Goal: Task Accomplishment & Management: Complete application form

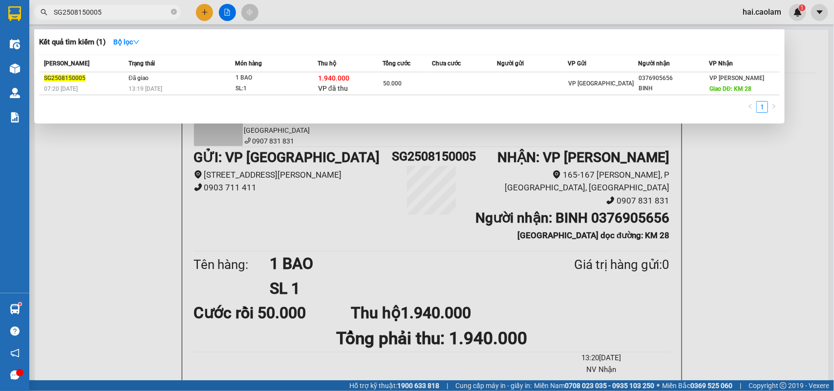
click at [127, 12] on input "SG2508150005" at bounding box center [111, 12] width 115 height 11
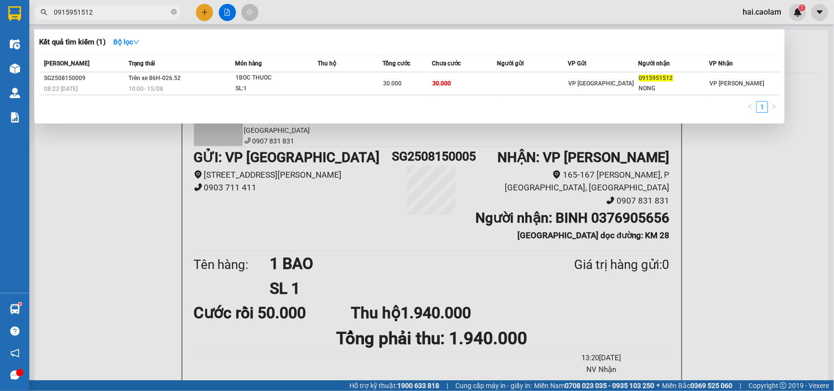
click at [125, 13] on input "0915951512" at bounding box center [111, 12] width 115 height 11
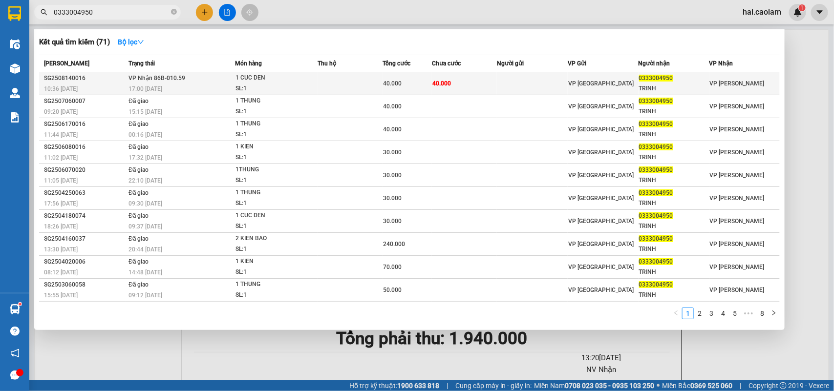
type input "0333004950"
click at [619, 78] on div "VP [GEOGRAPHIC_DATA]" at bounding box center [603, 83] width 70 height 11
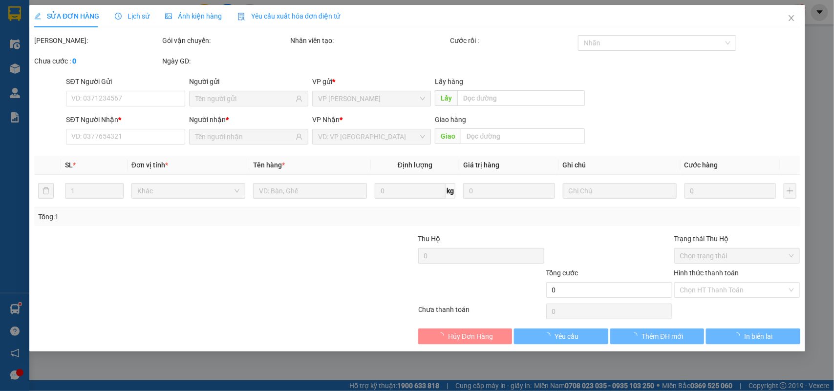
type input "0333004950"
type input "TRINH"
type input "40.000"
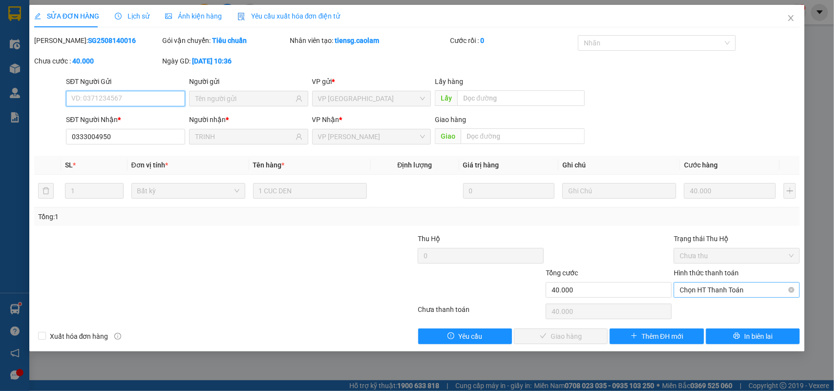
click at [721, 295] on span "Chọn HT Thanh Toán" at bounding box center [736, 290] width 114 height 15
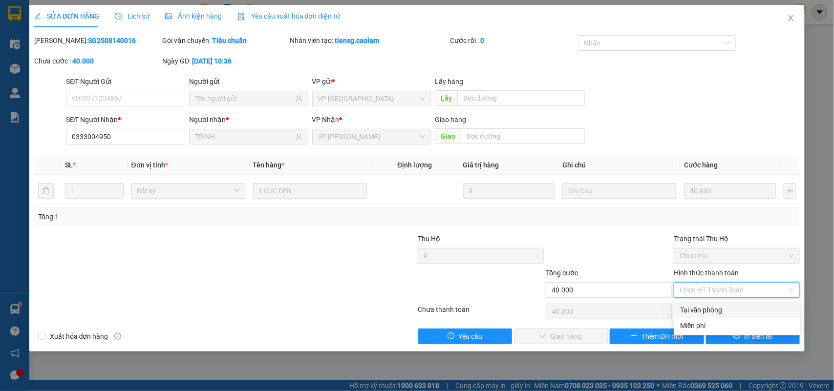
click at [708, 308] on div "Tại văn phòng" at bounding box center [737, 310] width 114 height 11
type input "0"
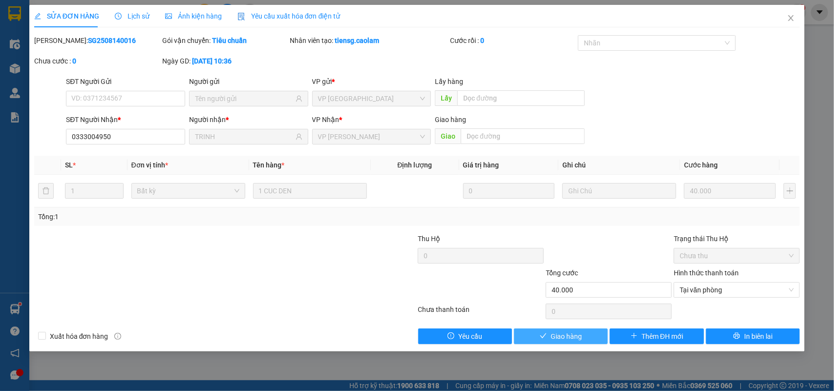
click at [583, 334] on button "Giao hàng" at bounding box center [561, 337] width 94 height 16
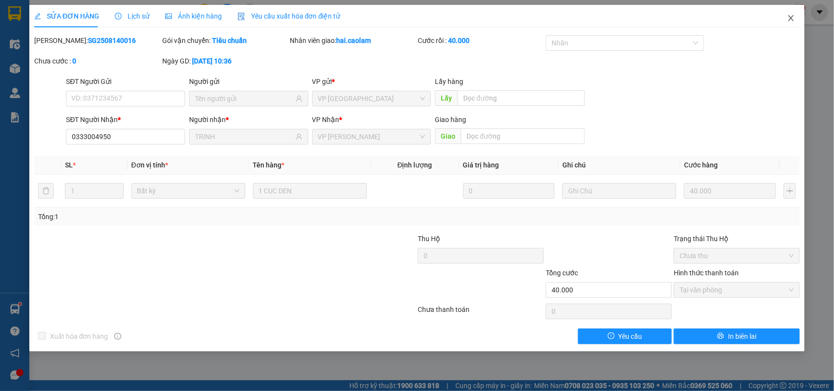
click at [791, 18] on icon "close" at bounding box center [790, 18] width 5 height 6
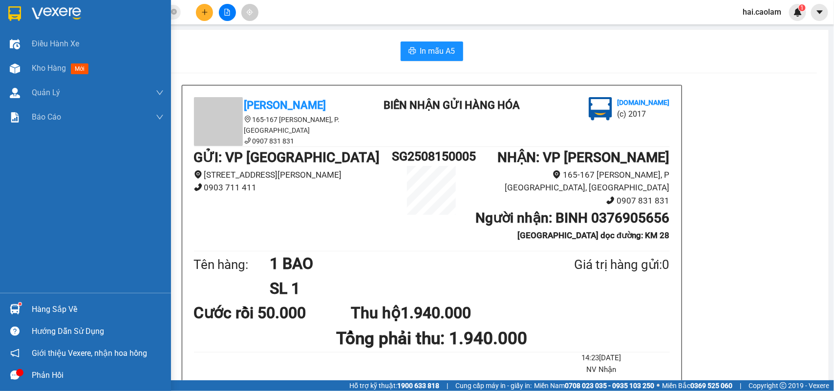
click at [35, 303] on div "Hàng sắp về" at bounding box center [98, 309] width 132 height 15
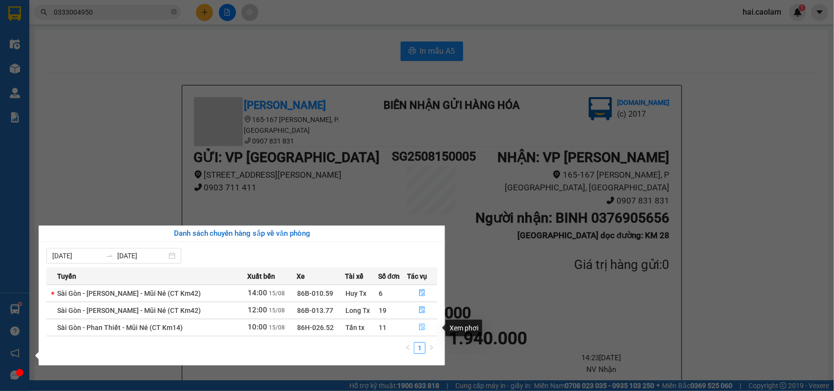
click at [425, 328] on button "button" at bounding box center [421, 328] width 29 height 16
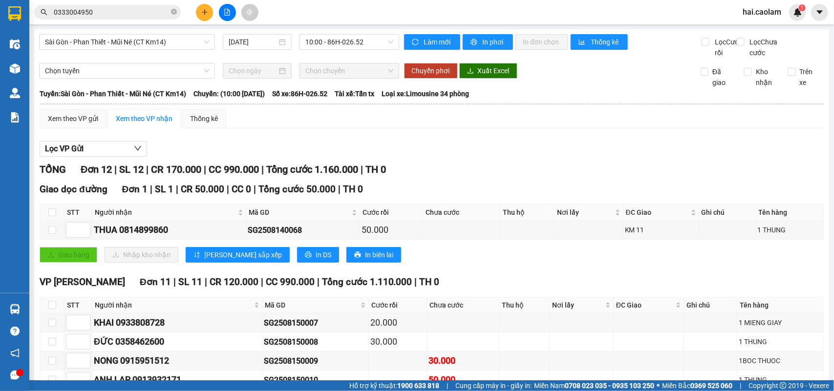
scroll to position [209, 0]
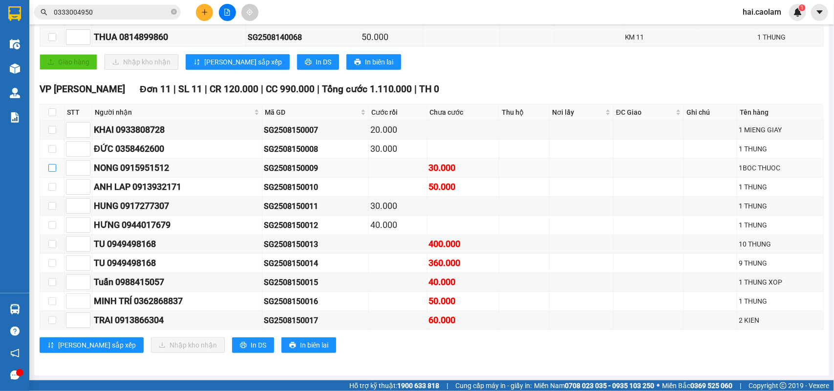
click at [53, 165] on input "checkbox" at bounding box center [52, 168] width 8 height 8
checkbox input "true"
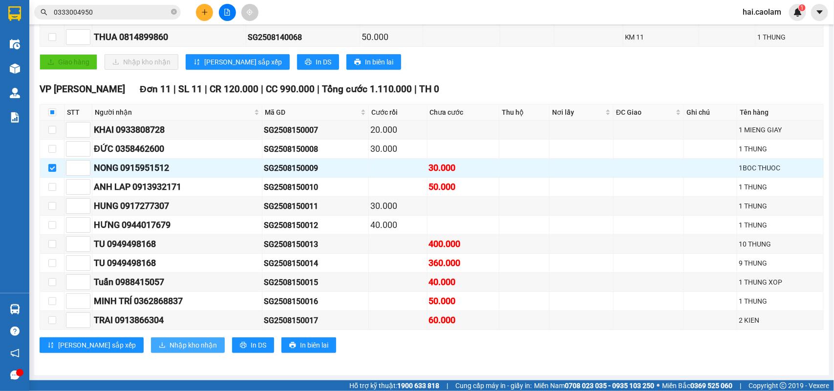
click at [169, 347] on span "Nhập kho nhận" at bounding box center [192, 345] width 47 height 11
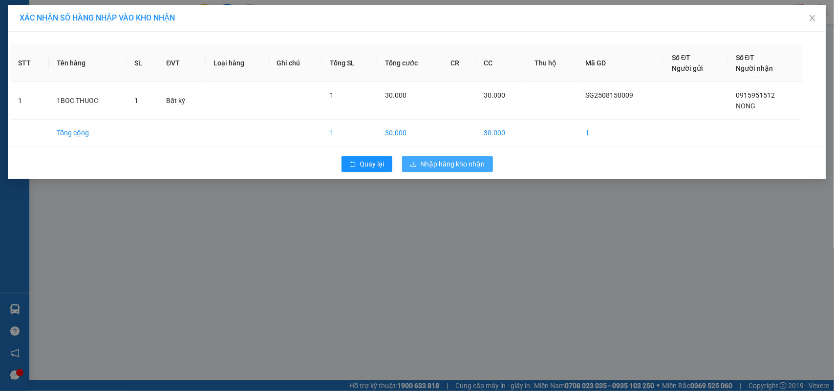
click at [464, 158] on button "Nhập hàng kho nhận" at bounding box center [447, 164] width 91 height 16
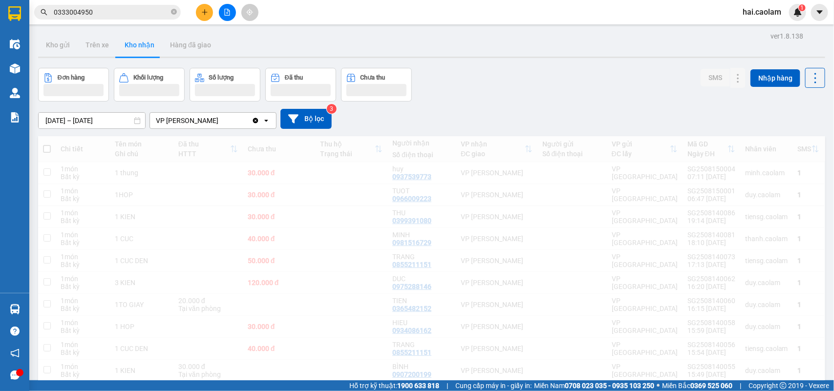
click at [103, 11] on input "0333004950" at bounding box center [111, 12] width 115 height 11
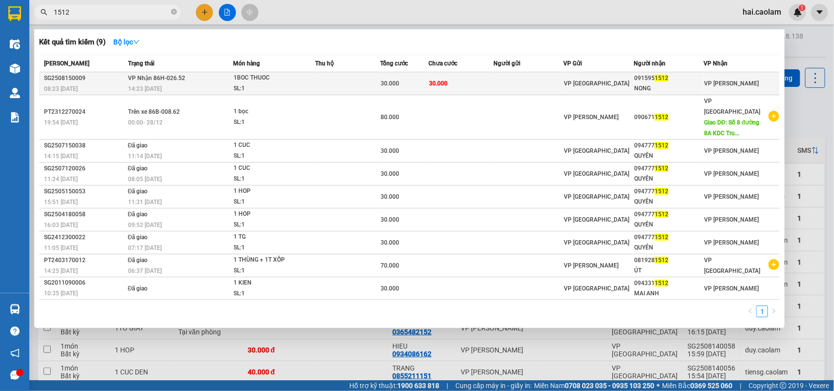
type input "1512"
click at [526, 81] on td at bounding box center [528, 83] width 70 height 23
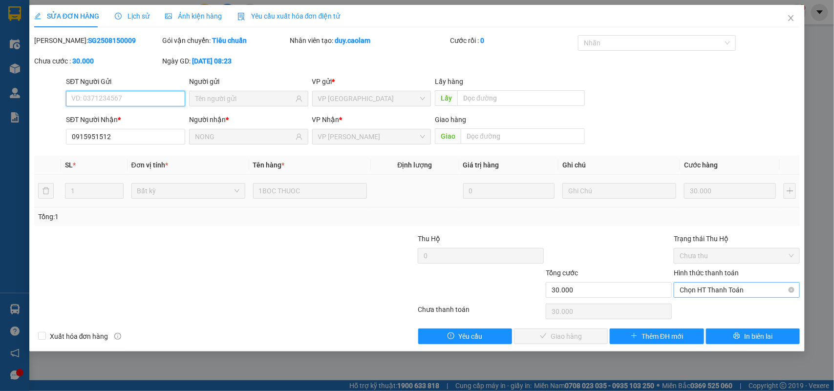
click at [718, 293] on span "Chọn HT Thanh Toán" at bounding box center [736, 290] width 114 height 15
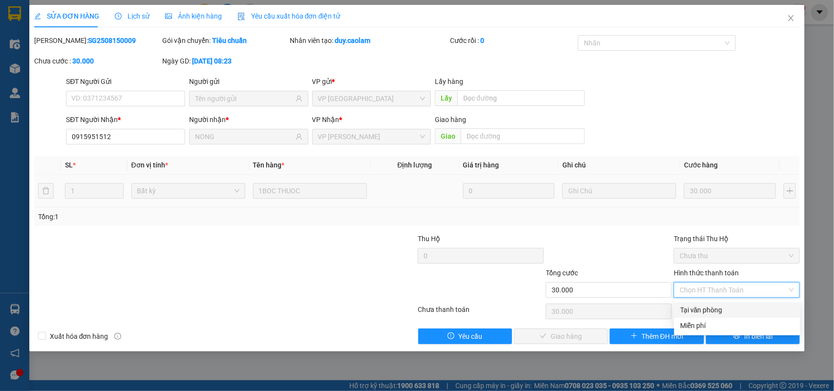
click at [711, 311] on div "Tại văn phòng" at bounding box center [737, 310] width 114 height 11
type input "0"
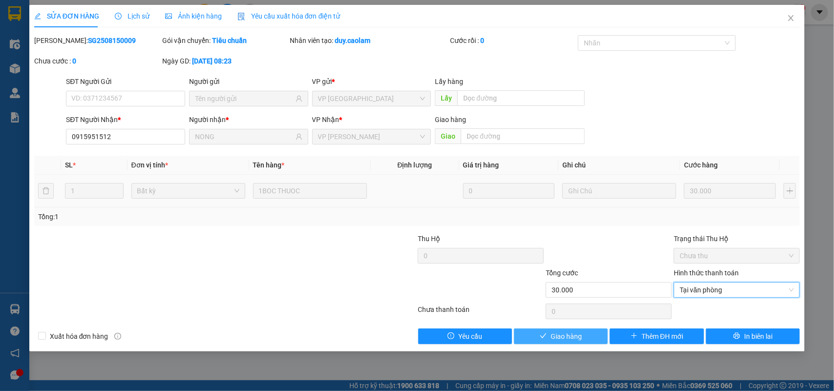
click at [589, 338] on button "Giao hàng" at bounding box center [561, 337] width 94 height 16
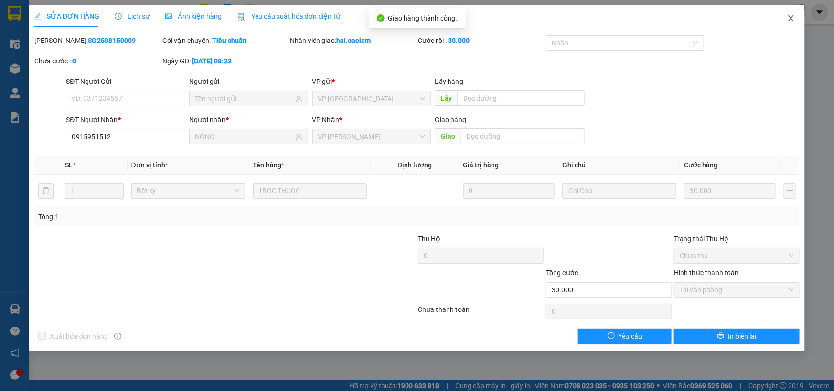
click at [789, 21] on icon "close" at bounding box center [791, 18] width 8 height 8
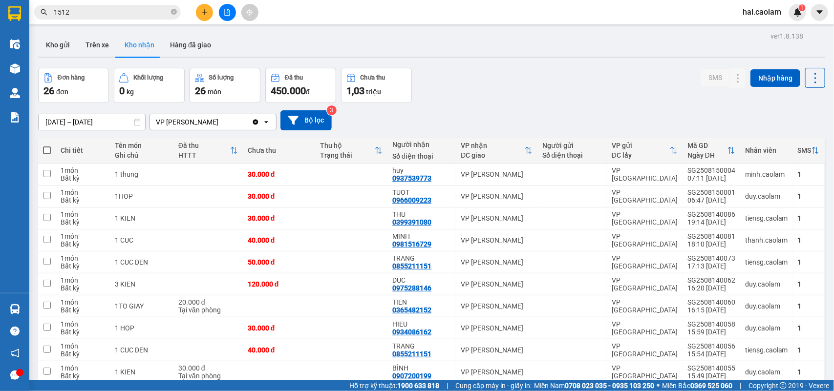
click at [203, 9] on icon "plus" at bounding box center [204, 12] width 7 height 7
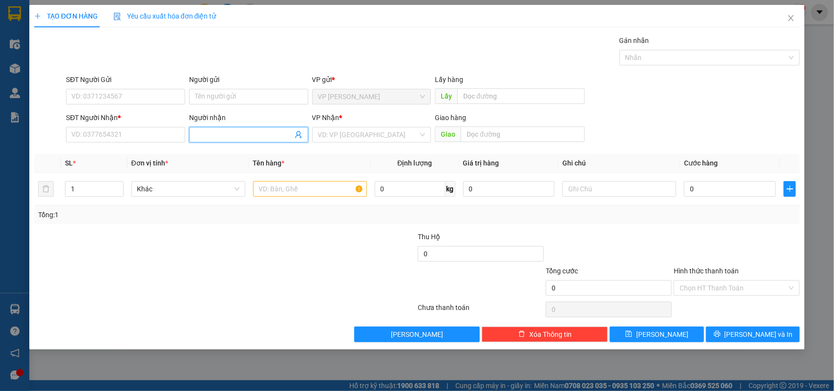
click at [216, 136] on input "Người nhận" at bounding box center [244, 134] width 98 height 11
type input "xưởng hu"
click at [235, 152] on div "Xưởng Huân - 0777406014" at bounding box center [248, 154] width 107 height 11
type input "0777406014"
type input "Xưởng Huân"
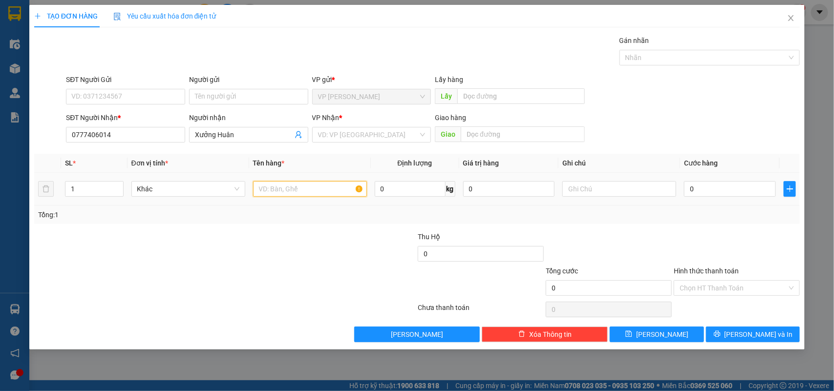
click at [300, 193] on input "text" at bounding box center [310, 189] width 114 height 16
type input "1 bao"
click at [741, 189] on input "0" at bounding box center [730, 189] width 92 height 16
type input "8"
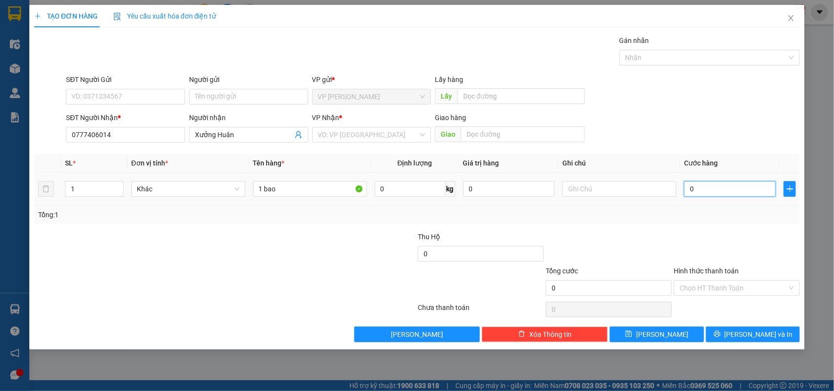
type input "8"
type input "80"
type input "80.000"
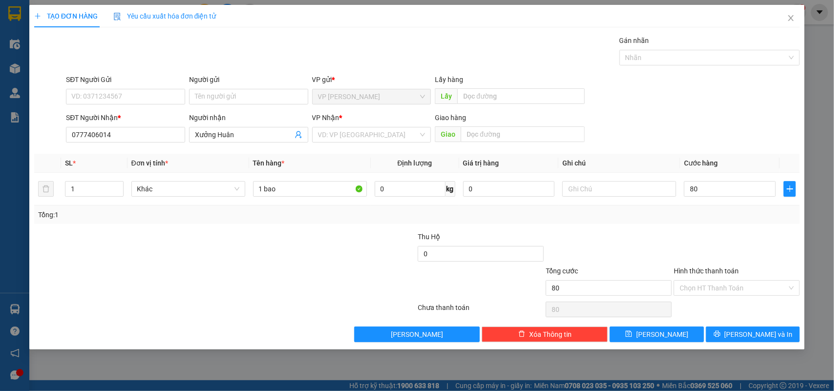
type input "80.000"
click at [732, 231] on div "Transit Pickup Surcharge Ids Transit Deliver Surcharge Ids Transit Deliver Surc…" at bounding box center [417, 188] width 766 height 307
click at [753, 342] on button "[PERSON_NAME] và In" at bounding box center [753, 335] width 94 height 16
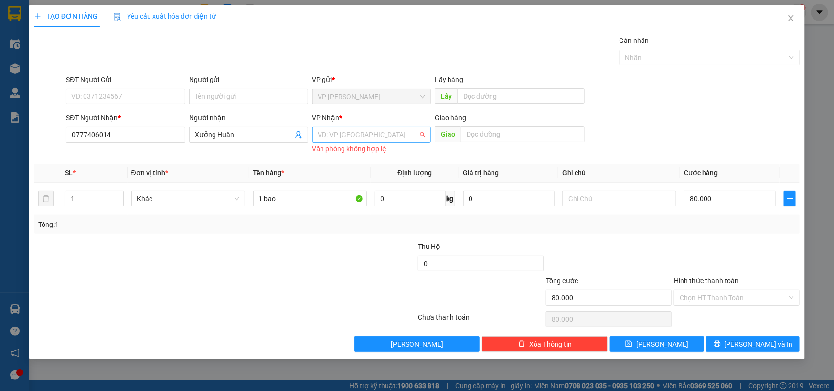
click at [389, 133] on input "search" at bounding box center [368, 134] width 101 height 15
click at [349, 172] on div "VP [GEOGRAPHIC_DATA]" at bounding box center [371, 170] width 107 height 11
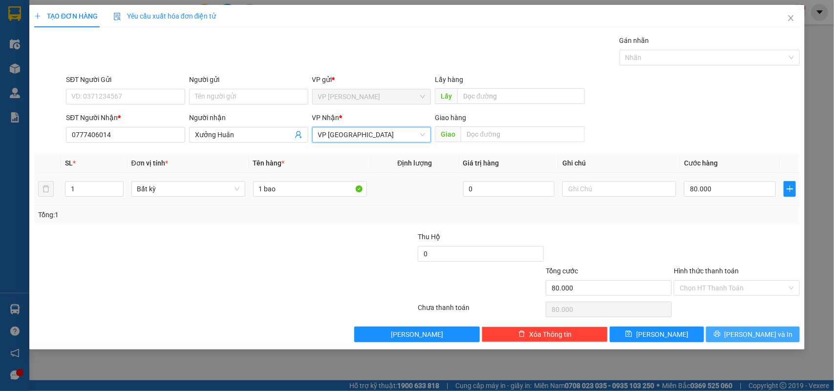
click at [747, 337] on span "[PERSON_NAME] và In" at bounding box center [758, 334] width 68 height 11
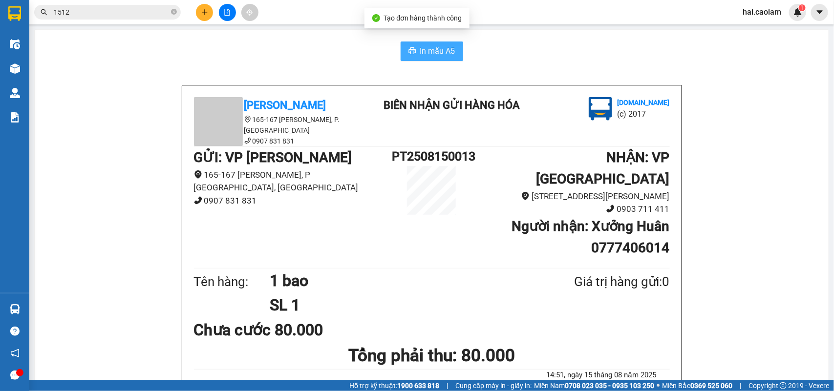
click at [448, 56] on span "In mẫu A5" at bounding box center [437, 51] width 35 height 12
click at [142, 13] on input "1512" at bounding box center [111, 12] width 115 height 11
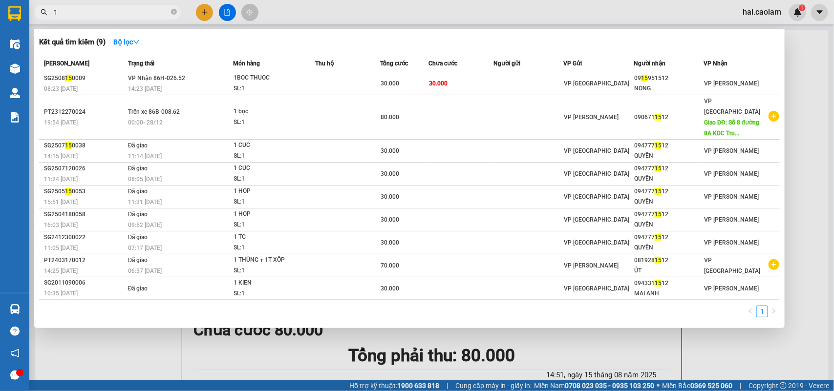
type input "1"
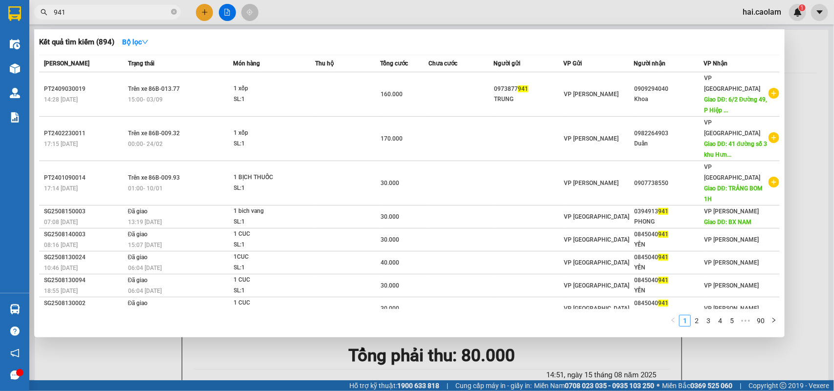
click at [130, 11] on input "941" at bounding box center [111, 12] width 115 height 11
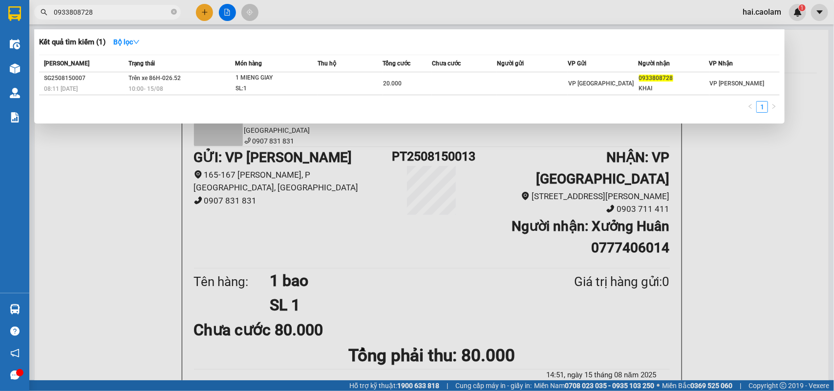
click at [135, 15] on input "0933808728" at bounding box center [111, 12] width 115 height 11
drag, startPoint x: 135, startPoint y: 15, endPoint x: 833, endPoint y: 129, distance: 707.7
click at [150, 15] on input "0933808728" at bounding box center [111, 12] width 115 height 11
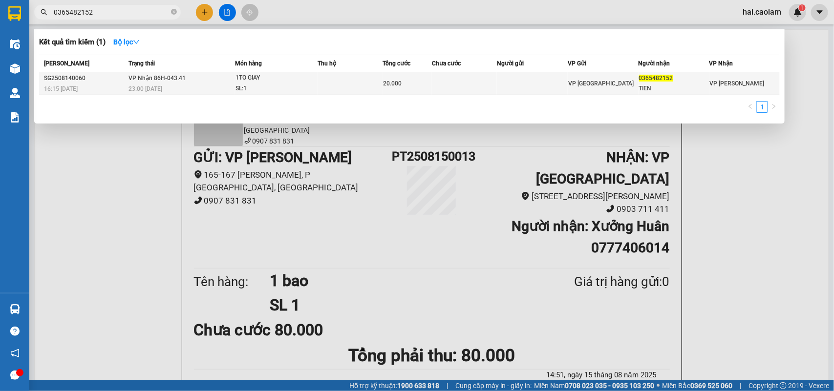
type input "0365482152"
click at [430, 80] on div "20.000" at bounding box center [407, 83] width 48 height 11
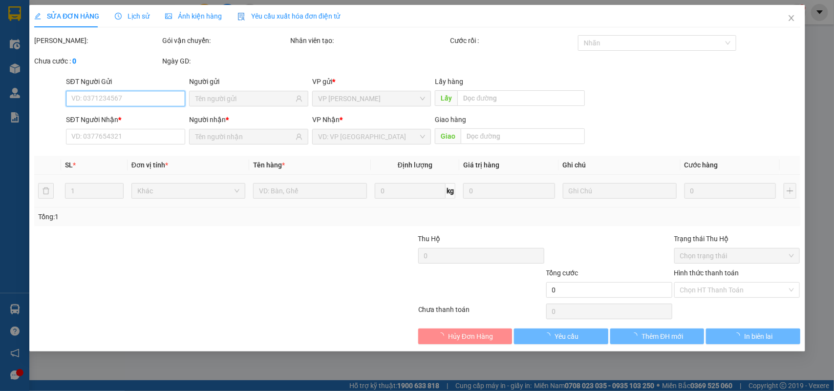
type input "0365482152"
type input "TIEN"
type input "20.000"
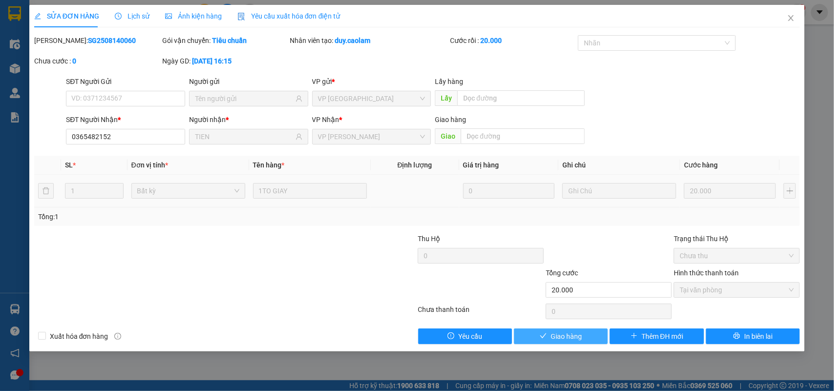
click at [554, 336] on span "Giao hàng" at bounding box center [565, 336] width 31 height 11
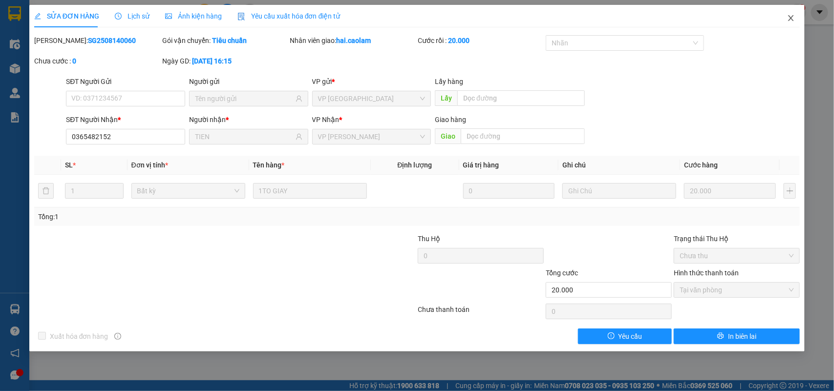
click at [792, 15] on icon "close" at bounding box center [791, 18] width 8 height 8
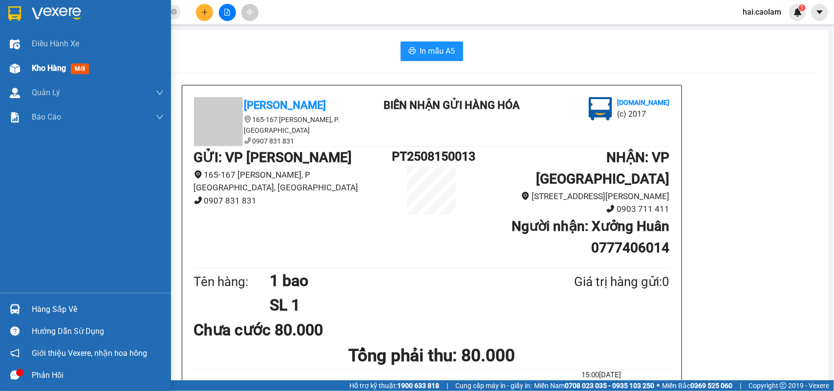
click at [40, 65] on span "Kho hàng" at bounding box center [49, 67] width 34 height 9
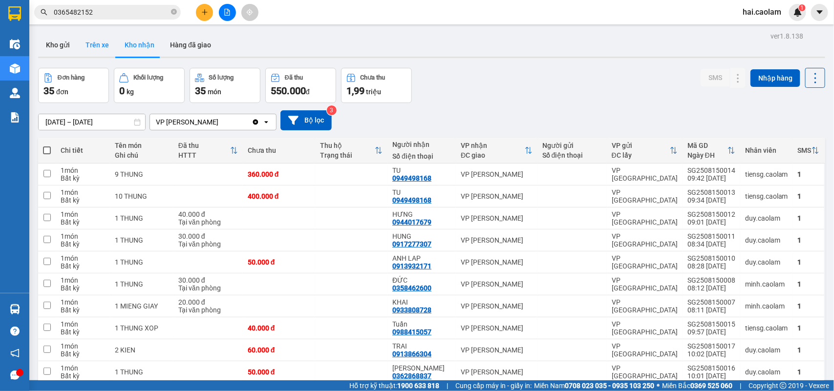
click at [98, 45] on button "Trên xe" at bounding box center [97, 44] width 39 height 23
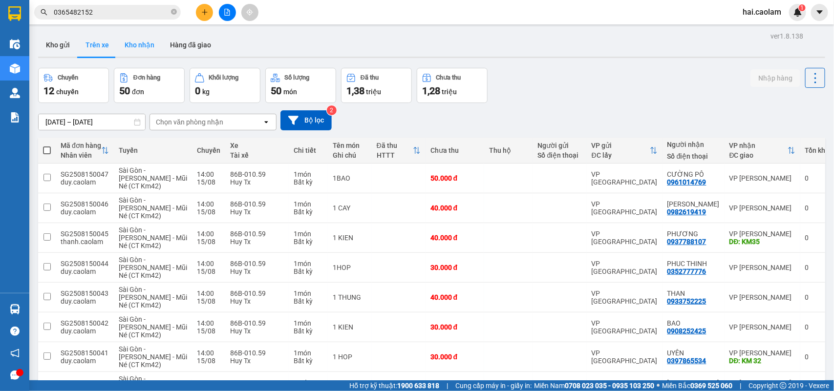
click at [154, 45] on button "Kho nhận" at bounding box center [139, 44] width 45 height 23
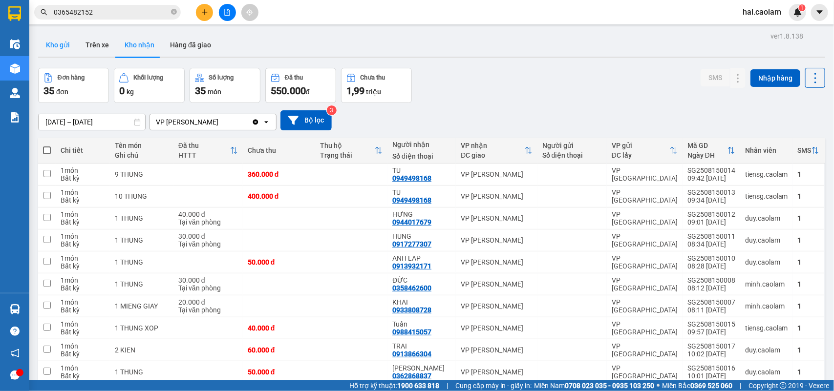
click at [62, 50] on button "Kho gửi" at bounding box center [58, 44] width 40 height 23
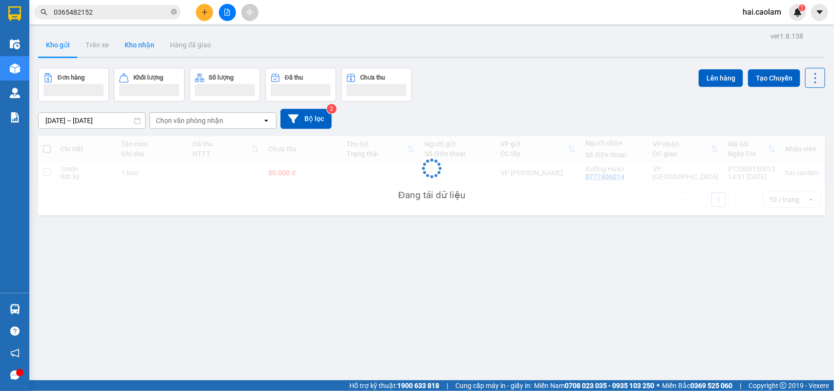
click at [133, 49] on button "Kho nhận" at bounding box center [139, 44] width 45 height 23
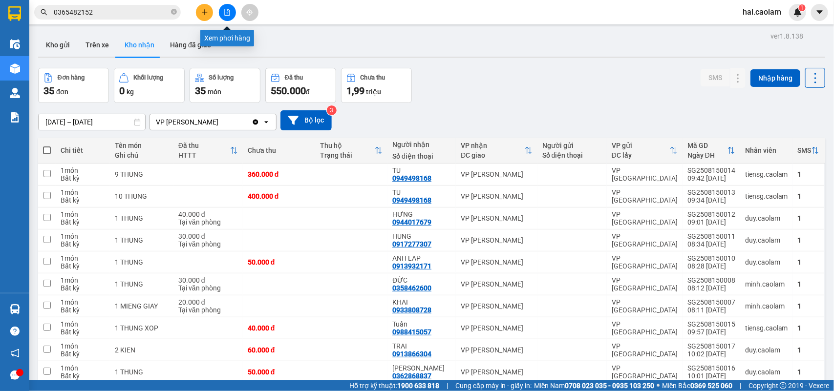
click at [230, 13] on icon "file-add" at bounding box center [227, 12] width 5 height 7
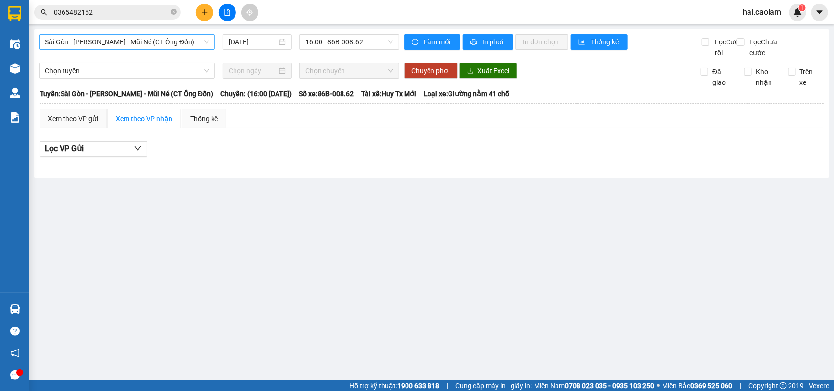
click at [156, 42] on span "Sài Gòn - [PERSON_NAME] - Mũi Né (CT Ông Đồn)" at bounding box center [127, 42] width 164 height 15
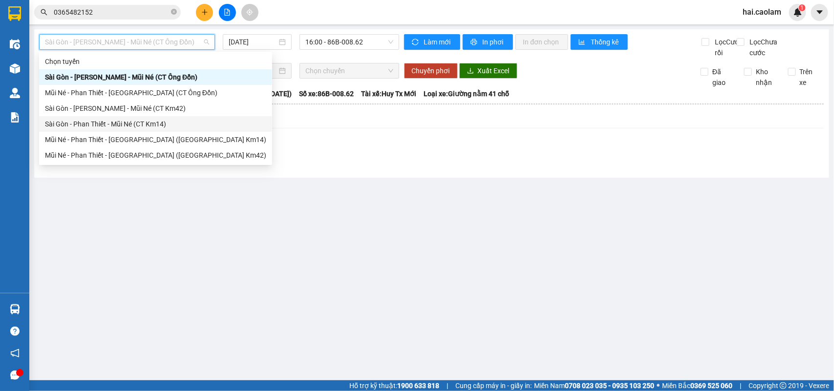
click at [142, 123] on div "Sài Gòn - Phan Thiết - Mũi Né (CT Km14)" at bounding box center [155, 124] width 221 height 11
type input "[DATE]"
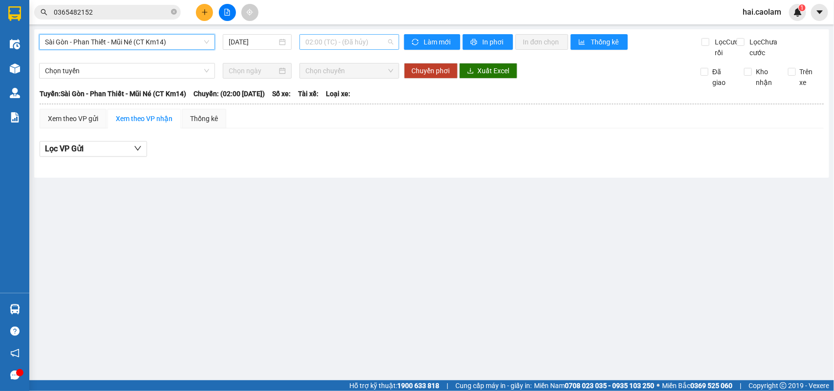
click at [331, 49] on div "02:00 (TC) - (Đã hủy)" at bounding box center [348, 42] width 99 height 16
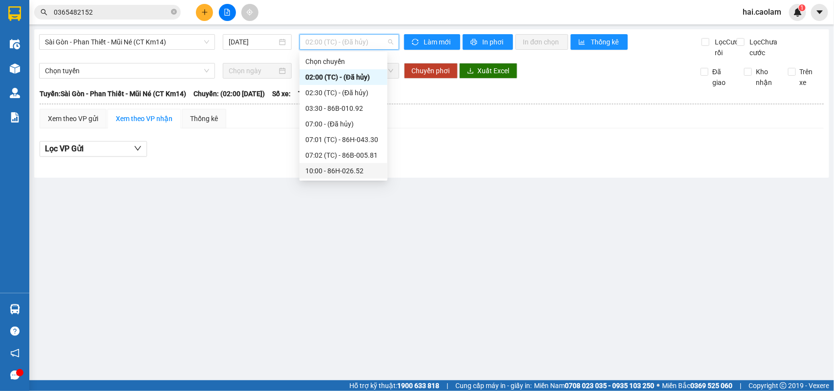
click at [323, 164] on div "10:00 - 86H-026.52" at bounding box center [343, 171] width 88 height 16
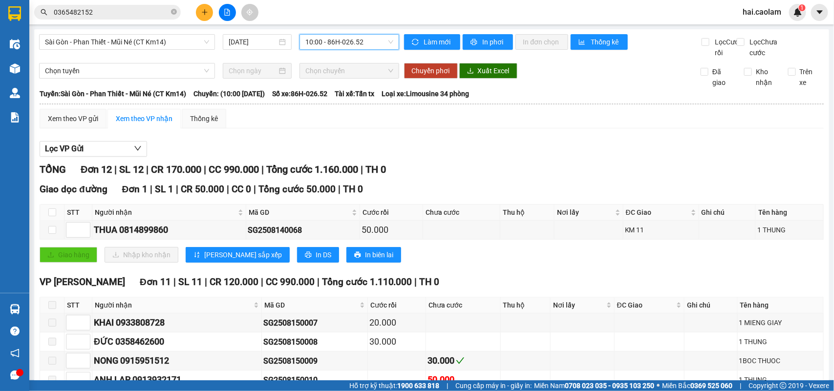
scroll to position [81, 0]
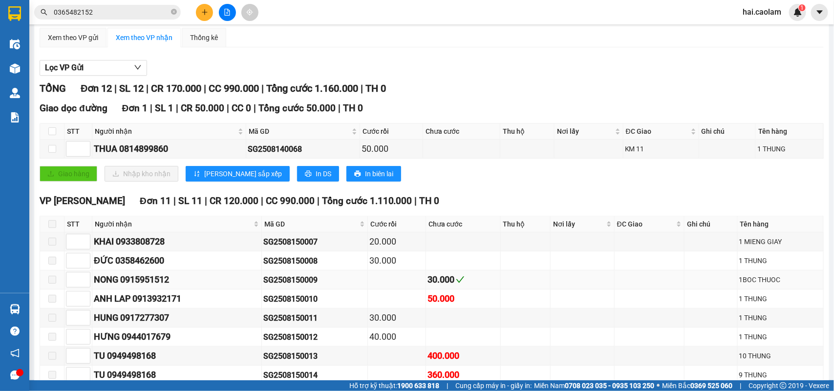
click at [156, 287] on div "NONG 0915951512" at bounding box center [177, 280] width 166 height 14
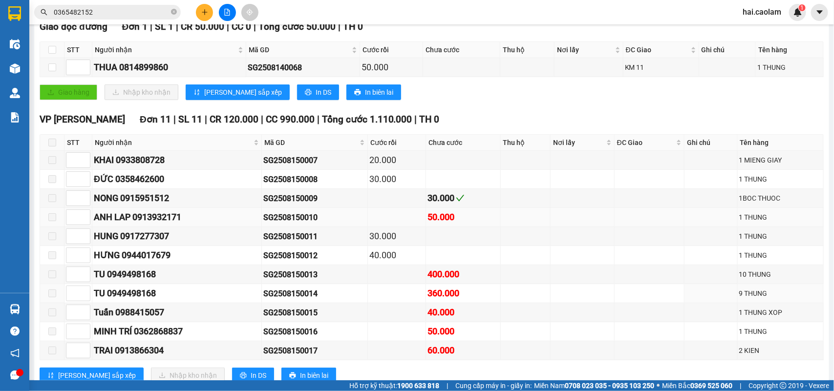
scroll to position [209, 0]
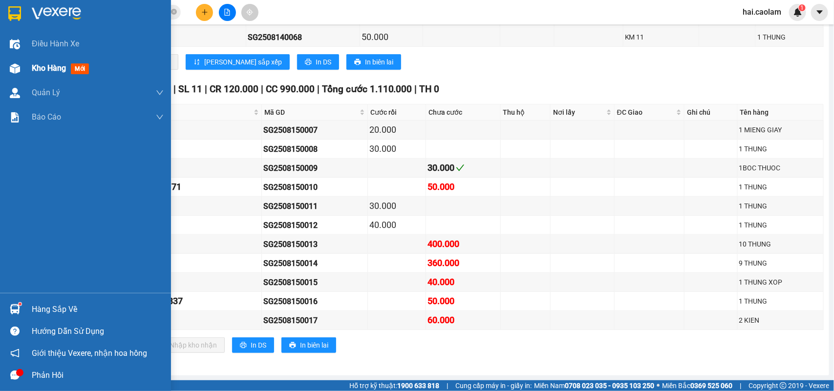
click at [15, 70] on img at bounding box center [15, 68] width 10 height 10
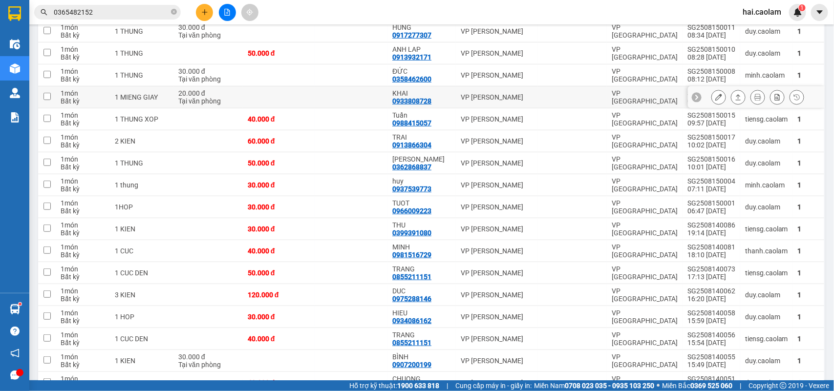
click at [480, 103] on td "VP [PERSON_NAME]" at bounding box center [497, 97] width 82 height 22
checkbox input "true"
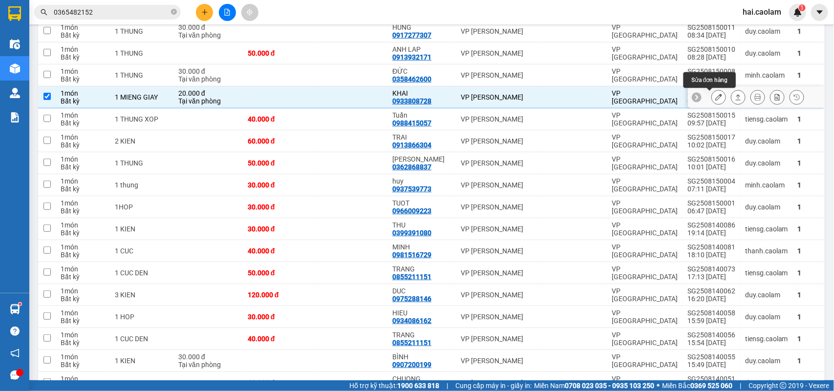
click at [715, 99] on icon at bounding box center [718, 97] width 7 height 7
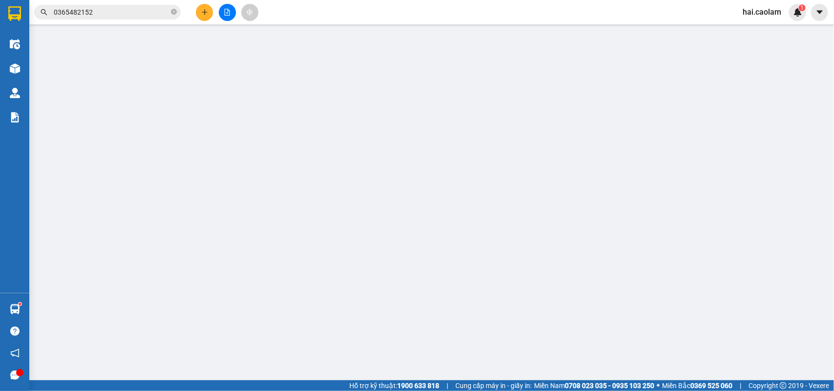
type input "0933808728"
type input "KHAI"
type input "20.000"
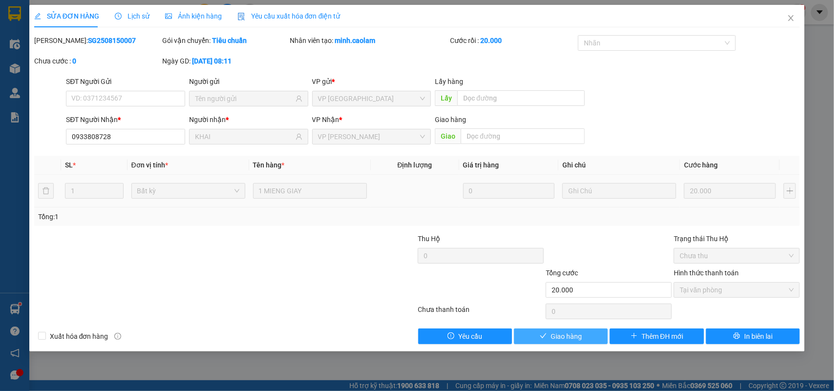
click at [574, 330] on button "Giao hàng" at bounding box center [561, 337] width 94 height 16
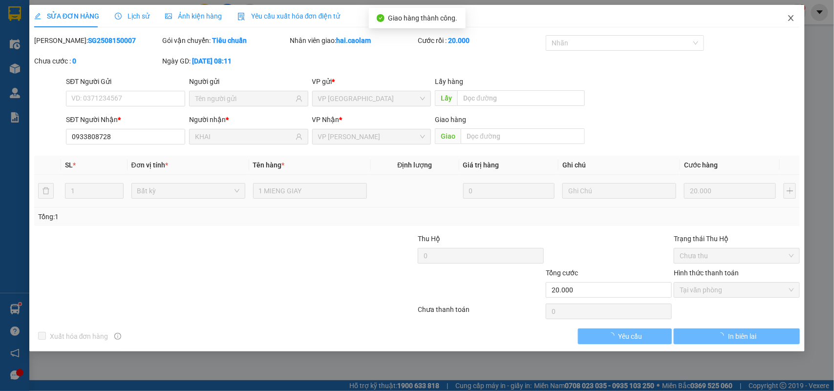
click at [793, 20] on icon "close" at bounding box center [791, 18] width 8 height 8
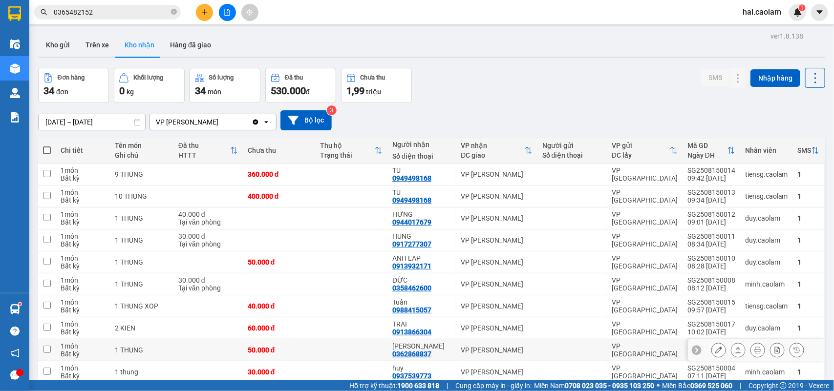
scroll to position [81, 0]
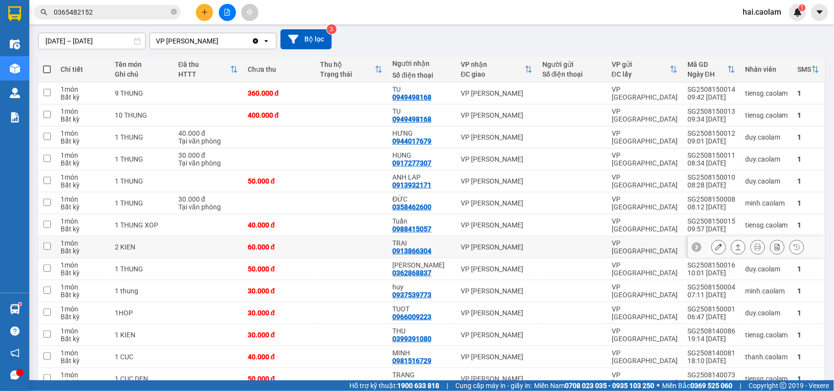
click at [444, 250] on div "TRAI 0913866304" at bounding box center [421, 247] width 59 height 16
checkbox input "true"
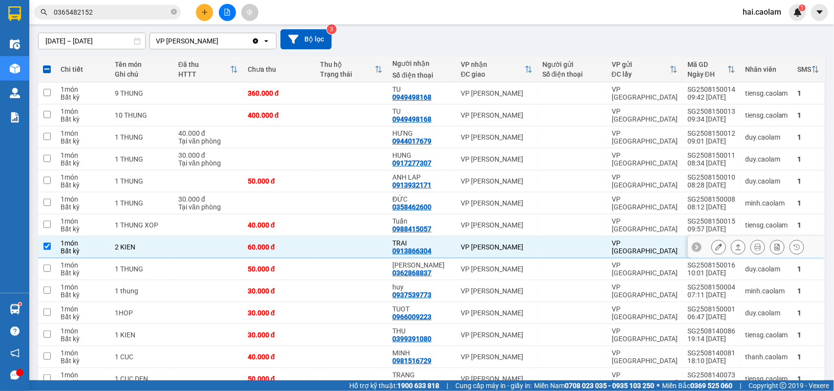
click at [715, 248] on icon at bounding box center [718, 247] width 7 height 7
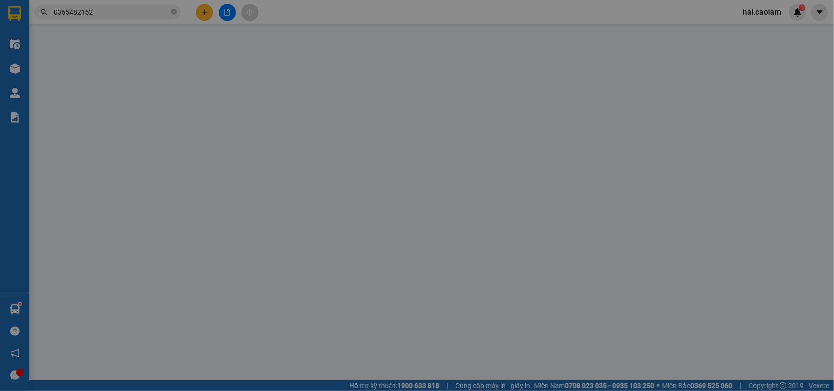
type input "0913866304"
type input "TRAI"
type input "60.000"
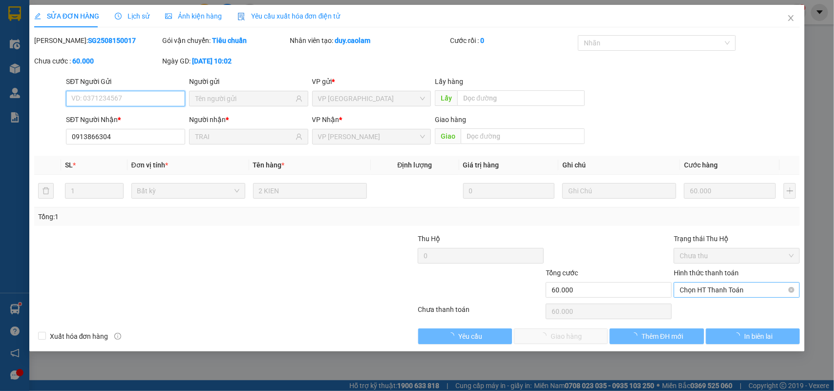
click at [720, 295] on span "Chọn HT Thanh Toán" at bounding box center [736, 290] width 114 height 15
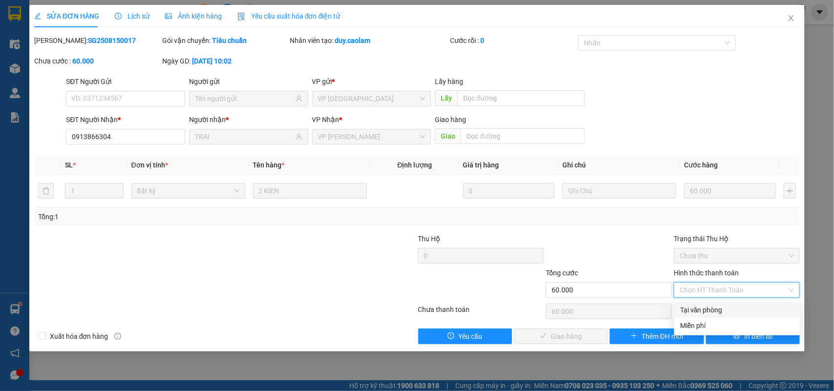
click at [706, 311] on div "Tại văn phòng" at bounding box center [737, 310] width 114 height 11
type input "0"
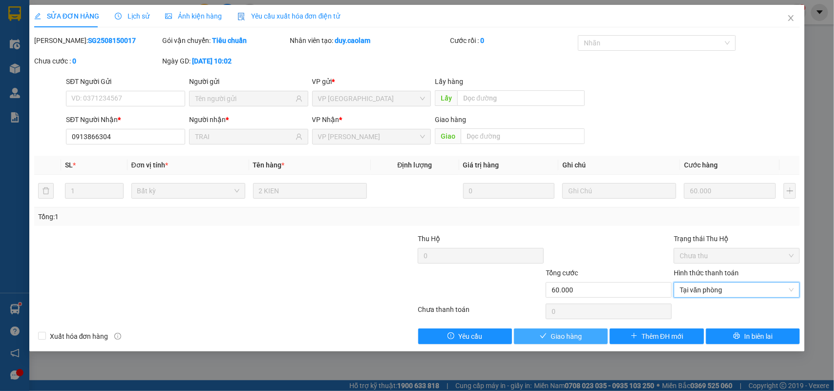
click at [584, 336] on button "Giao hàng" at bounding box center [561, 337] width 94 height 16
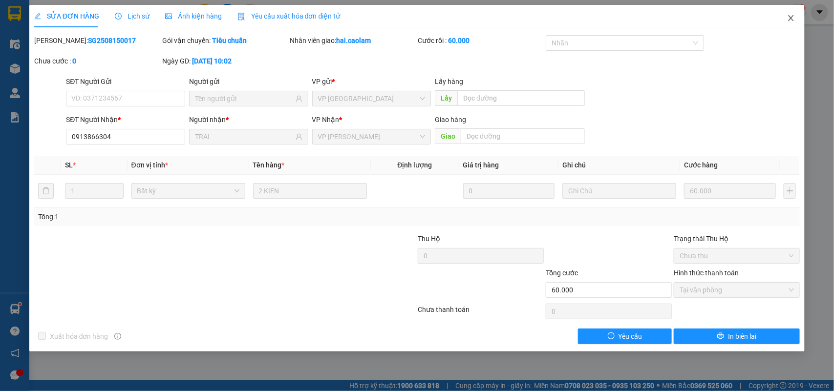
click at [790, 18] on icon "close" at bounding box center [791, 18] width 8 height 8
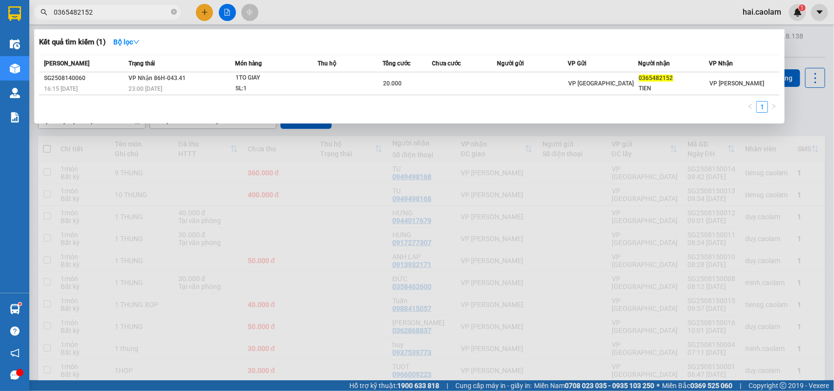
click at [106, 13] on input "0365482152" at bounding box center [111, 12] width 115 height 11
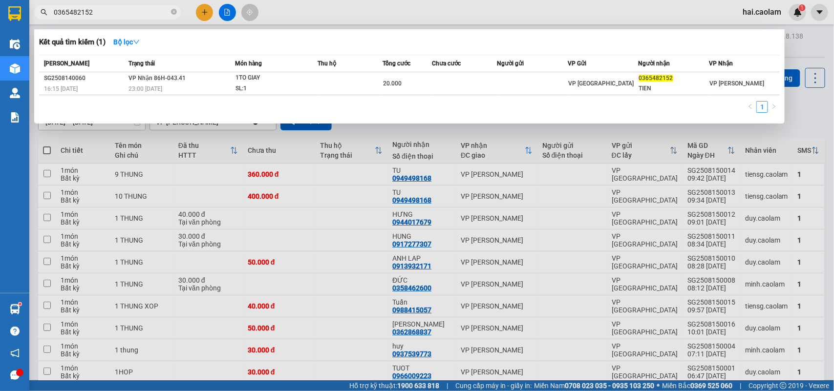
click at [106, 13] on input "0365482152" at bounding box center [111, 12] width 115 height 11
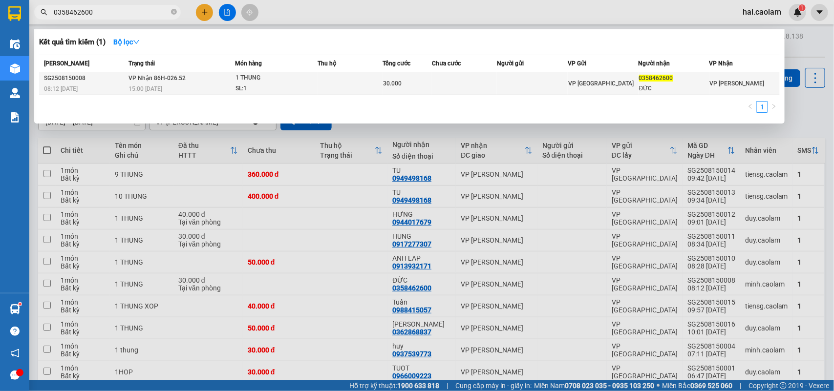
type input "0358462600"
click at [435, 84] on td at bounding box center [464, 83] width 65 height 23
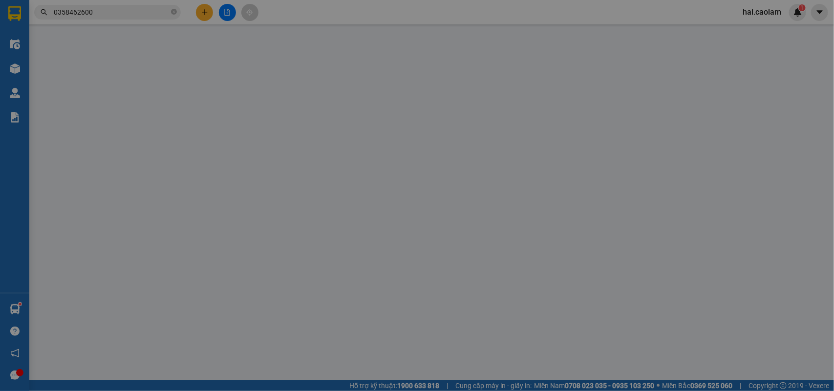
type input "0358462600"
type input "ĐỨC"
type input "30.000"
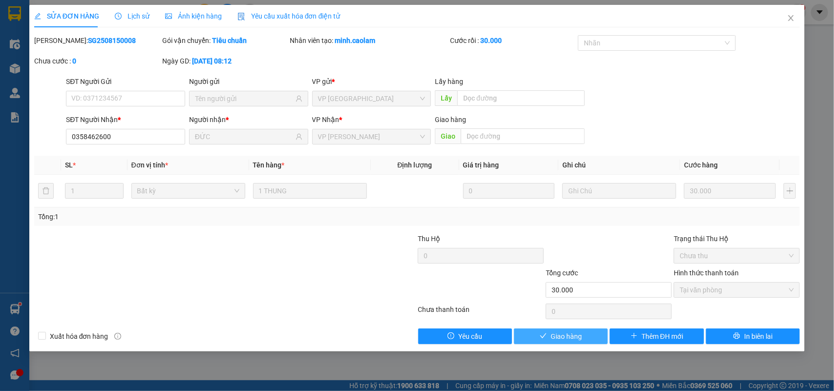
click at [565, 336] on span "Giao hàng" at bounding box center [565, 336] width 31 height 11
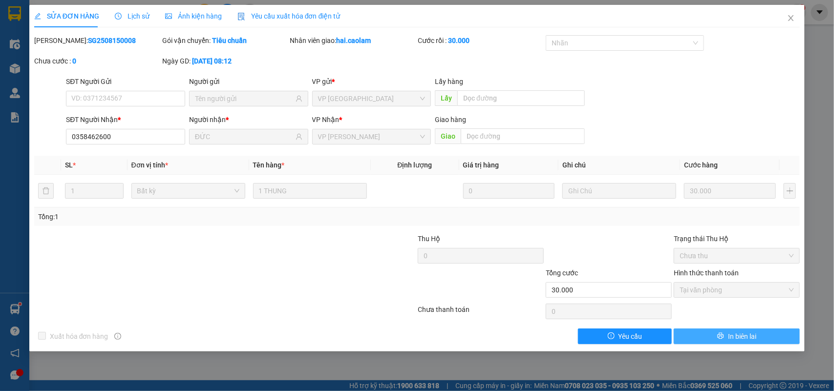
click at [751, 335] on span "In biên lai" at bounding box center [742, 336] width 28 height 11
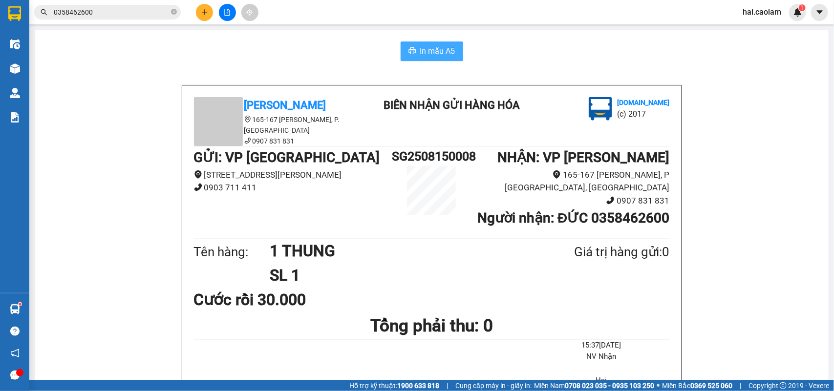
click at [434, 55] on span "In mẫu A5" at bounding box center [437, 51] width 35 height 12
click at [567, 56] on div "In mẫu A5" at bounding box center [431, 52] width 770 height 20
click at [563, 55] on div "In mẫu A5" at bounding box center [431, 52] width 770 height 20
click at [561, 60] on div "In mẫu A5" at bounding box center [431, 52] width 770 height 20
click at [725, 104] on div "[PERSON_NAME] 165-167 [PERSON_NAME], P. [GEOGRAPHIC_DATA] 0907 831 831 BIÊN NHẬ…" at bounding box center [431, 302] width 770 height 435
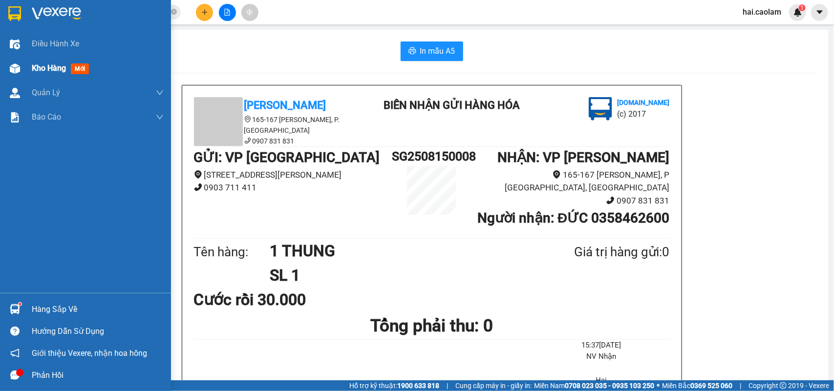
click at [11, 71] on img at bounding box center [15, 68] width 10 height 10
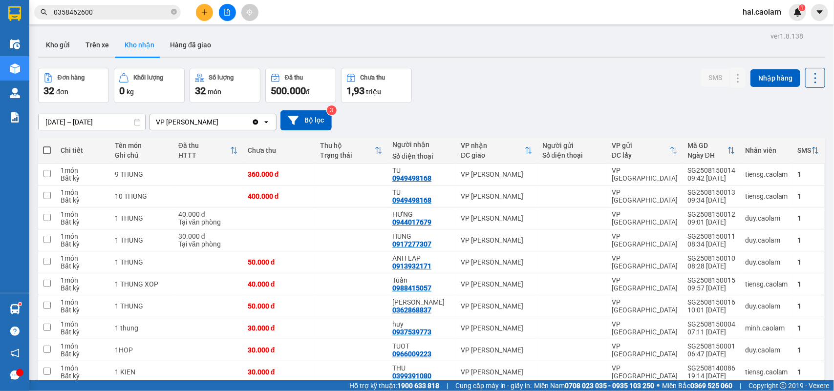
click at [511, 72] on div "Đơn hàng 32 đơn Khối lượng 0 kg Số lượng 32 món Đã thu 500.000 đ Chưa thu 1,93 …" at bounding box center [431, 85] width 787 height 35
click at [104, 10] on input "0358462600" at bounding box center [111, 12] width 115 height 11
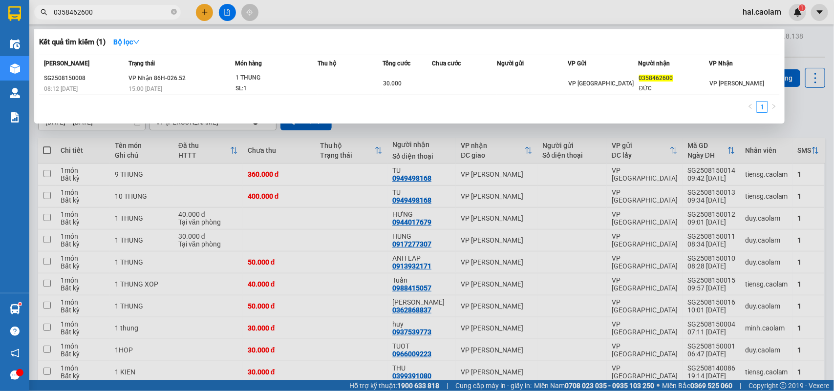
click at [104, 10] on input "0358462600" at bounding box center [111, 12] width 115 height 11
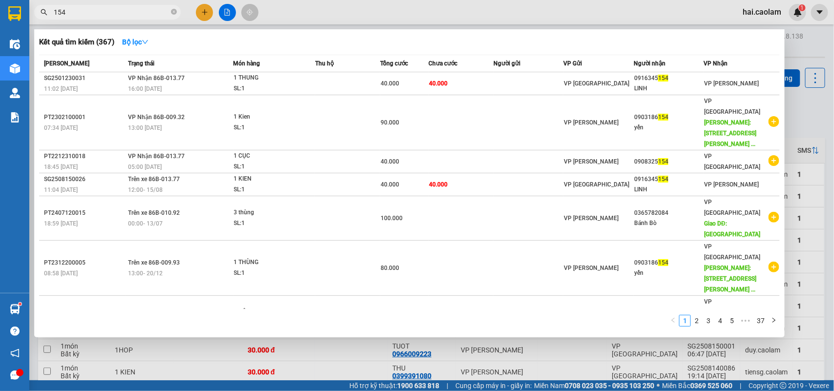
click at [811, 106] on div at bounding box center [417, 195] width 834 height 391
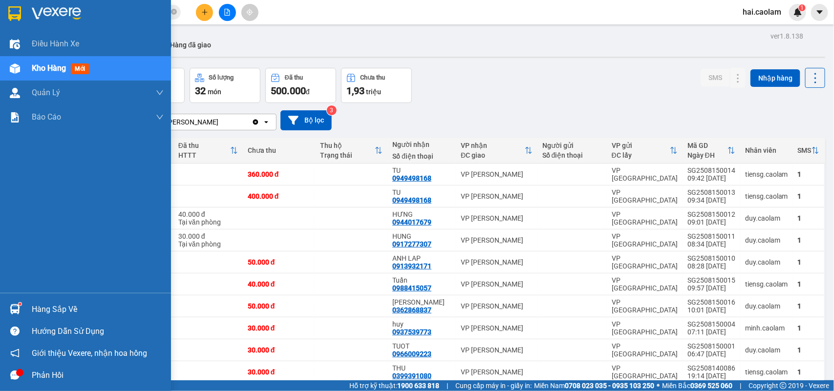
click at [25, 307] on div "Hàng sắp về" at bounding box center [85, 309] width 171 height 22
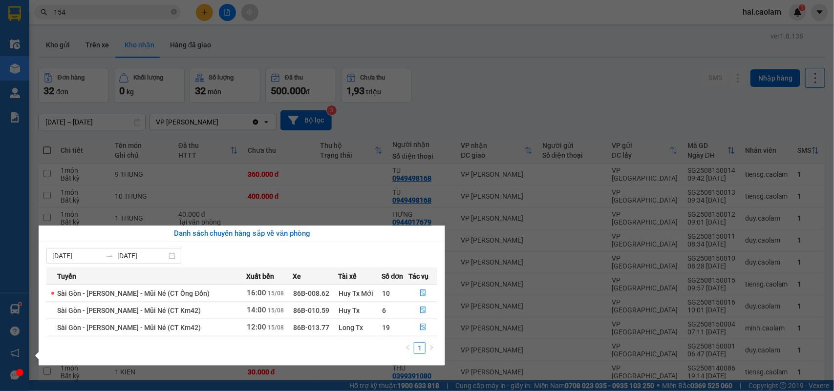
click at [591, 259] on section "Kết quả tìm kiếm ( 367 ) Bộ lọc Mã ĐH Trạng thái Món hàng Thu hộ Tổng cước Chưa…" at bounding box center [417, 195] width 834 height 391
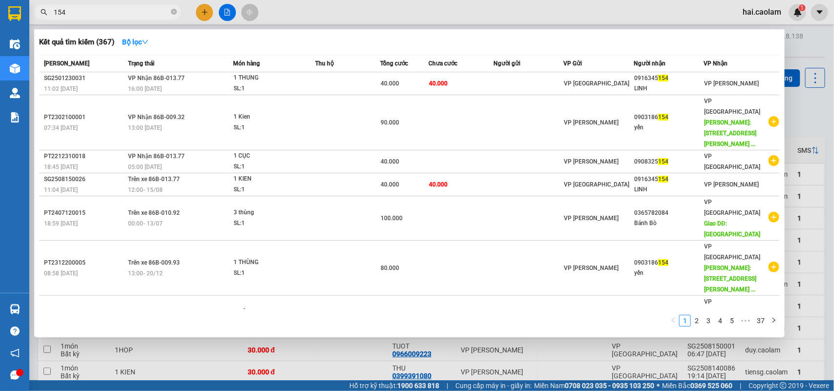
click at [116, 5] on span "154" at bounding box center [107, 12] width 147 height 15
click at [115, 13] on input "154" at bounding box center [111, 12] width 115 height 11
type input "1"
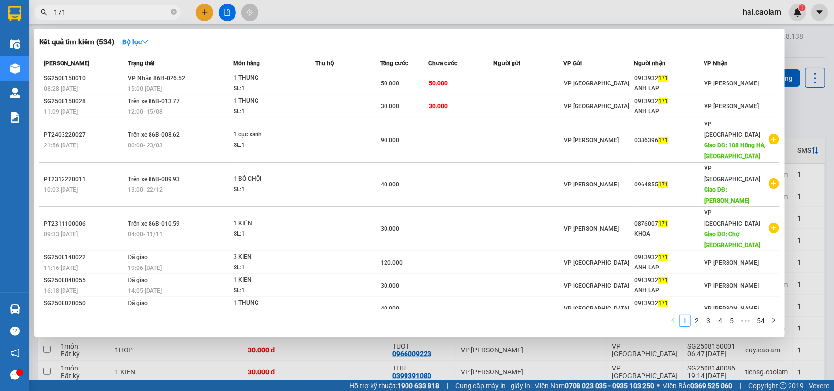
type input "171"
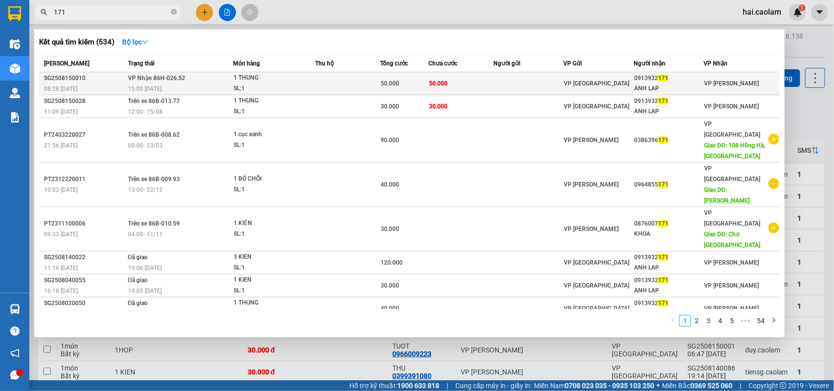
click at [677, 86] on div "ANH LAP" at bounding box center [668, 89] width 69 height 10
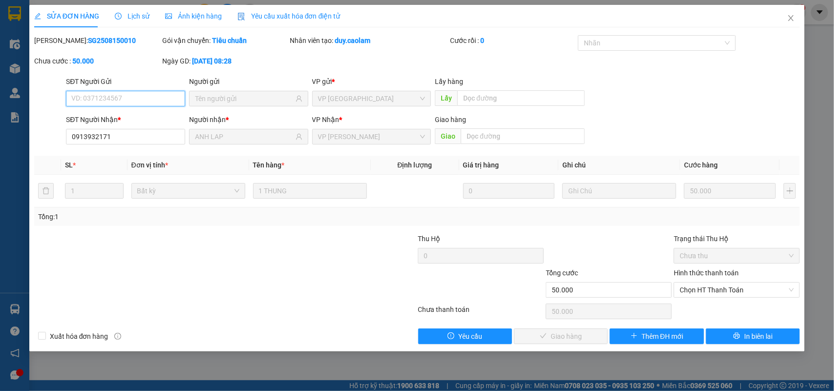
type input "0913932171"
type input "ANH LAP"
type input "50.000"
drag, startPoint x: 115, startPoint y: 140, endPoint x: 55, endPoint y: 141, distance: 59.6
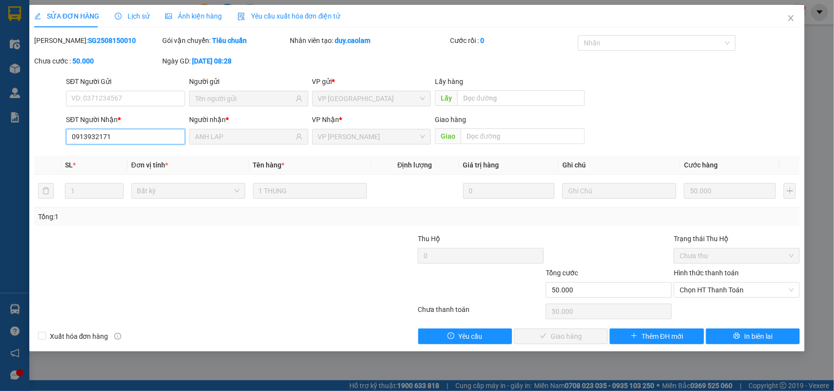
click at [42, 139] on div "SĐT Người Nhận * 0913932171 0913932171 Người nhận * ANH LAP VP Nhận * VP [PERSO…" at bounding box center [417, 131] width 768 height 34
click at [792, 22] on icon "close" at bounding box center [791, 18] width 8 height 8
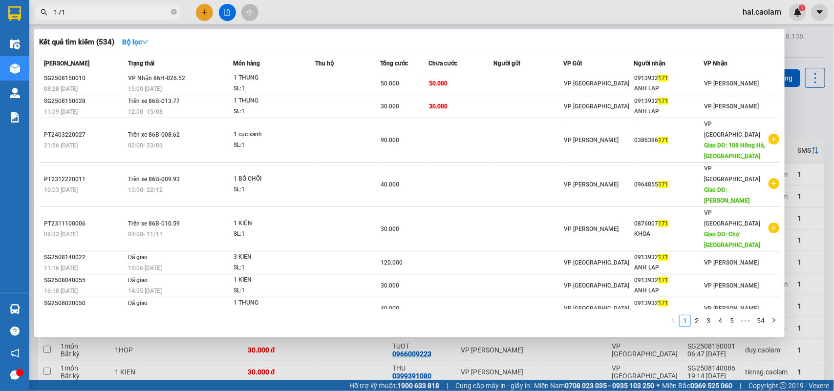
click at [106, 10] on input "171" at bounding box center [111, 12] width 115 height 11
type input "1"
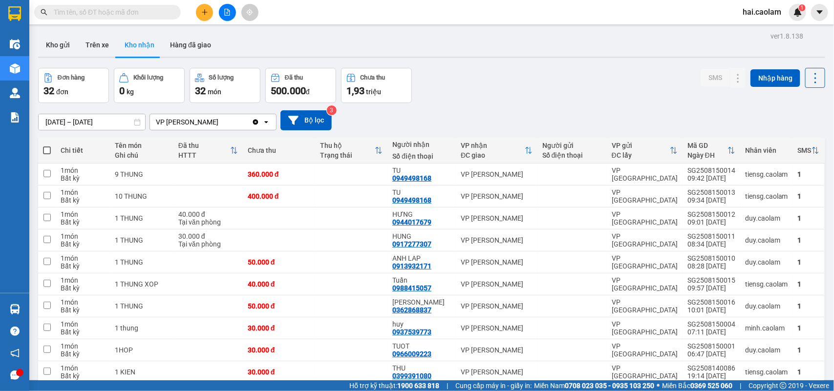
paste input "0913932171"
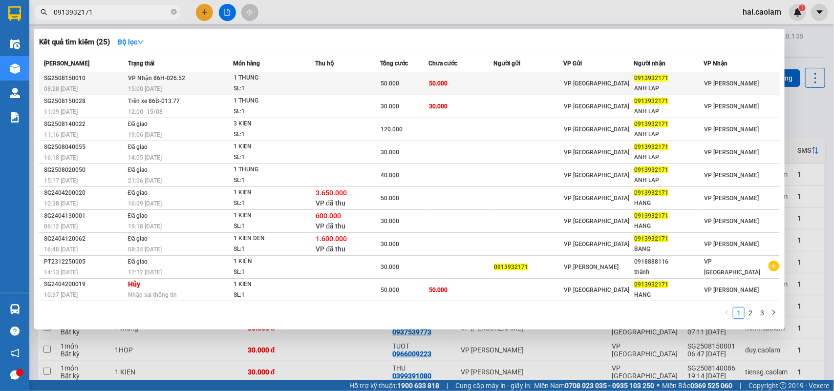
type input "0913932171"
click at [388, 80] on span "50.000" at bounding box center [389, 83] width 19 height 7
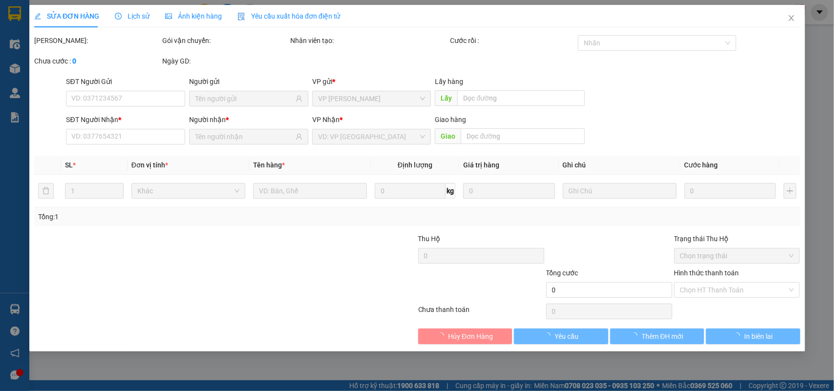
type input "0913932171"
type input "ANH LAP"
type input "50.000"
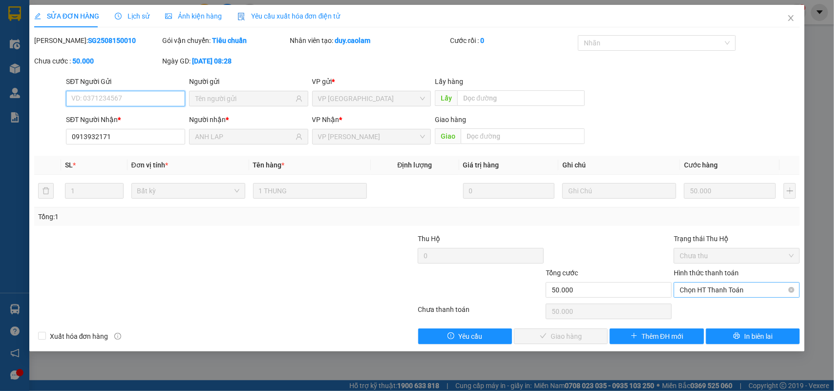
click at [741, 291] on span "Chọn HT Thanh Toán" at bounding box center [736, 290] width 114 height 15
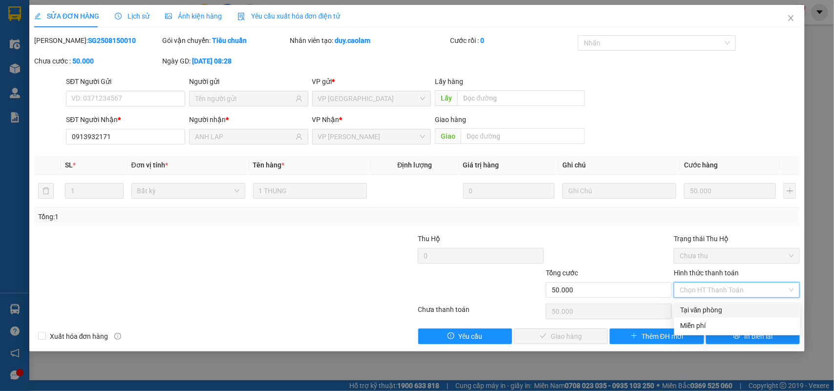
click at [714, 312] on div "Tại văn phòng" at bounding box center [737, 310] width 114 height 11
type input "0"
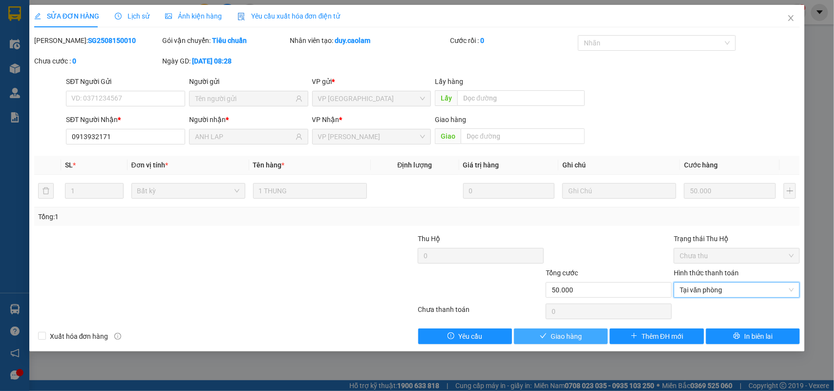
click at [555, 342] on span "Giao hàng" at bounding box center [565, 336] width 31 height 11
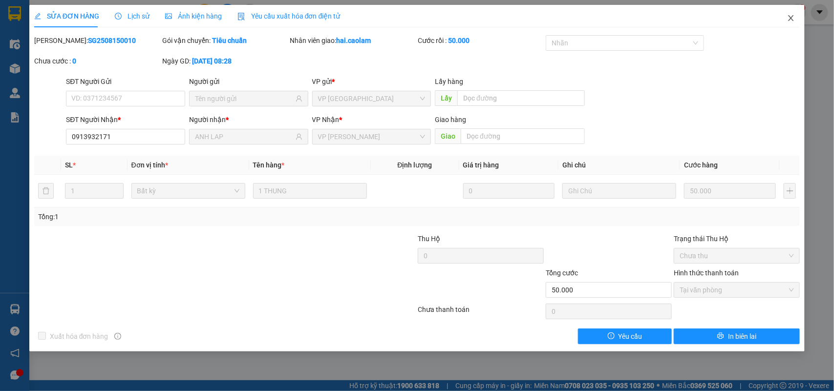
click at [789, 21] on icon "close" at bounding box center [790, 18] width 5 height 6
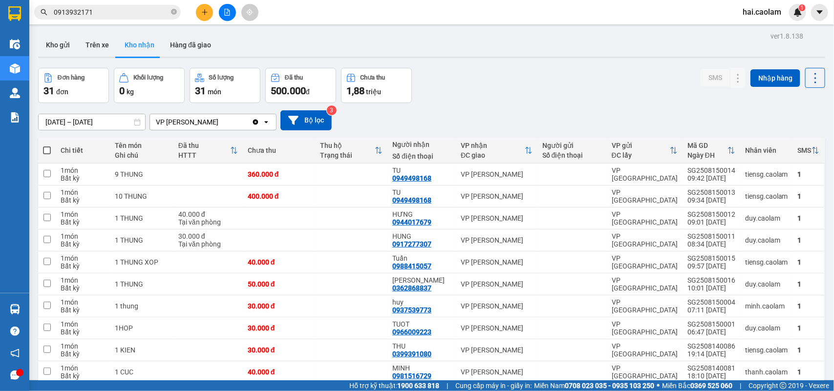
click at [109, 13] on input "0913932171" at bounding box center [111, 12] width 115 height 11
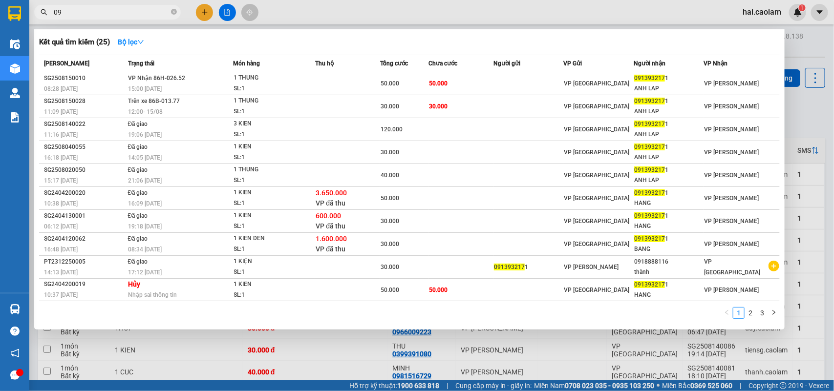
type input "0"
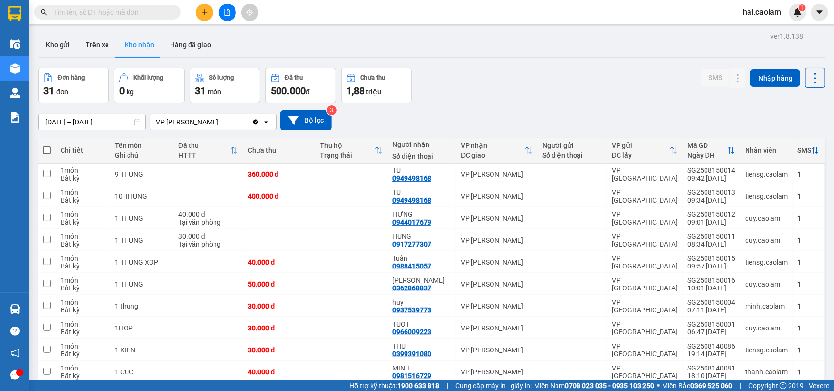
click at [94, 10] on input "text" at bounding box center [111, 12] width 115 height 11
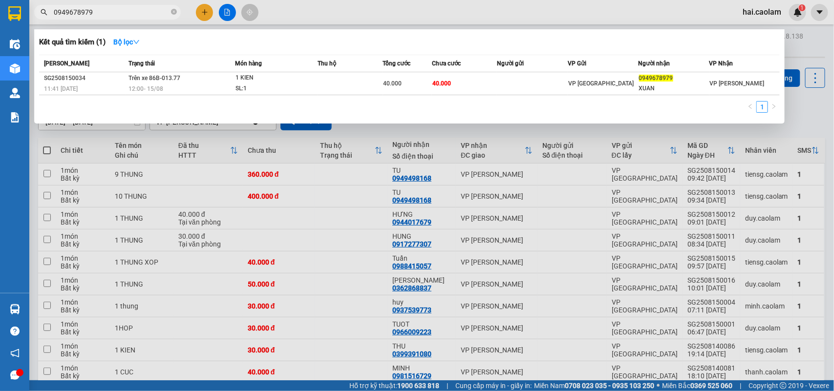
click at [115, 9] on input "0949678979" at bounding box center [111, 12] width 115 height 11
type input "0949678979"
click at [211, 200] on div at bounding box center [417, 195] width 834 height 391
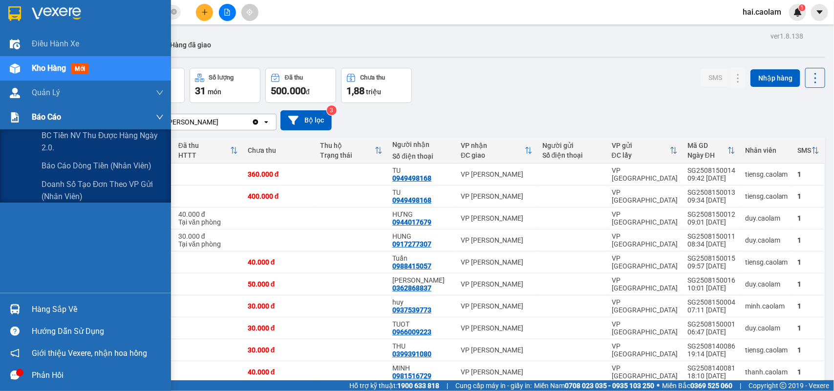
click at [13, 116] on img at bounding box center [15, 117] width 10 height 10
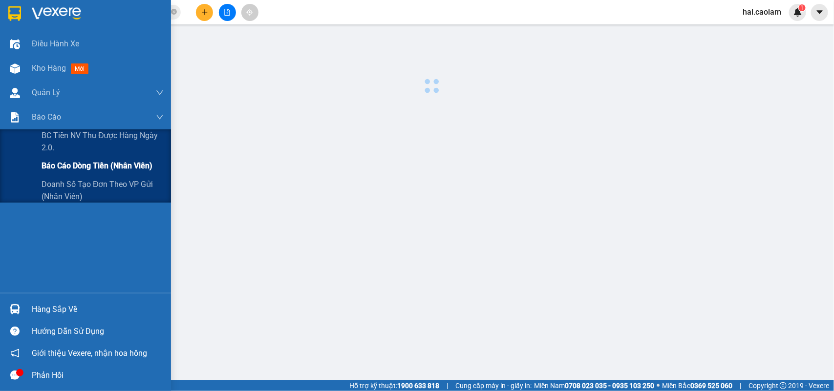
click at [71, 171] on span "Báo cáo dòng tiền (nhân viên)" at bounding box center [97, 166] width 111 height 12
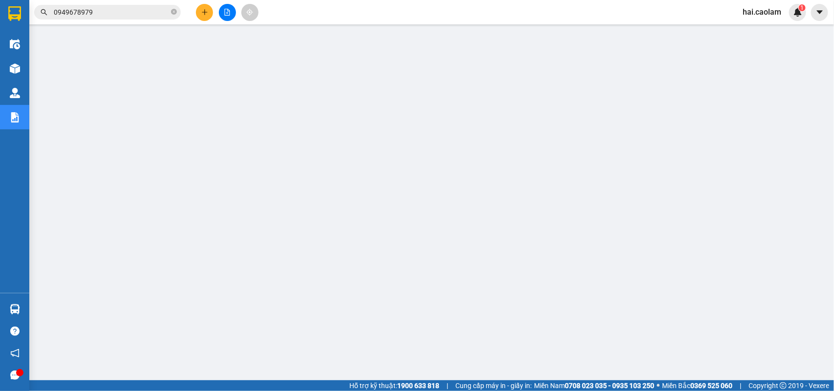
click at [110, 18] on span "0949678979" at bounding box center [107, 12] width 147 height 15
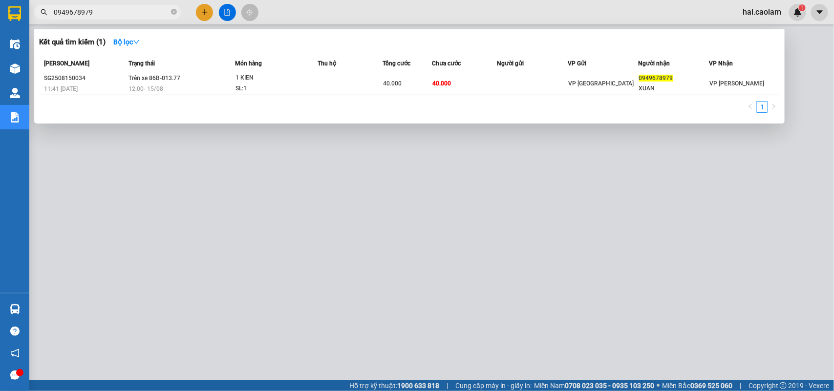
click at [111, 15] on input "0949678979" at bounding box center [111, 12] width 115 height 11
click at [438, 218] on div at bounding box center [417, 195] width 834 height 391
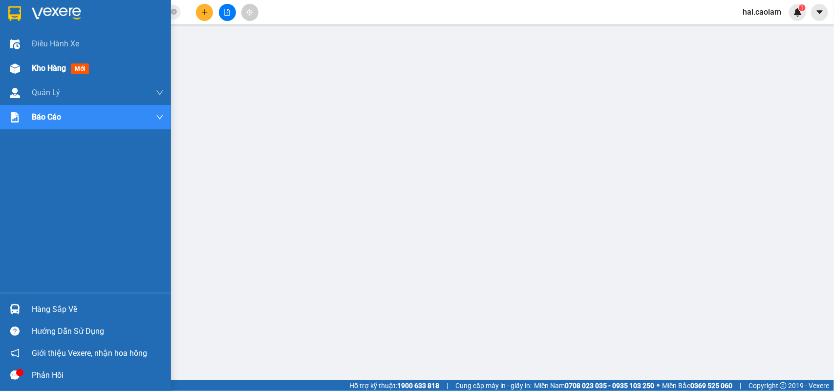
click at [11, 62] on div at bounding box center [14, 68] width 17 height 17
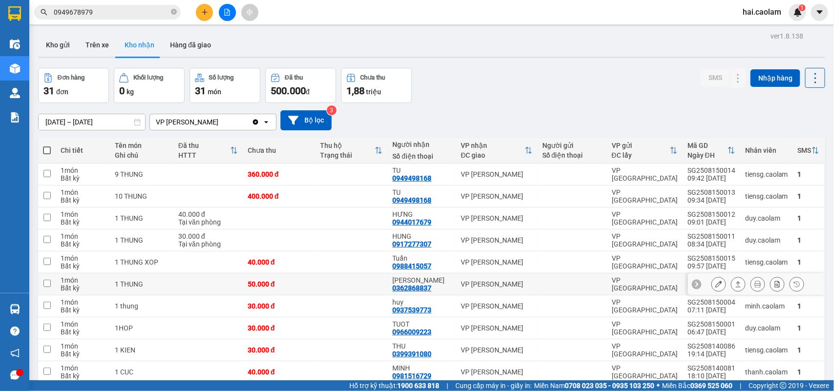
click at [426, 284] on div "0362868837" at bounding box center [411, 288] width 39 height 8
click at [715, 287] on icon at bounding box center [718, 284] width 7 height 7
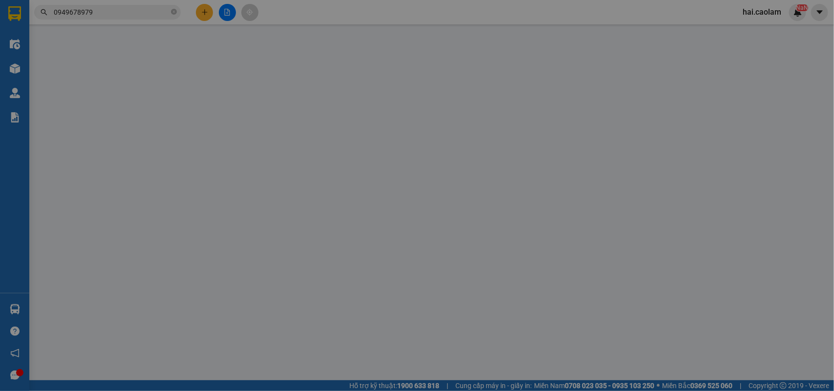
type input "0362868837"
type input "[PERSON_NAME]"
type input "50.000"
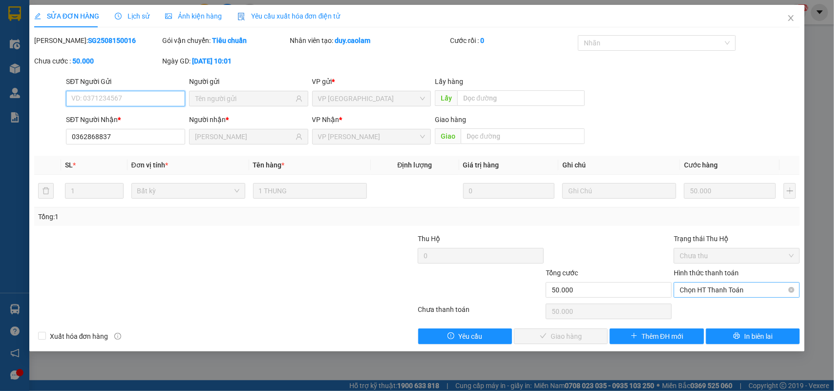
click at [717, 294] on span "Chọn HT Thanh Toán" at bounding box center [736, 290] width 114 height 15
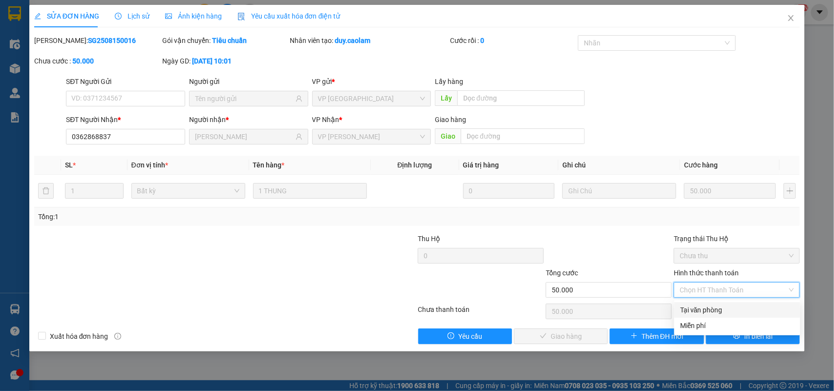
click at [711, 305] on div "Tại văn phòng" at bounding box center [737, 310] width 114 height 11
type input "0"
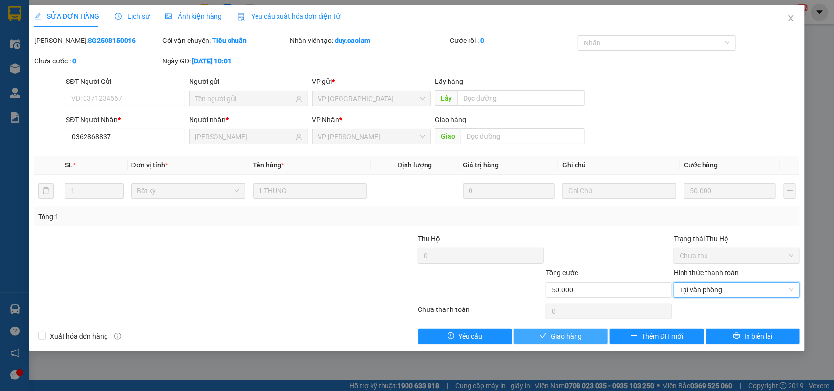
drag, startPoint x: 573, startPoint y: 335, endPoint x: 731, endPoint y: 230, distance: 190.2
click at [575, 333] on span "Giao hàng" at bounding box center [565, 336] width 31 height 11
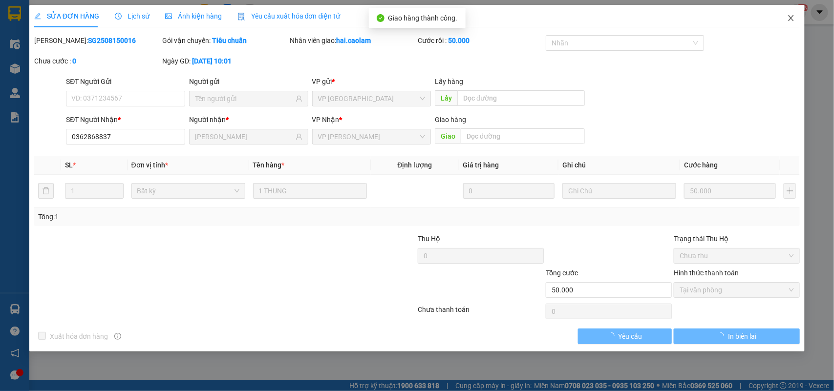
click at [794, 7] on span "Close" at bounding box center [790, 18] width 27 height 27
click at [793, 13] on img at bounding box center [797, 12] width 9 height 9
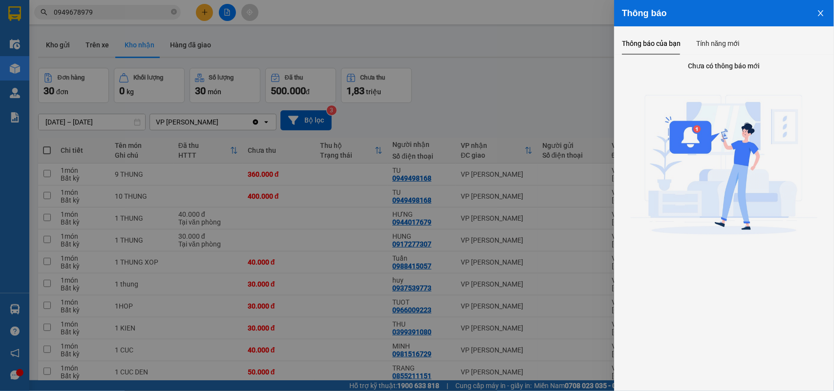
click at [489, 113] on div at bounding box center [417, 195] width 834 height 391
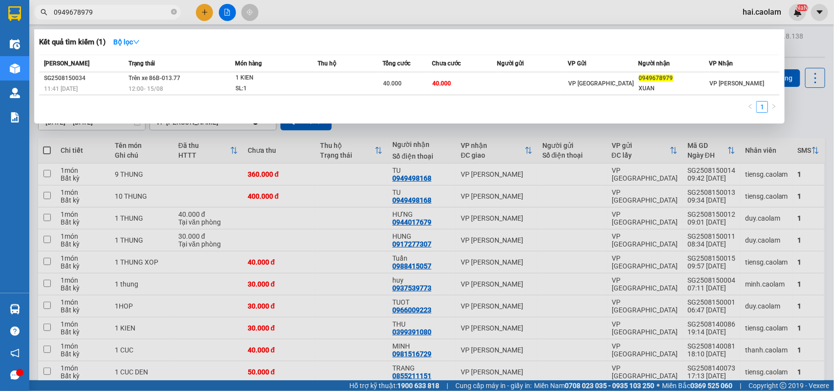
click at [140, 15] on input "0949678979" at bounding box center [111, 12] width 115 height 11
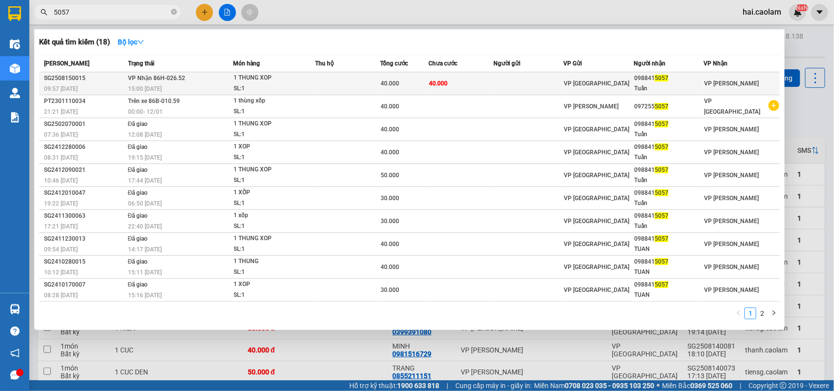
type input "5057"
click at [492, 79] on td "40.000" at bounding box center [460, 83] width 65 height 23
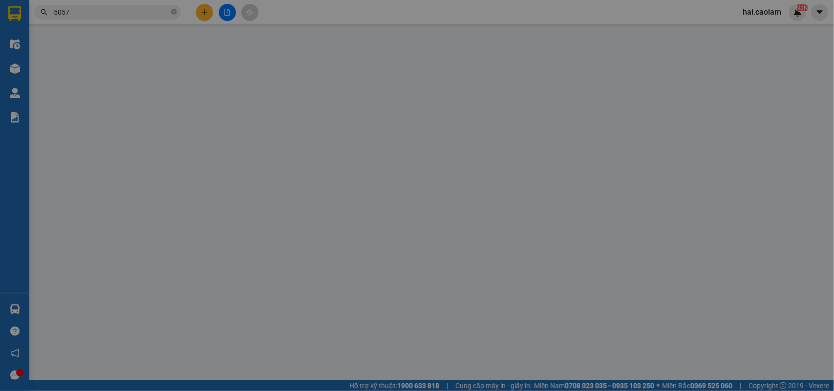
type input "0988415057"
type input "Tuấn"
type input "40.000"
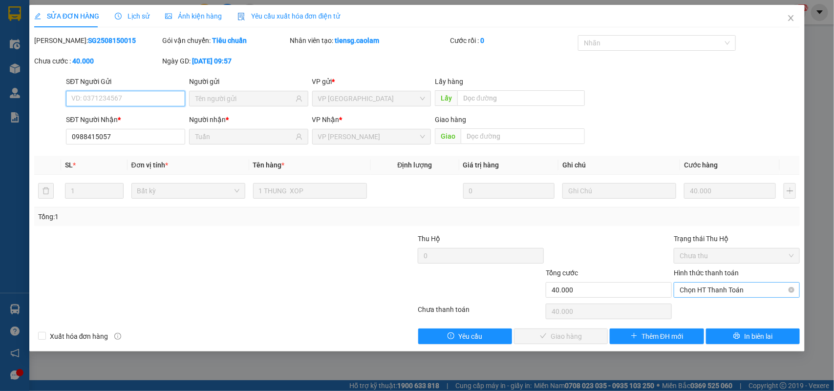
drag, startPoint x: 711, startPoint y: 293, endPoint x: 704, endPoint y: 298, distance: 9.1
click at [709, 294] on span "Chọn HT Thanh Toán" at bounding box center [736, 290] width 114 height 15
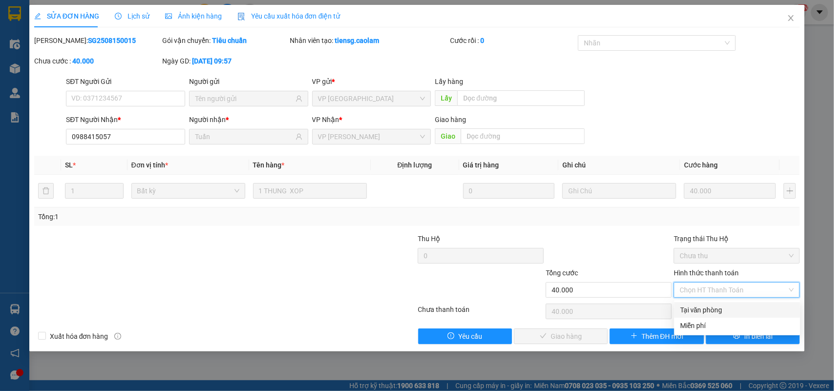
drag, startPoint x: 706, startPoint y: 309, endPoint x: 561, endPoint y: 331, distance: 147.2
click at [704, 309] on div "Tại văn phòng" at bounding box center [737, 310] width 114 height 11
type input "0"
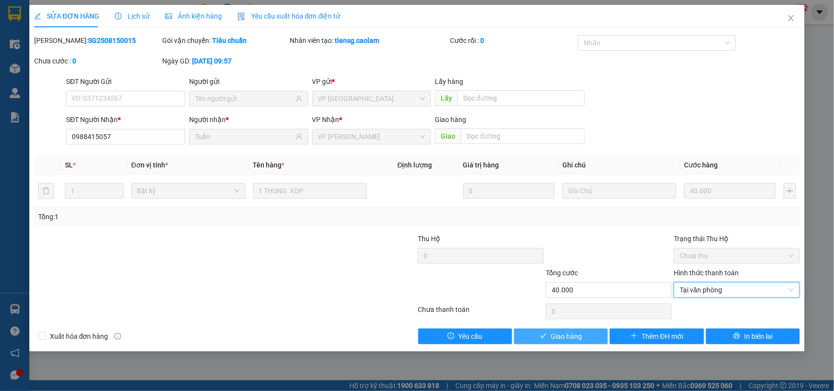
click at [553, 340] on span "Giao hàng" at bounding box center [565, 336] width 31 height 11
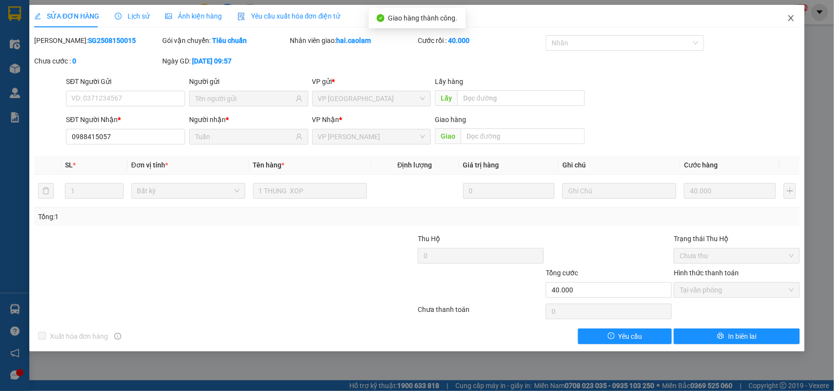
click at [792, 22] on icon "close" at bounding box center [791, 18] width 8 height 8
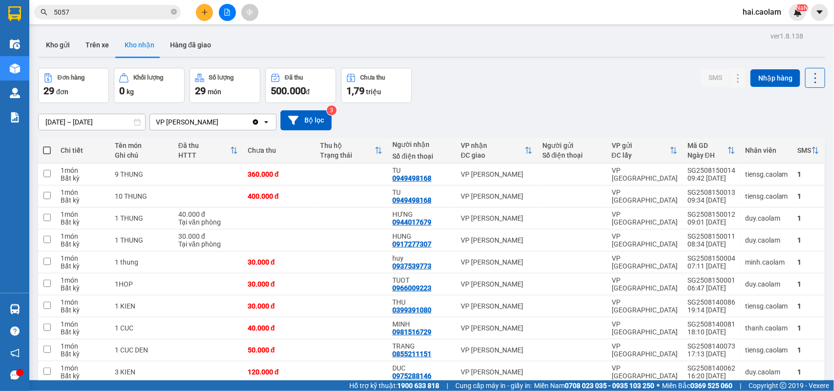
click at [607, 97] on div "Đơn hàng 29 đơn Khối lượng 0 kg Số lượng 29 món Đã thu 500.000 đ Chưa thu 1,79 …" at bounding box center [431, 85] width 787 height 35
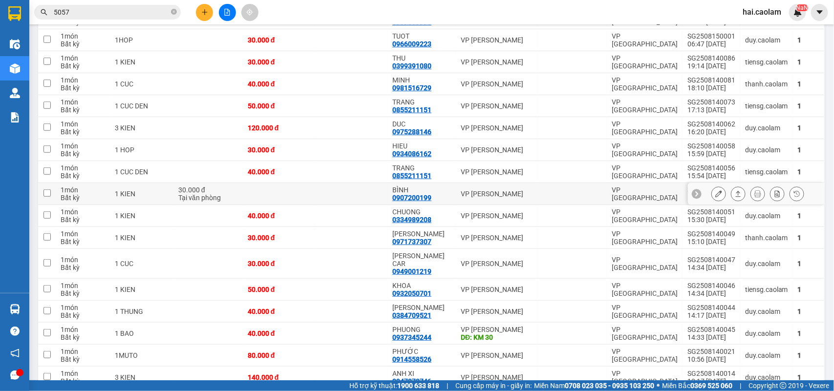
click at [456, 198] on td "VP [PERSON_NAME]" at bounding box center [497, 194] width 82 height 22
checkbox input "true"
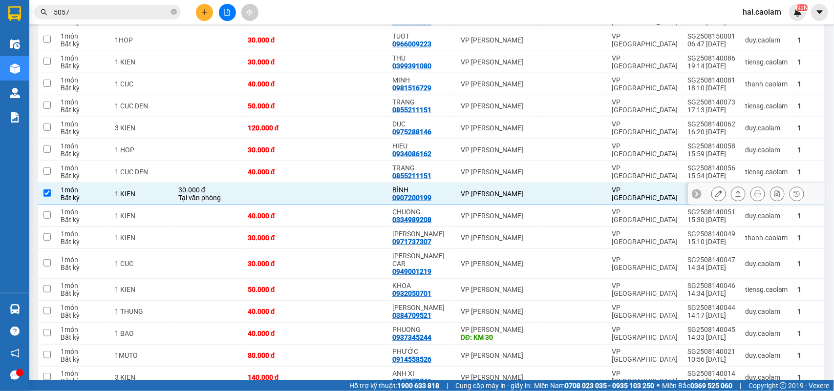
click at [715, 194] on icon at bounding box center [718, 193] width 7 height 7
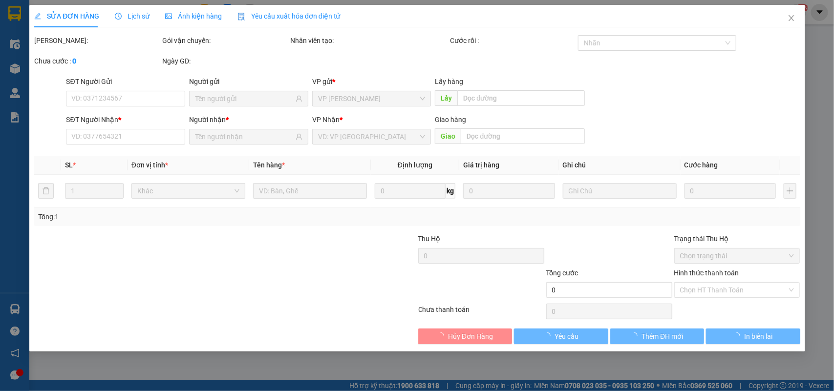
type input "0907200199"
type input "BÌNH"
type input "30.000"
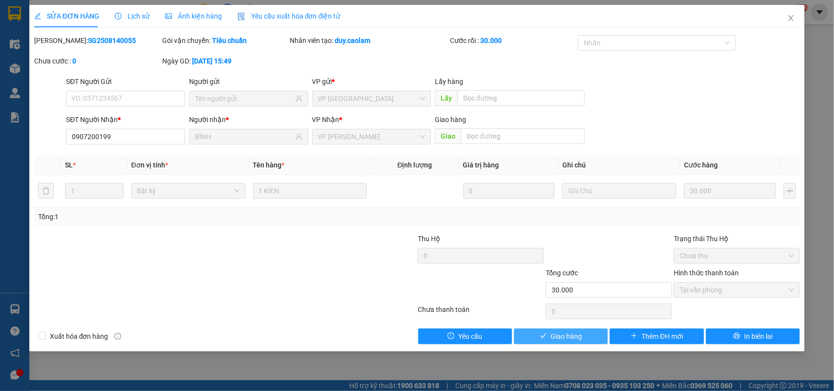
drag, startPoint x: 563, startPoint y: 335, endPoint x: 570, endPoint y: 330, distance: 8.8
click at [563, 335] on span "Giao hàng" at bounding box center [565, 336] width 31 height 11
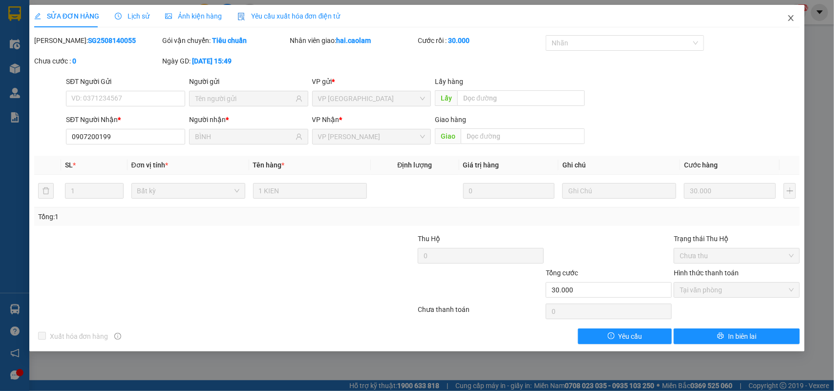
click at [780, 16] on span "Close" at bounding box center [790, 18] width 27 height 27
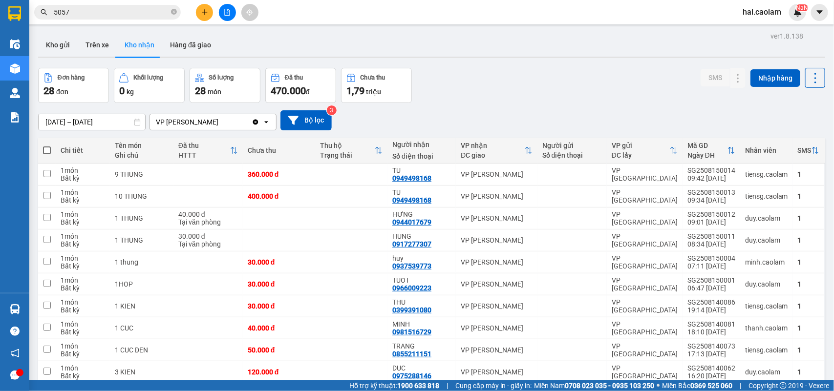
click at [86, 15] on input "5057" at bounding box center [111, 12] width 115 height 11
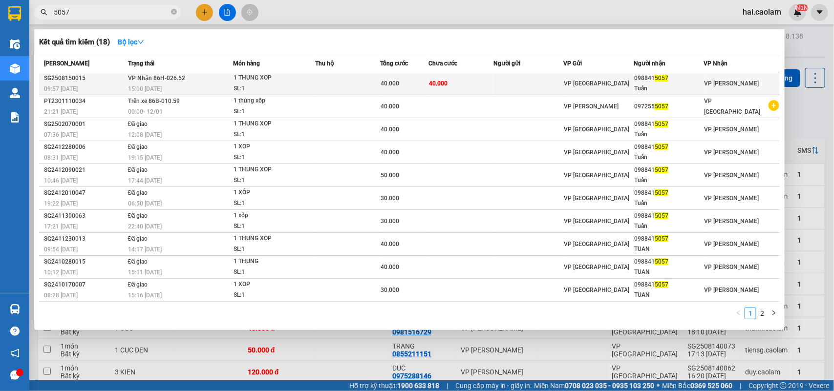
drag, startPoint x: 466, startPoint y: 88, endPoint x: 486, endPoint y: 87, distance: 20.1
click at [486, 87] on td "40.000" at bounding box center [460, 83] width 65 height 23
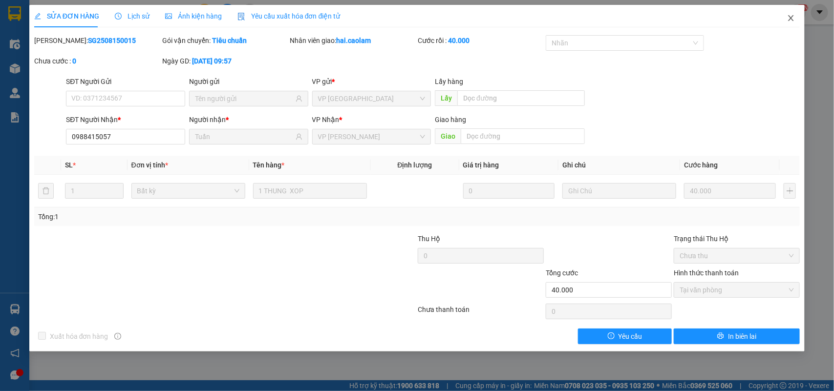
click at [789, 19] on icon "close" at bounding box center [791, 18] width 8 height 8
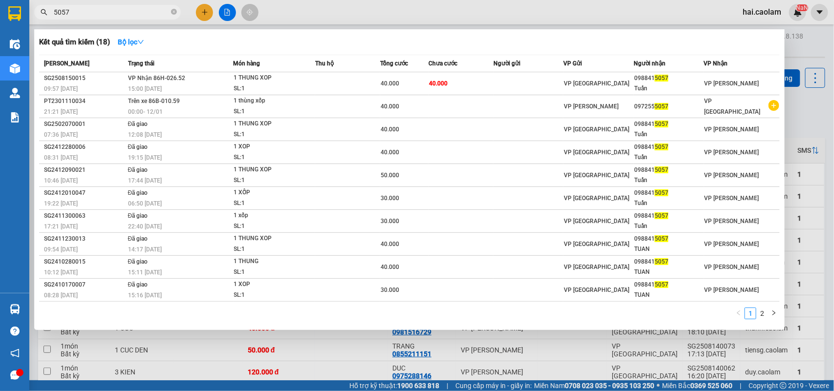
click at [83, 16] on input "5057" at bounding box center [111, 12] width 115 height 11
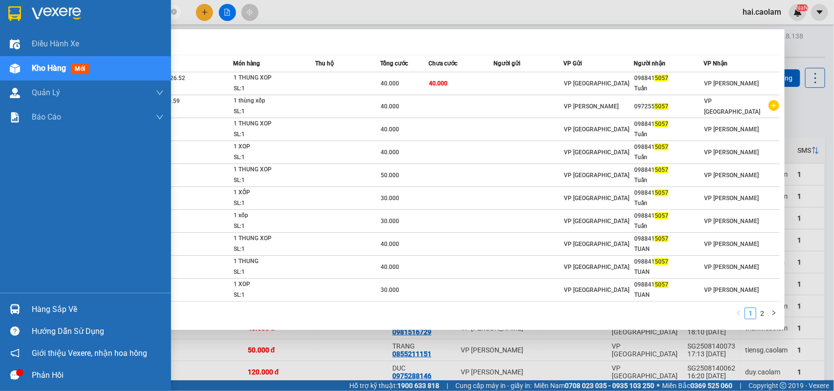
click at [21, 306] on div at bounding box center [14, 309] width 17 height 17
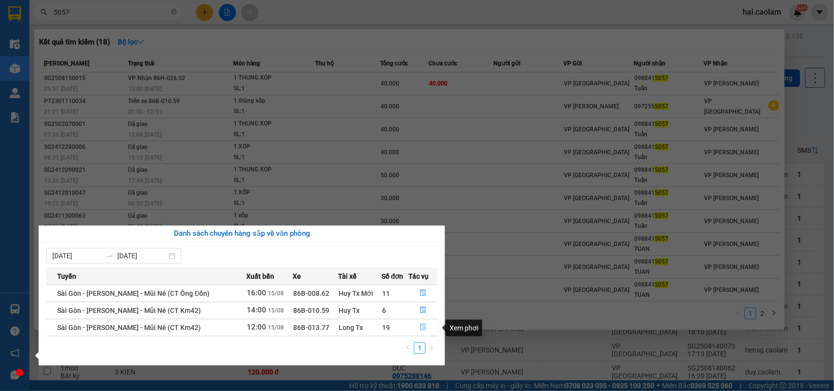
click at [423, 330] on icon "file-done" at bounding box center [423, 327] width 7 height 7
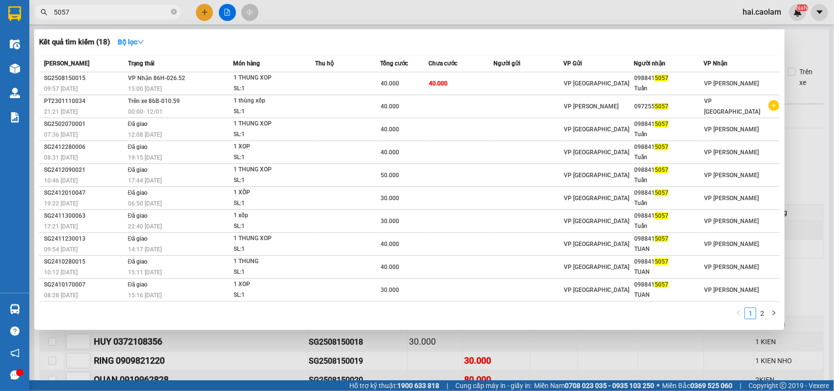
click at [484, 345] on div at bounding box center [417, 195] width 834 height 391
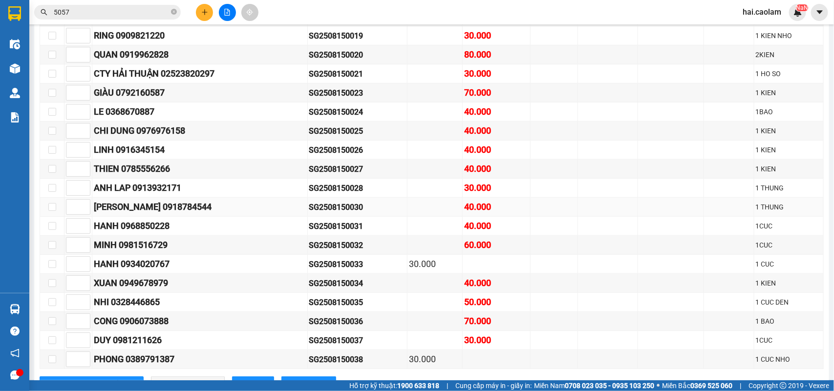
scroll to position [384, 0]
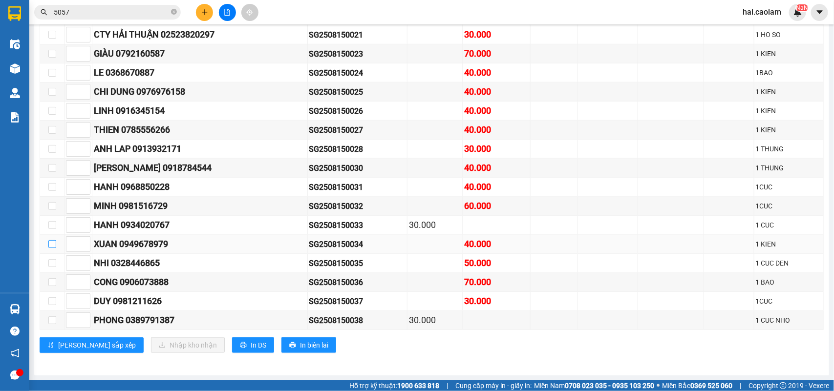
click at [49, 242] on input "checkbox" at bounding box center [52, 244] width 8 height 8
checkbox input "true"
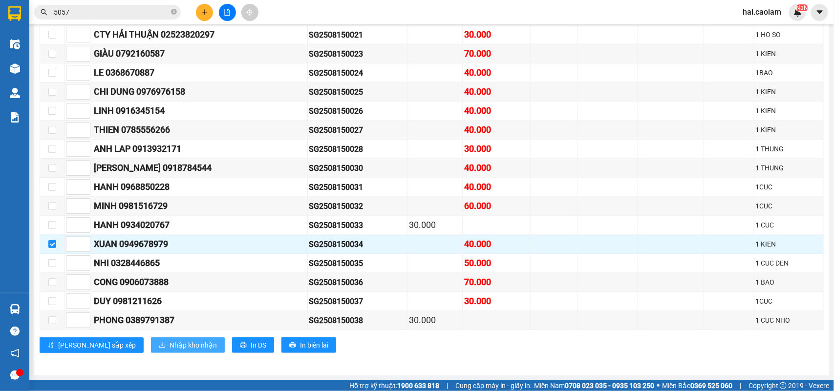
click at [169, 340] on span "Nhập kho nhận" at bounding box center [192, 345] width 47 height 11
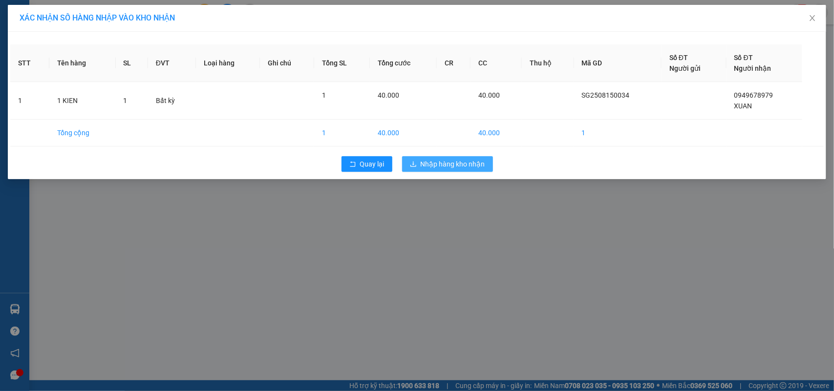
click at [472, 157] on button "Nhập hàng kho nhận" at bounding box center [447, 164] width 91 height 16
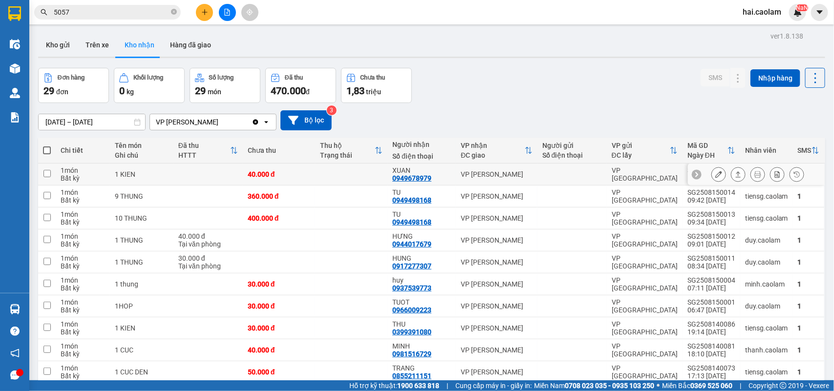
click at [368, 181] on td at bounding box center [351, 175] width 72 height 22
checkbox input "true"
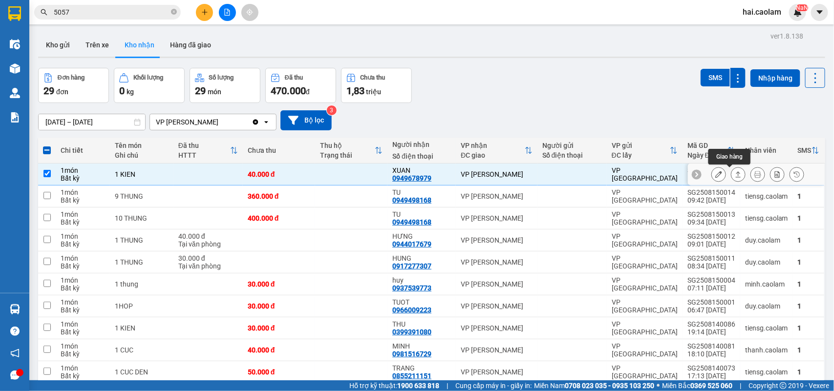
click at [714, 176] on button at bounding box center [719, 174] width 14 height 17
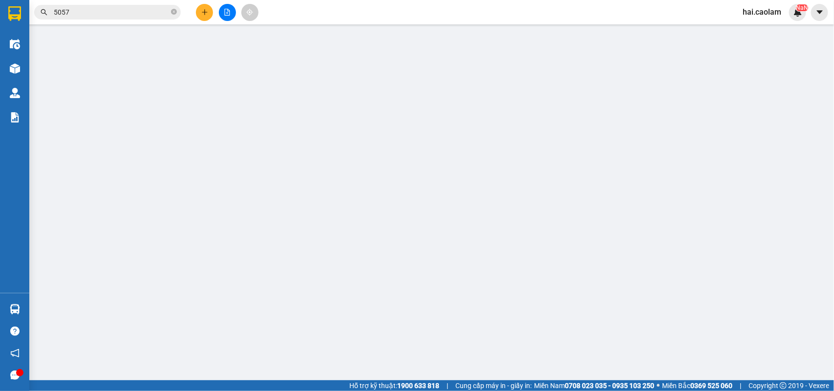
type input "0949678979"
type input "XUAN"
type input "40.000"
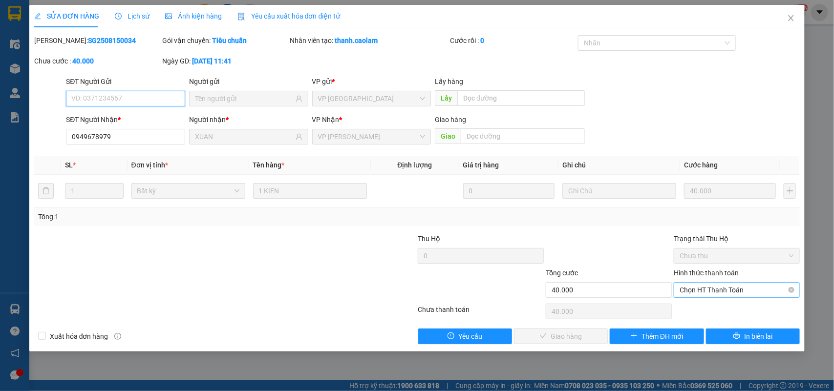
click at [727, 294] on span "Chọn HT Thanh Toán" at bounding box center [736, 290] width 114 height 15
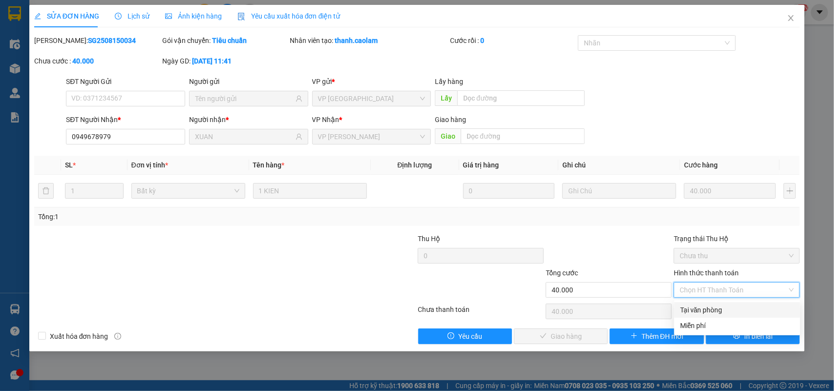
drag, startPoint x: 724, startPoint y: 309, endPoint x: 674, endPoint y: 311, distance: 49.8
click at [722, 309] on div "Tại văn phòng" at bounding box center [737, 310] width 114 height 11
type input "0"
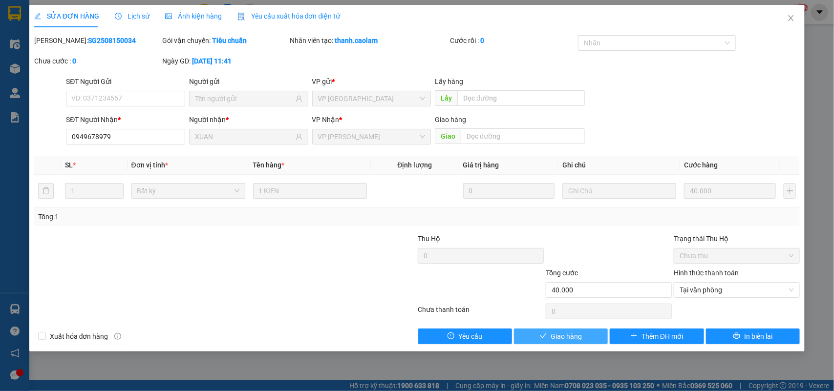
click at [535, 338] on button "Giao hàng" at bounding box center [561, 337] width 94 height 16
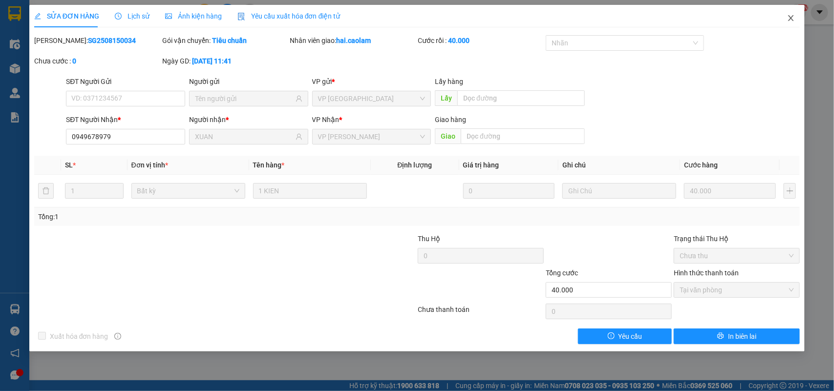
click at [790, 13] on span "Close" at bounding box center [790, 18] width 27 height 27
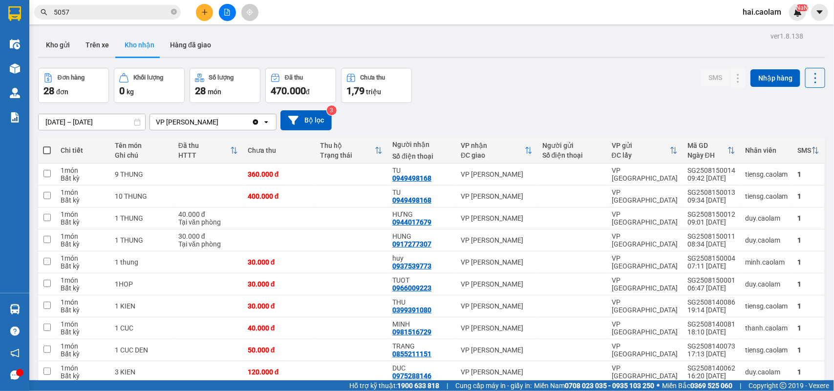
click at [142, 10] on input "5057" at bounding box center [111, 12] width 115 height 11
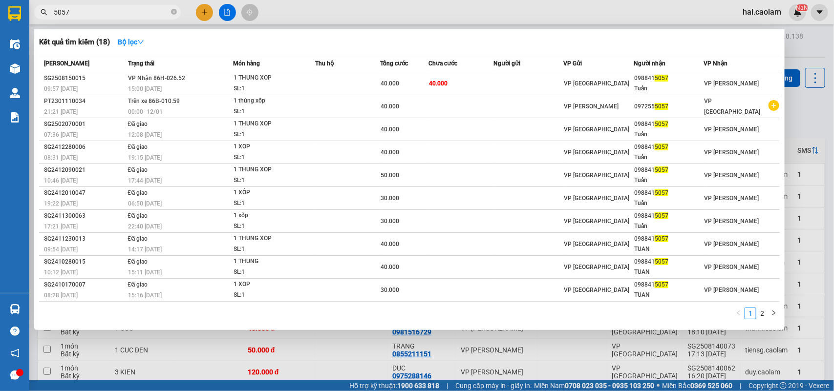
click at [142, 10] on input "5057" at bounding box center [111, 12] width 115 height 11
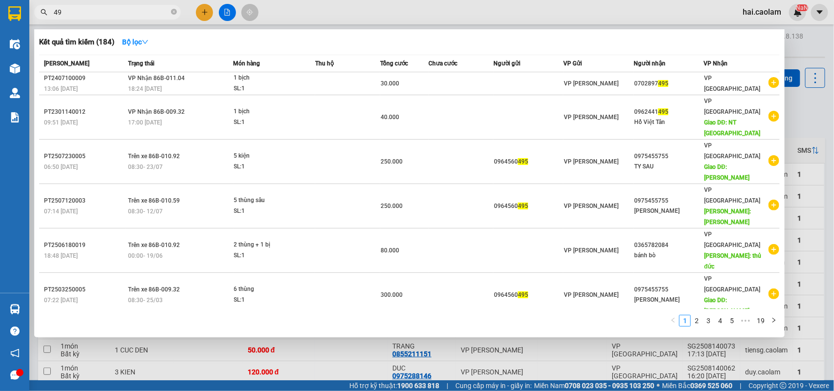
type input "4"
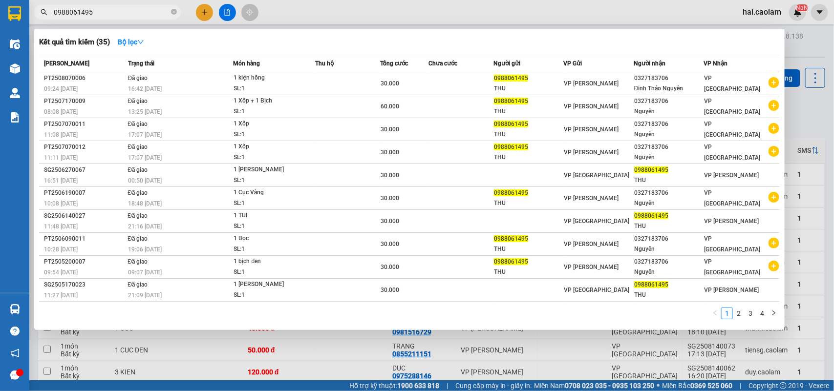
type input "0988061495"
click at [297, 358] on div at bounding box center [417, 195] width 834 height 391
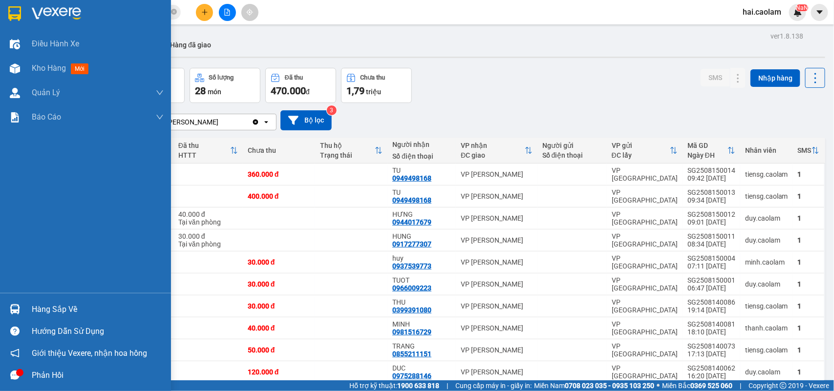
click at [37, 314] on div "Hàng sắp về" at bounding box center [98, 309] width 132 height 15
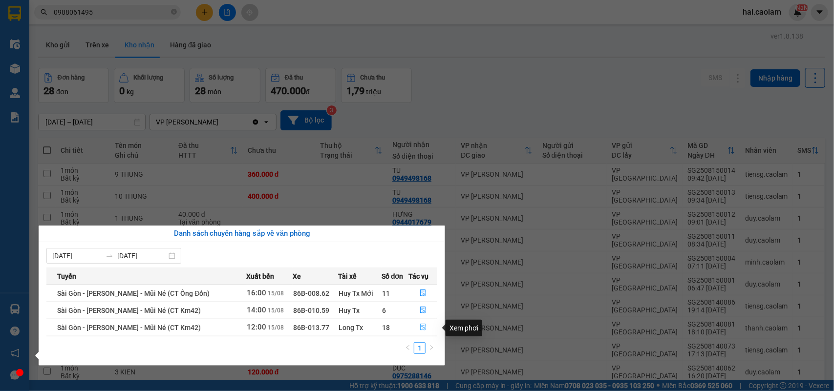
click at [423, 327] on icon "file-done" at bounding box center [423, 327] width 7 height 7
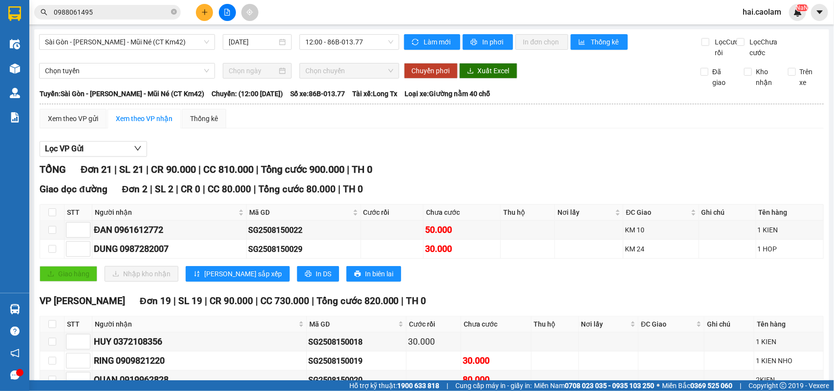
click at [529, 157] on div at bounding box center [432, 157] width 784 height 0
click at [54, 234] on input "checkbox" at bounding box center [52, 230] width 8 height 8
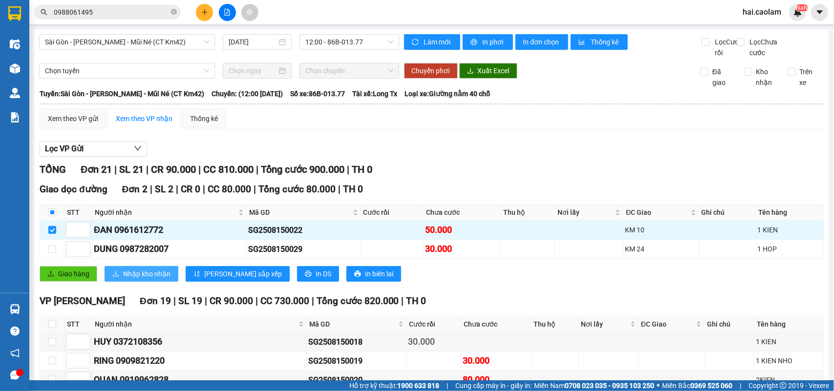
click at [130, 279] on span "Nhập kho nhận" at bounding box center [146, 274] width 47 height 11
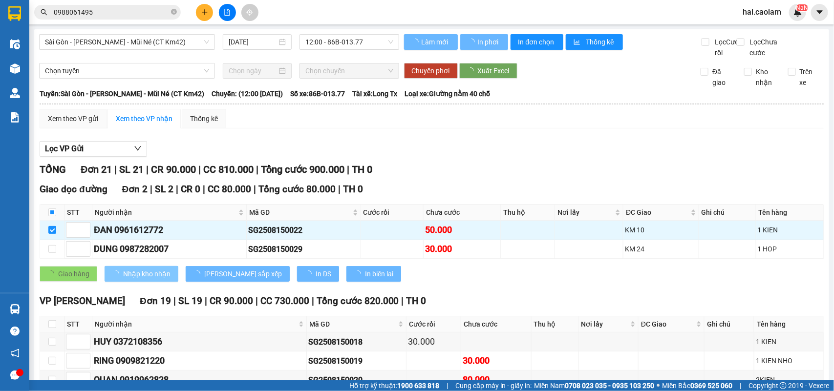
checkbox input "false"
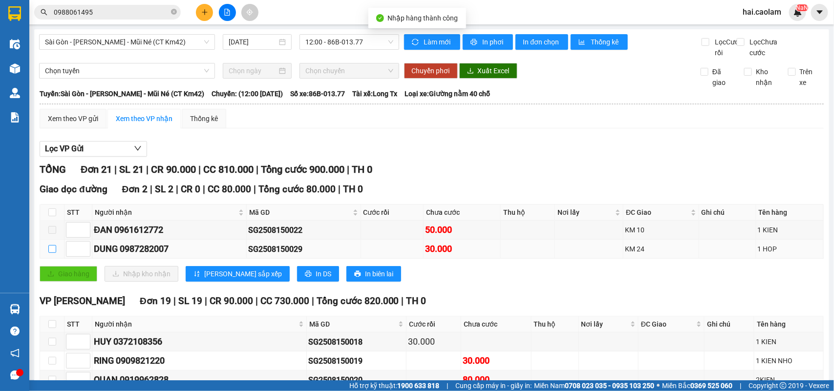
click at [54, 253] on input "checkbox" at bounding box center [52, 249] width 8 height 8
checkbox input "true"
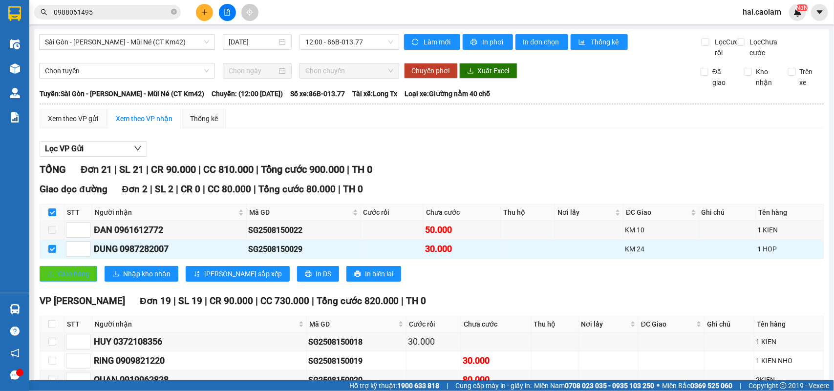
click at [63, 279] on span "Giao hàng" at bounding box center [73, 274] width 31 height 11
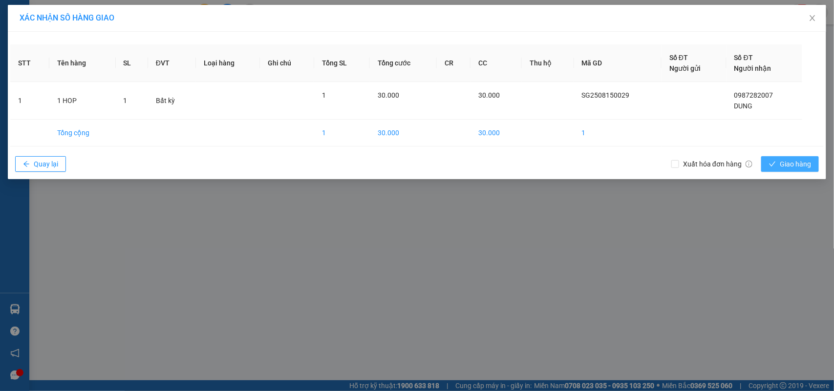
click at [807, 159] on span "Giao hàng" at bounding box center [795, 164] width 31 height 11
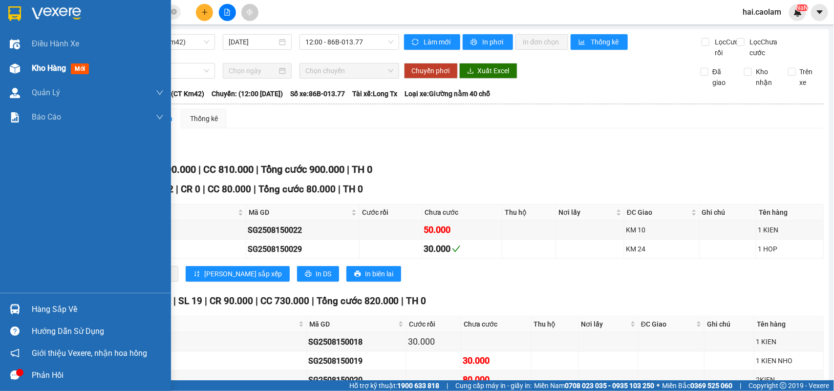
click at [11, 71] on img at bounding box center [15, 68] width 10 height 10
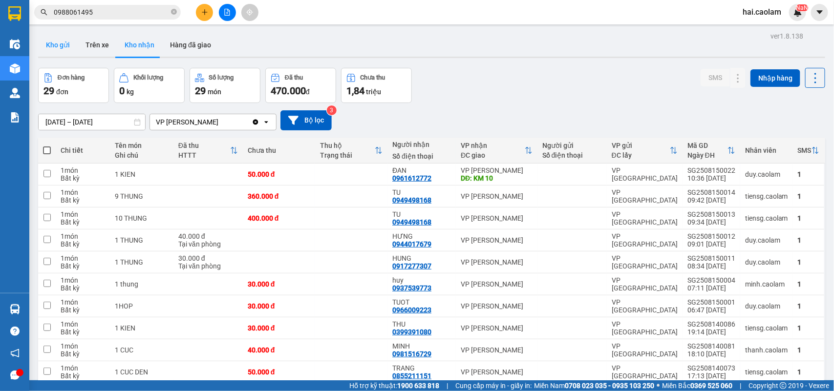
click at [66, 44] on button "Kho gửi" at bounding box center [58, 44] width 40 height 23
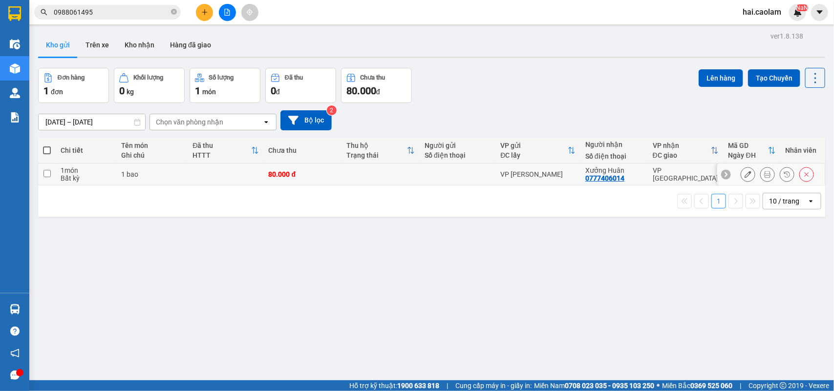
click at [451, 179] on td at bounding box center [458, 175] width 76 height 22
checkbox input "true"
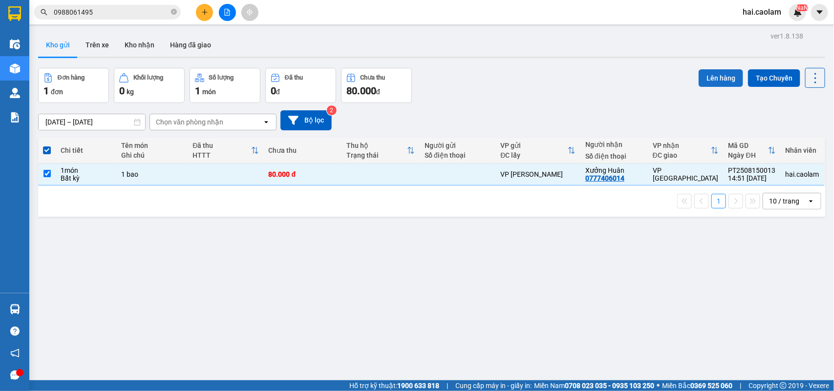
click at [712, 76] on button "Lên hàng" at bounding box center [720, 78] width 44 height 18
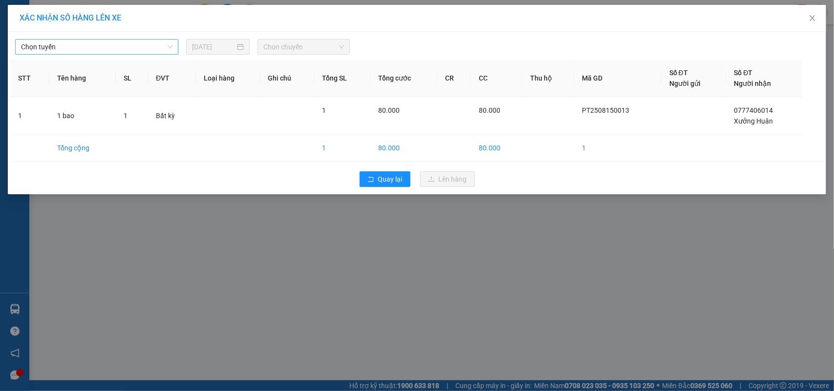
click at [134, 42] on span "Chọn tuyến" at bounding box center [96, 47] width 151 height 15
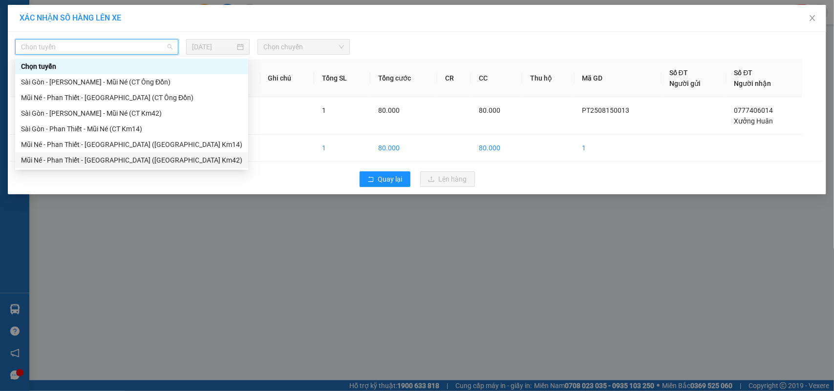
click at [84, 155] on div "Mũi Né - Phan Thiết - [GEOGRAPHIC_DATA] ([GEOGRAPHIC_DATA] Km42)" at bounding box center [131, 160] width 221 height 11
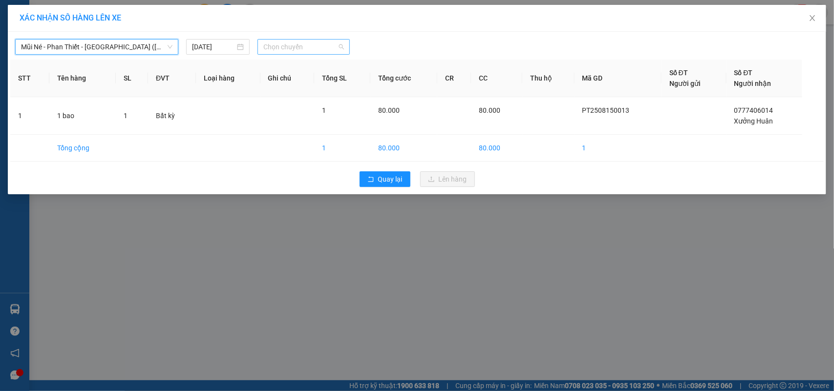
click at [304, 50] on span "Chọn chuyến" at bounding box center [303, 47] width 80 height 15
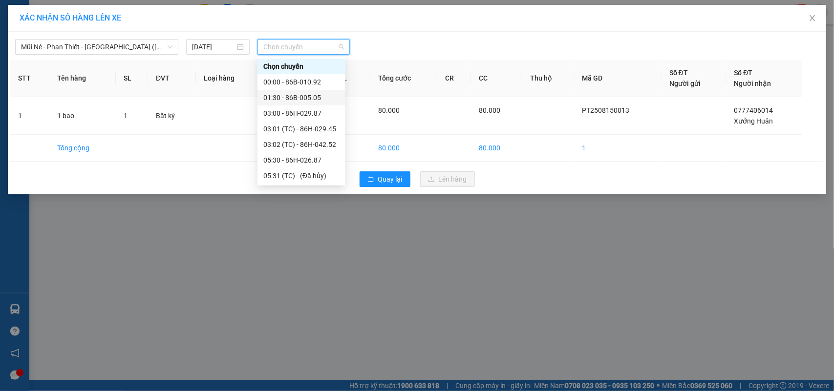
scroll to position [187, 0]
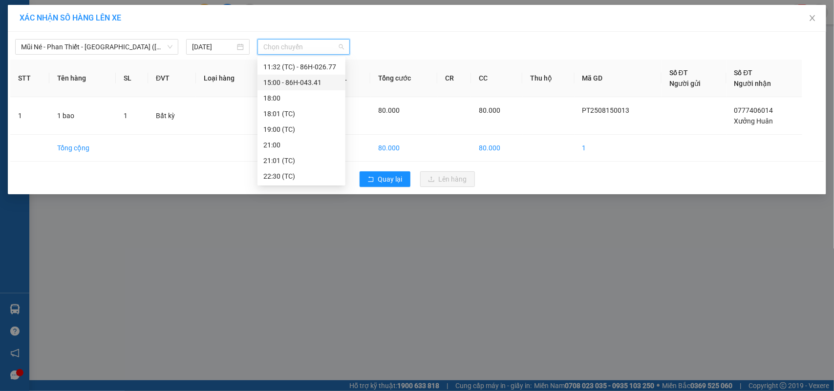
click at [278, 82] on div "15:00 - 86H-043.41" at bounding box center [301, 82] width 76 height 11
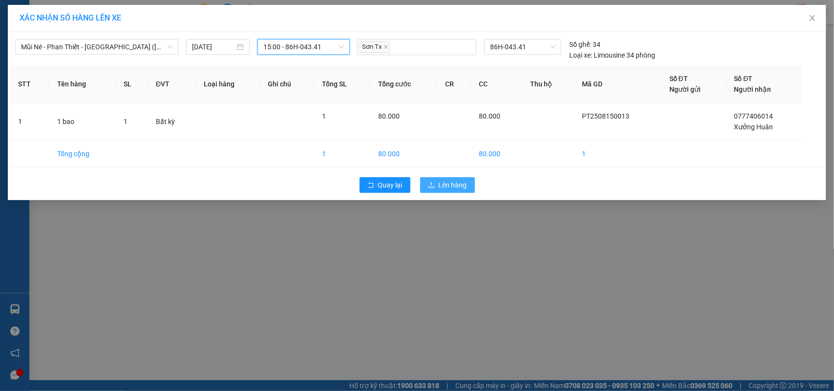
click at [450, 182] on span "Lên hàng" at bounding box center [453, 185] width 28 height 11
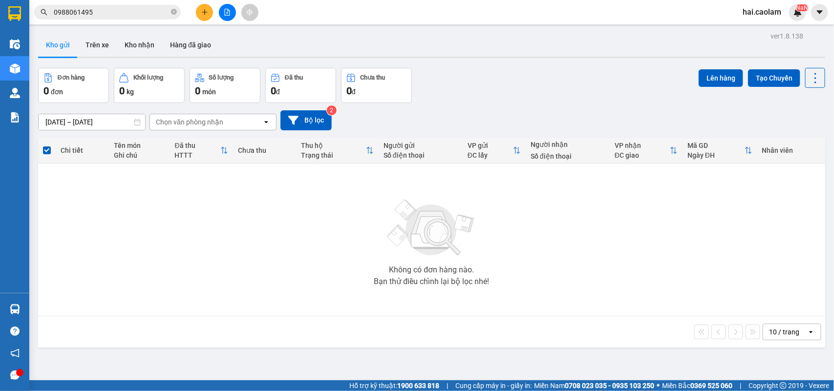
click at [518, 68] on div "Đơn hàng 0 đơn Khối lượng 0 kg Số lượng 0 món Đã thu 0 đ Chưa thu 0 đ Lên hàng …" at bounding box center [431, 85] width 787 height 35
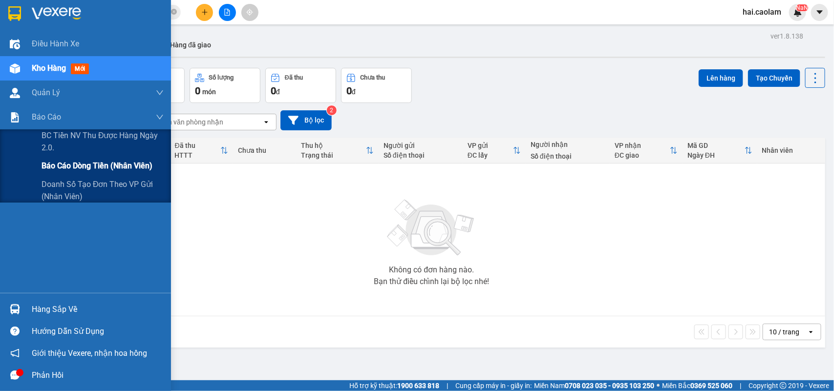
click at [86, 171] on span "Báo cáo dòng tiền (nhân viên)" at bounding box center [97, 166] width 111 height 12
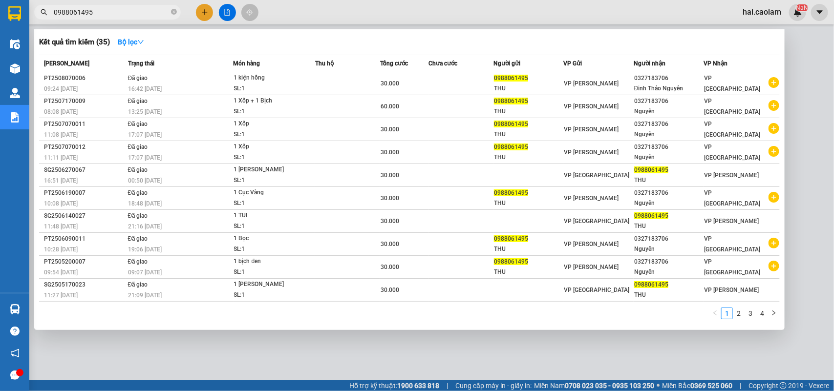
click at [118, 5] on span "0988061495" at bounding box center [107, 12] width 147 height 15
click at [118, 15] on input "0988061495" at bounding box center [111, 12] width 115 height 11
type input "0"
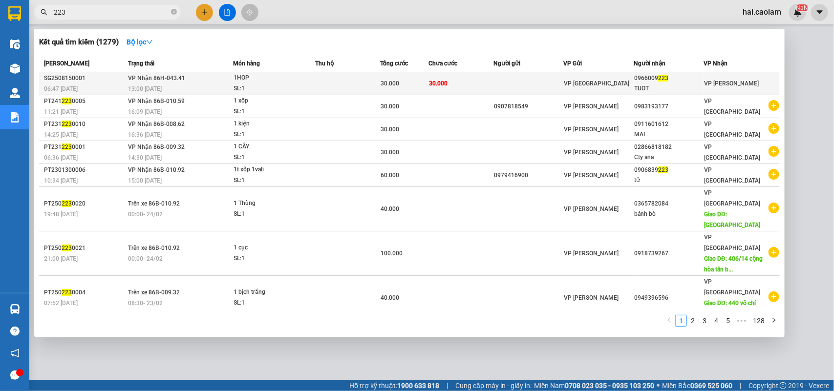
type input "223"
click at [692, 84] on div "TUOT" at bounding box center [668, 89] width 69 height 10
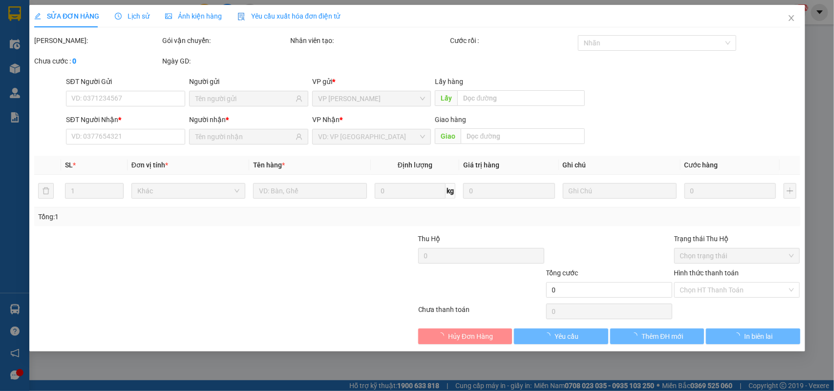
type input "0966009223"
type input "TUOT"
type input "30.000"
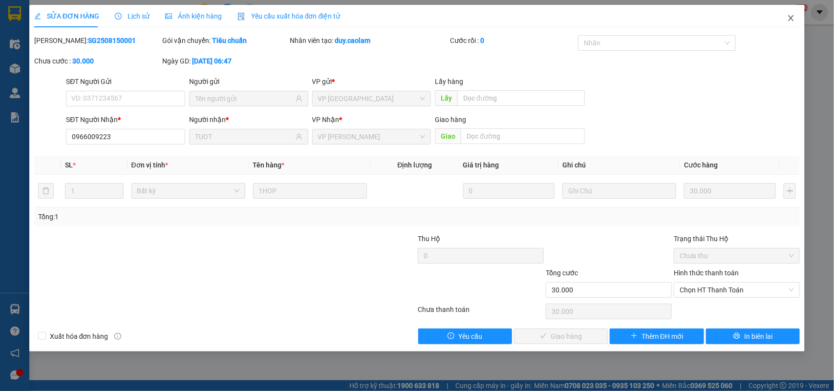
click at [787, 18] on icon "close" at bounding box center [791, 18] width 8 height 8
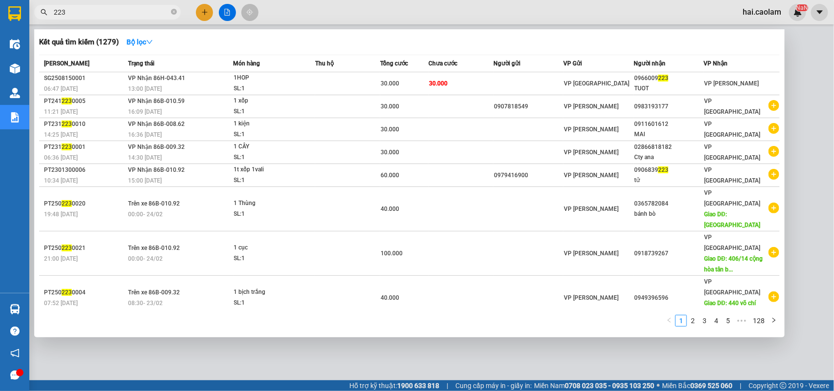
click at [95, 13] on input "223" at bounding box center [111, 12] width 115 height 11
click at [311, 373] on div at bounding box center [417, 195] width 834 height 391
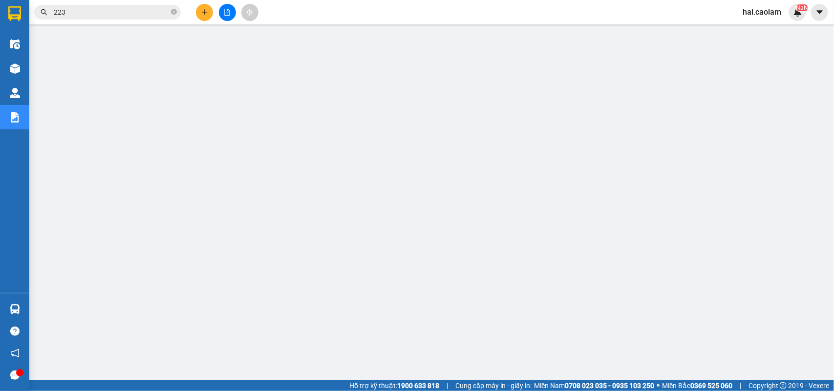
click at [203, 3] on div "Kết quả tìm kiếm ( 1279 ) Bộ lọc Mã ĐH Trạng thái Món hàng Thu hộ Tổng cước Chư…" at bounding box center [417, 12] width 834 height 24
click at [203, 5] on button at bounding box center [204, 12] width 17 height 17
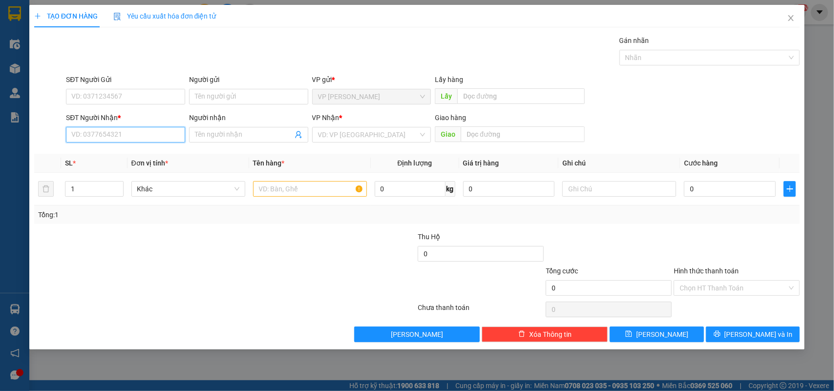
click at [136, 132] on input "SĐT Người Nhận *" at bounding box center [125, 135] width 119 height 16
click at [231, 138] on input "Người nhận" at bounding box center [244, 134] width 98 height 11
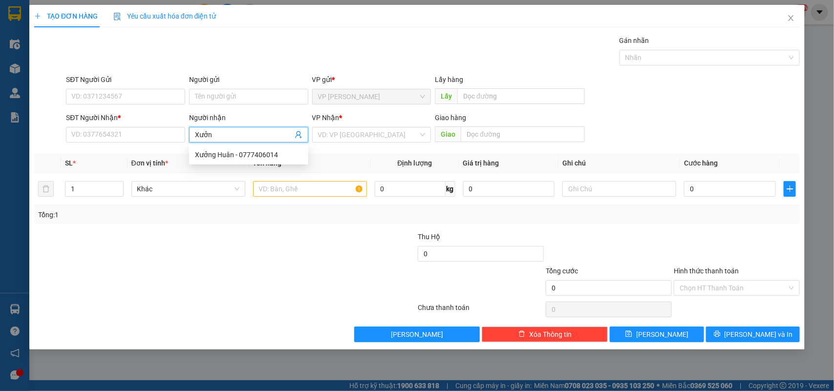
type input "Xưởng"
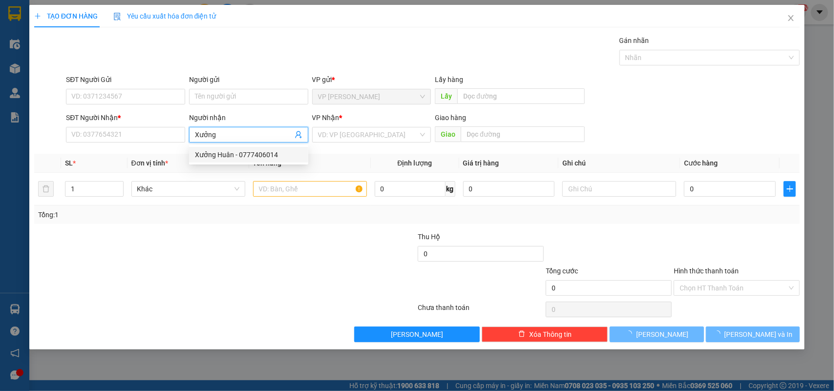
click at [228, 160] on div "Xưởng Huân - 0777406014" at bounding box center [248, 155] width 119 height 16
type input "0777406014"
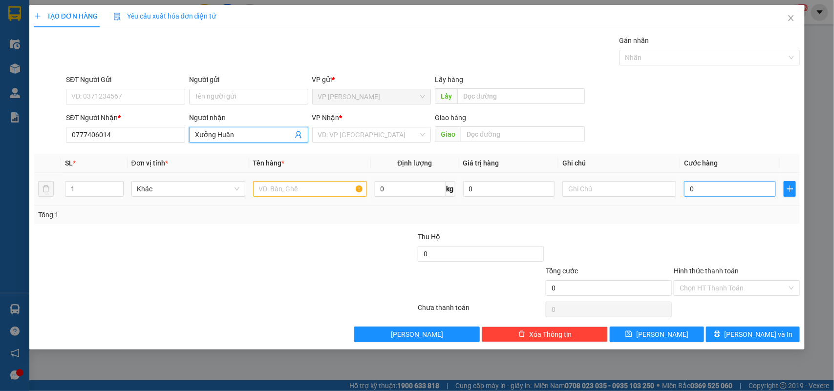
type input "Xưởng Huân"
click at [701, 189] on input "0" at bounding box center [730, 189] width 92 height 16
type input "06"
type input "6"
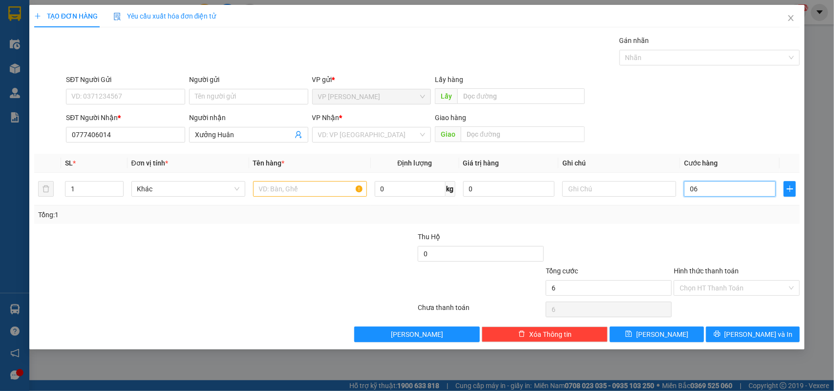
type input "060"
type input "60"
type input "60.000"
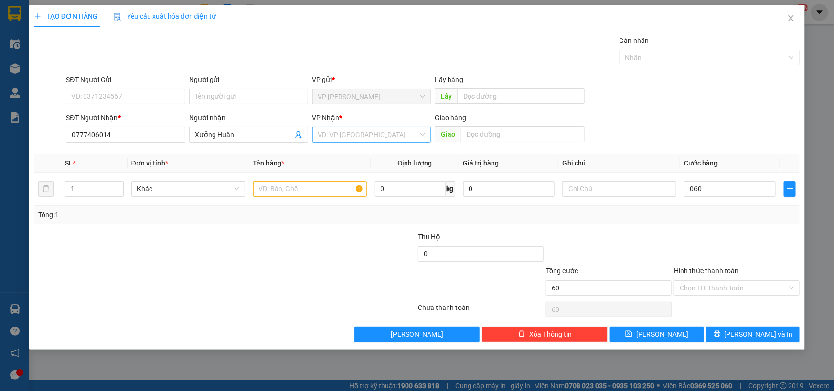
type input "60.000"
click at [350, 132] on input "search" at bounding box center [368, 134] width 101 height 15
click at [350, 165] on div "VP [GEOGRAPHIC_DATA]" at bounding box center [371, 170] width 107 height 11
click at [280, 193] on input "text" at bounding box center [310, 189] width 114 height 16
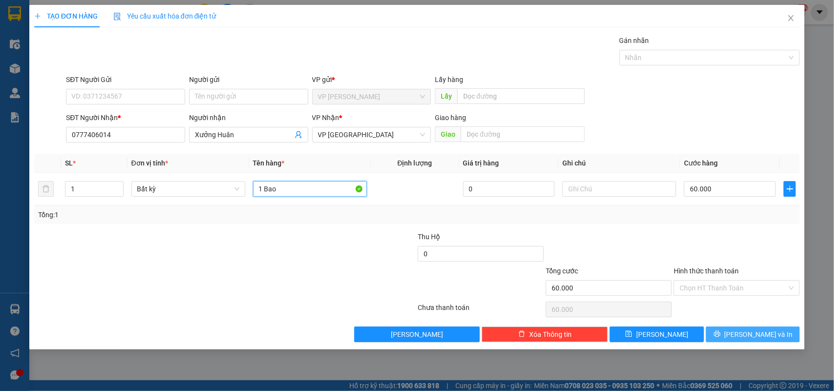
type input "1 Bao"
click at [720, 338] on icon "printer" at bounding box center [717, 334] width 7 height 7
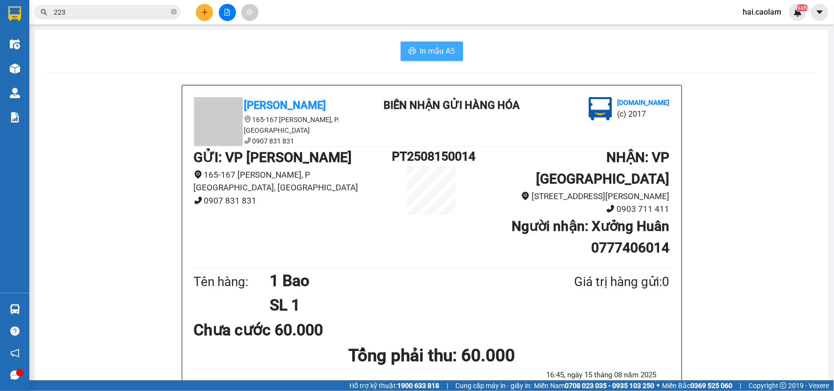
click at [438, 49] on span "In mẫu A5" at bounding box center [437, 51] width 35 height 12
click at [451, 51] on button "In mẫu A5" at bounding box center [432, 52] width 63 height 20
click at [431, 54] on span "In mẫu A5" at bounding box center [437, 51] width 35 height 12
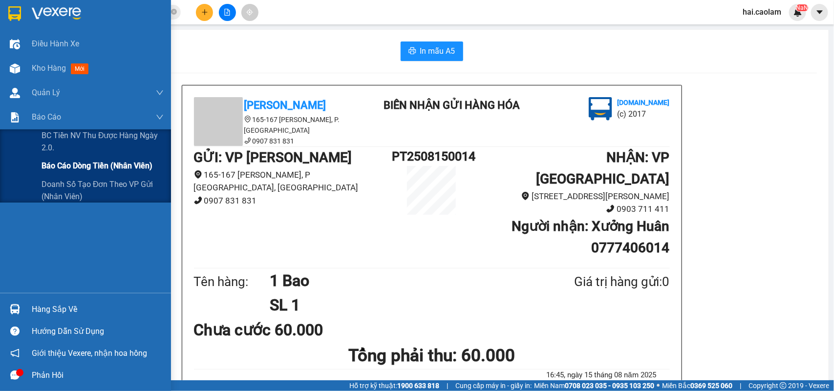
click at [69, 169] on span "Báo cáo dòng tiền (nhân viên)" at bounding box center [97, 166] width 111 height 12
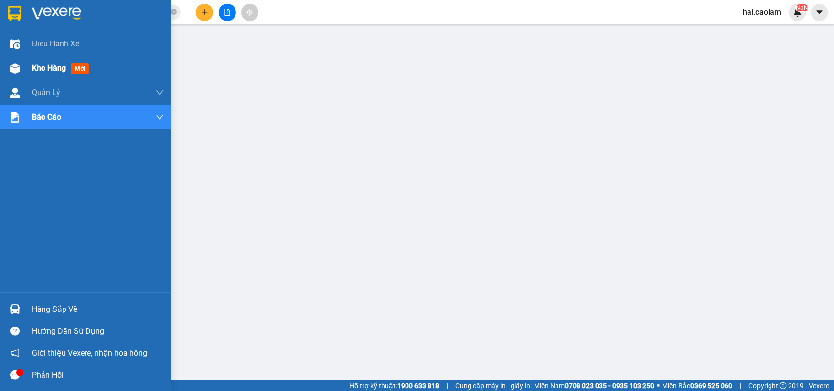
click at [26, 71] on div "Kho hàng mới" at bounding box center [85, 68] width 171 height 24
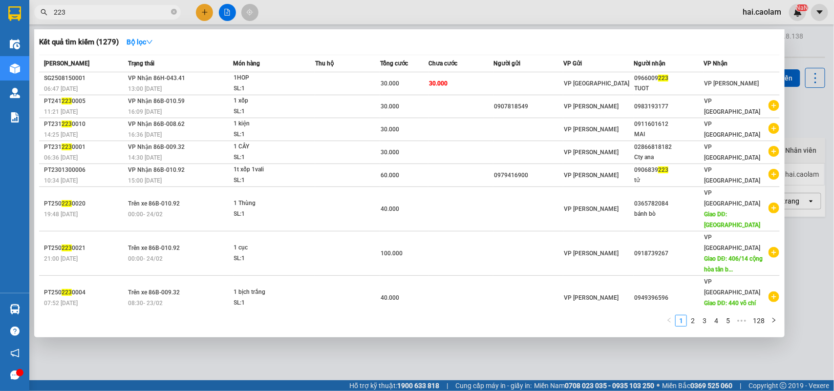
click at [123, 14] on input "223" at bounding box center [111, 12] width 115 height 11
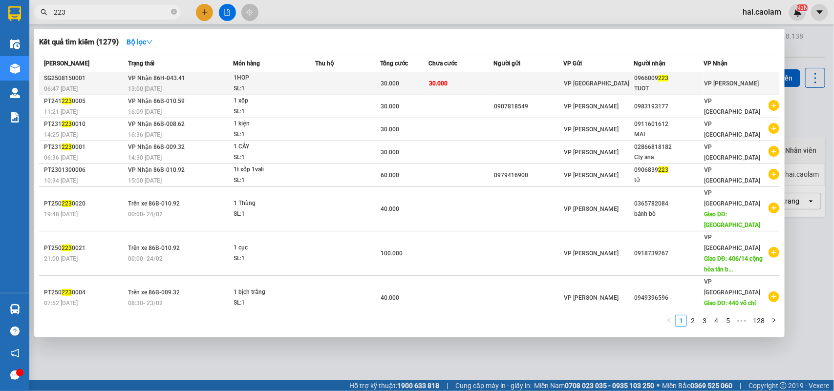
click at [477, 89] on td "30.000" at bounding box center [460, 83] width 65 height 23
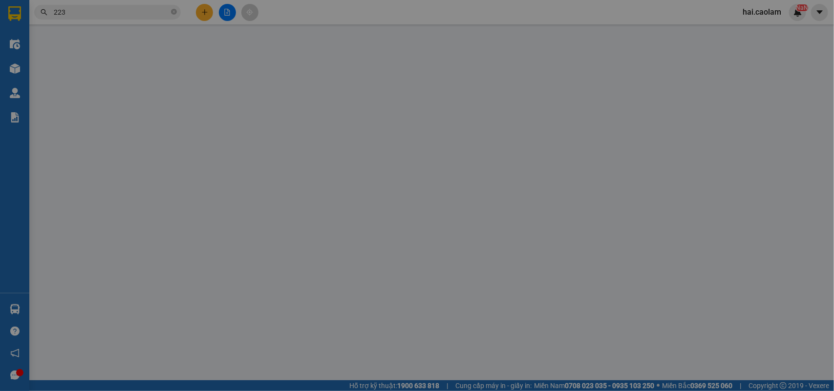
type input "0966009223"
type input "TUOT"
type input "30.000"
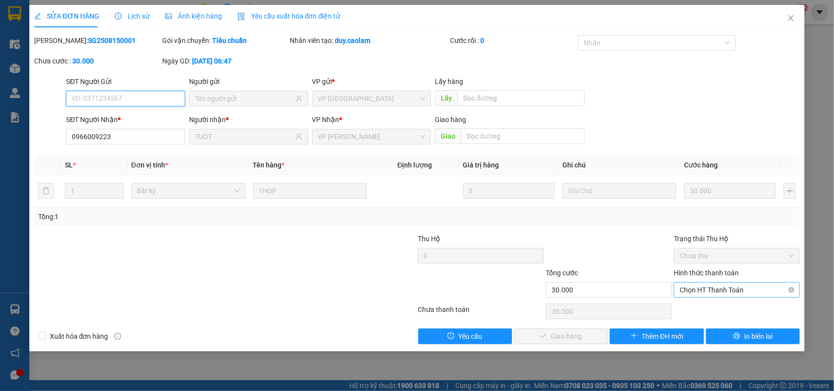
click at [714, 293] on span "Chọn HT Thanh Toán" at bounding box center [736, 290] width 114 height 15
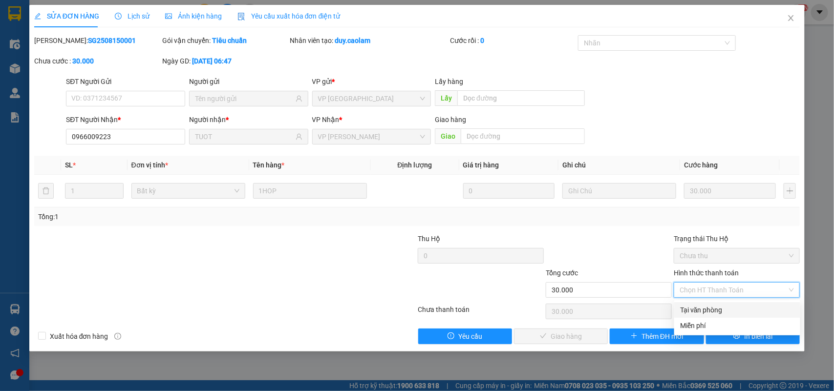
drag, startPoint x: 712, startPoint y: 306, endPoint x: 694, endPoint y: 311, distance: 18.1
click at [712, 307] on div "Tại văn phòng" at bounding box center [737, 310] width 114 height 11
type input "0"
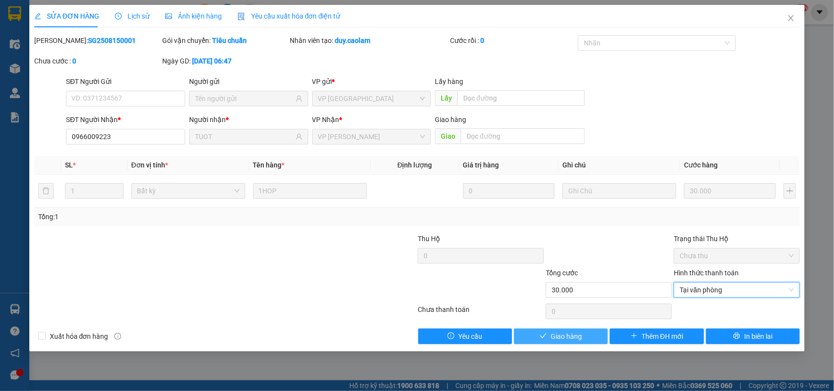
click at [596, 333] on button "Giao hàng" at bounding box center [561, 337] width 94 height 16
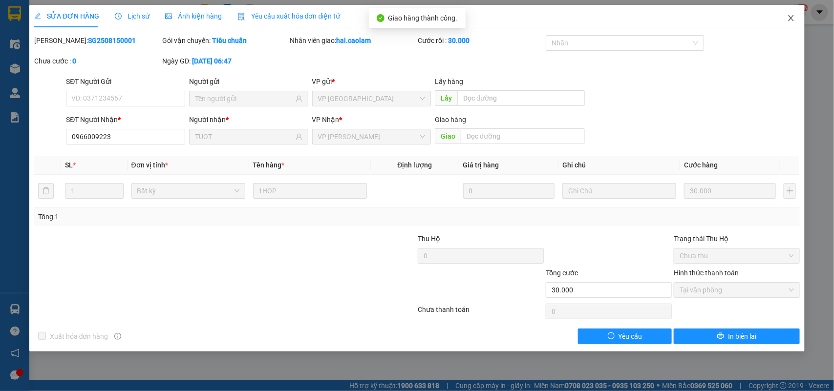
click at [790, 21] on icon "close" at bounding box center [791, 18] width 8 height 8
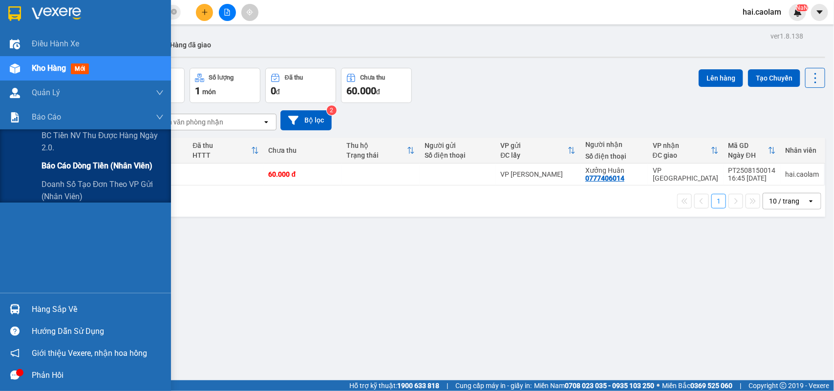
click at [68, 164] on span "Báo cáo dòng tiền (nhân viên)" at bounding box center [97, 166] width 111 height 12
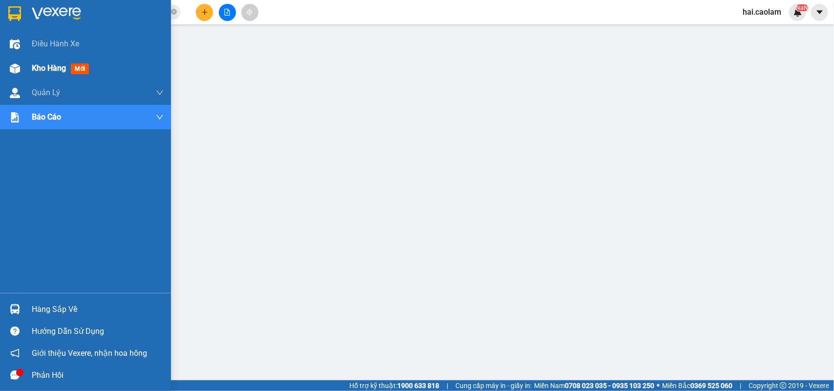
click at [21, 66] on div at bounding box center [14, 68] width 17 height 17
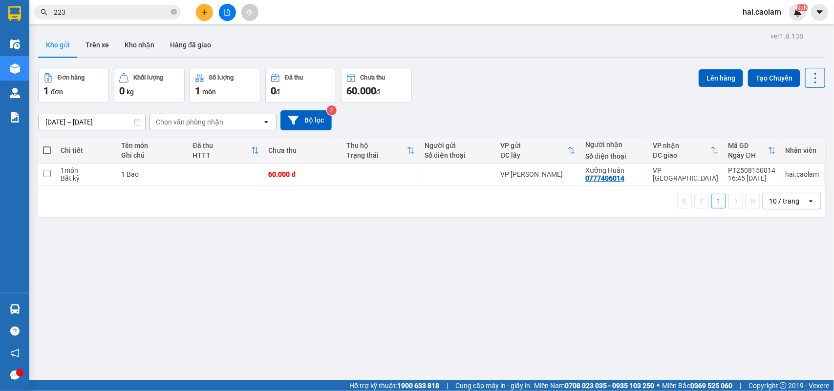
click at [93, 7] on input "223" at bounding box center [111, 12] width 115 height 11
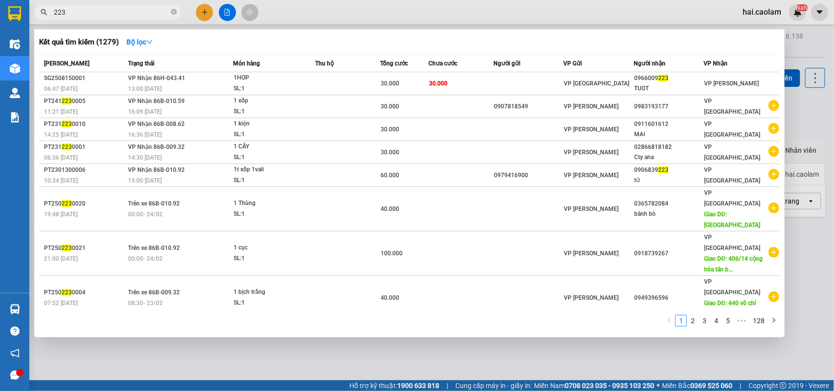
click at [93, 7] on input "223" at bounding box center [111, 12] width 115 height 11
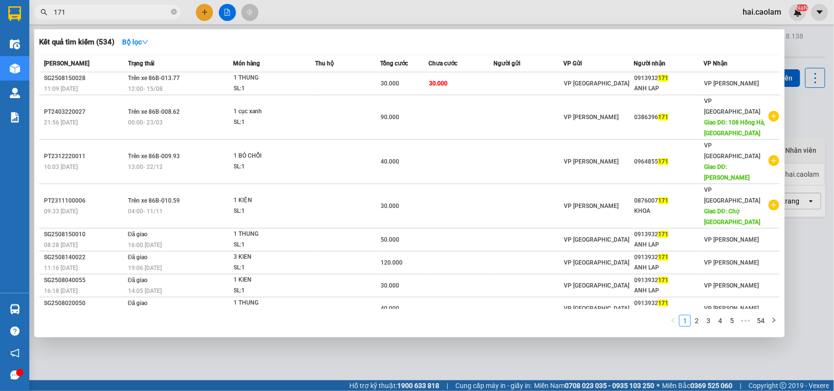
type input "171"
click at [479, 85] on td "30.000" at bounding box center [460, 83] width 65 height 23
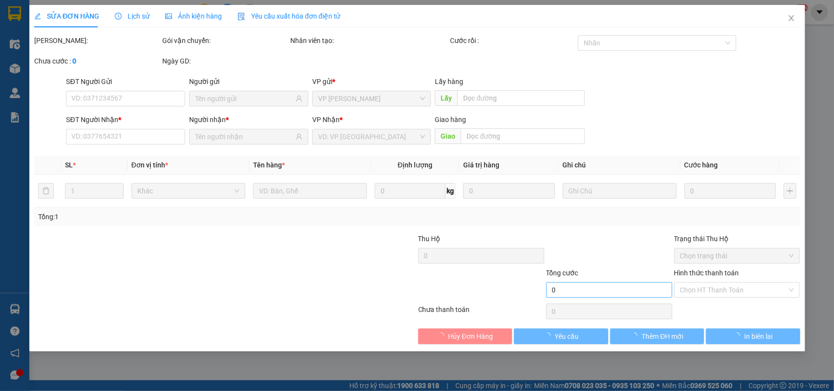
type input "0913932171"
type input "ANH LAP"
type input "30.000"
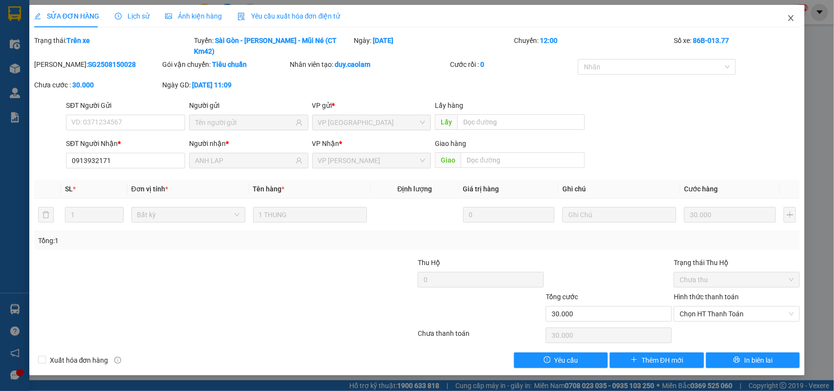
click at [790, 15] on icon "close" at bounding box center [791, 18] width 8 height 8
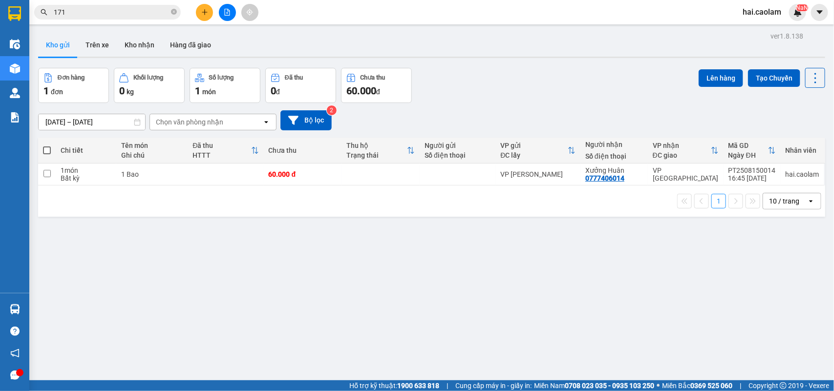
click at [93, 14] on input "171" at bounding box center [111, 12] width 115 height 11
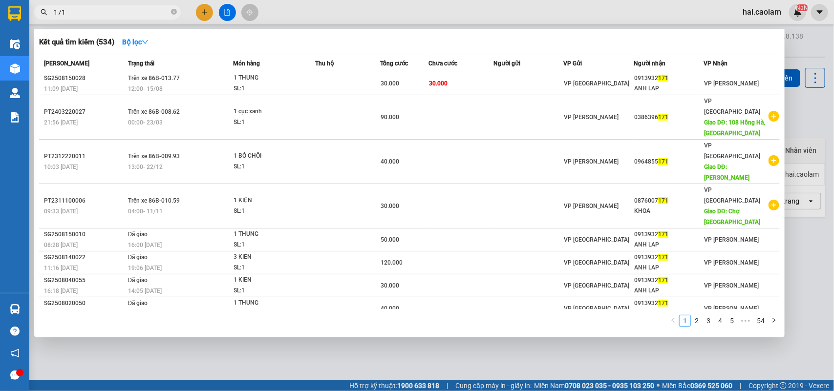
click at [136, 7] on input "171" at bounding box center [111, 12] width 115 height 11
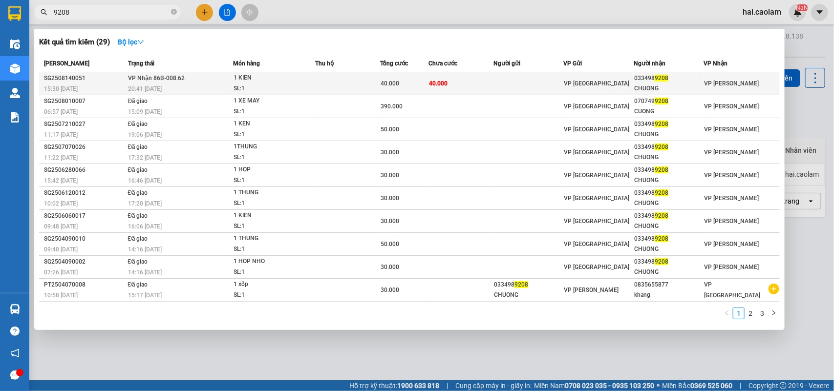
type input "9208"
click at [530, 82] on td at bounding box center [528, 83] width 70 height 23
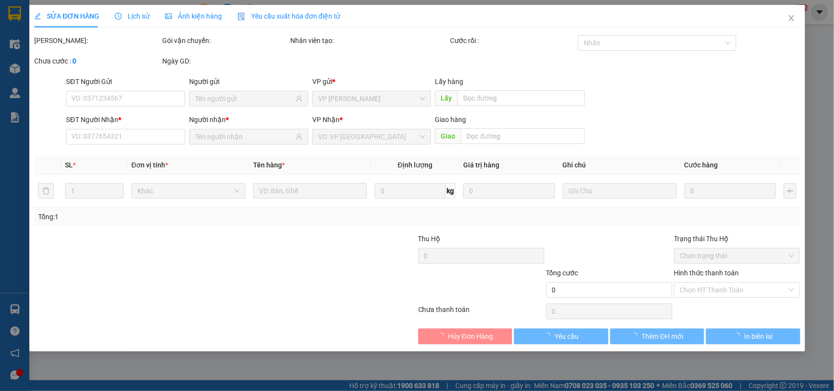
type input "0334989208"
type input "CHUONG"
type input "40.000"
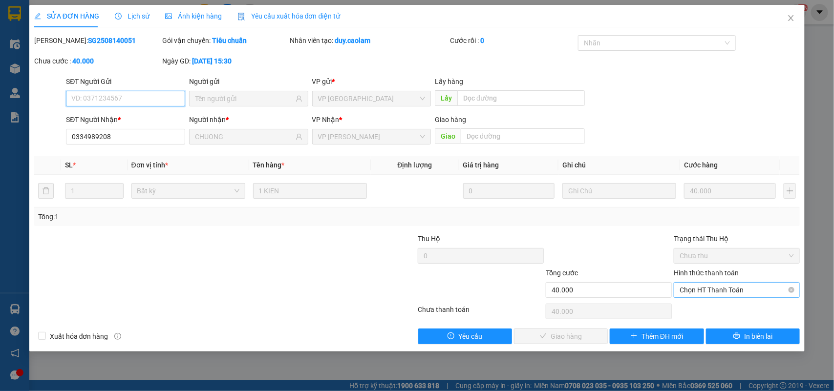
click at [724, 289] on span "Chọn HT Thanh Toán" at bounding box center [736, 290] width 114 height 15
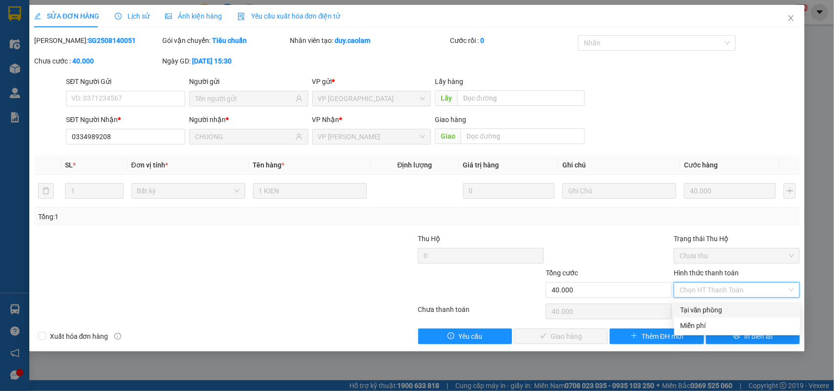
click at [719, 303] on div "Tại văn phòng" at bounding box center [737, 310] width 126 height 16
type input "0"
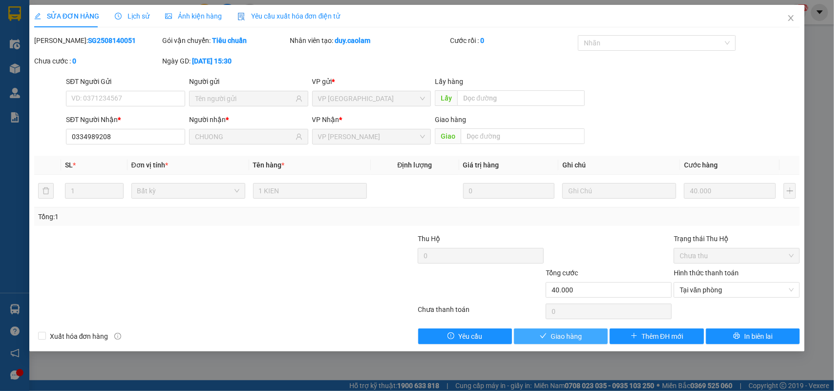
click at [554, 331] on span "Giao hàng" at bounding box center [565, 336] width 31 height 11
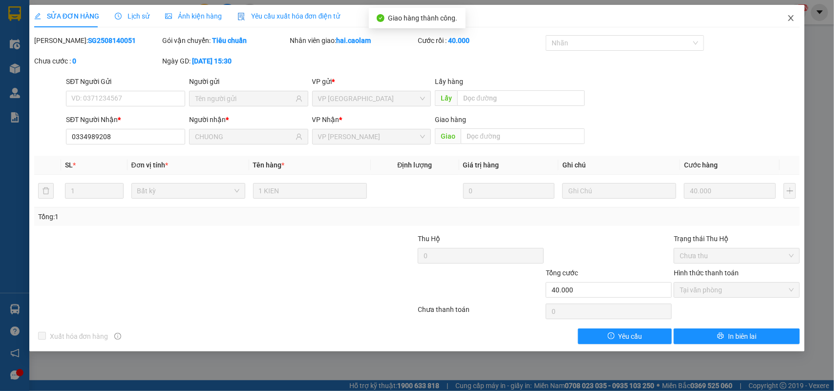
click at [791, 11] on span "Close" at bounding box center [790, 18] width 27 height 27
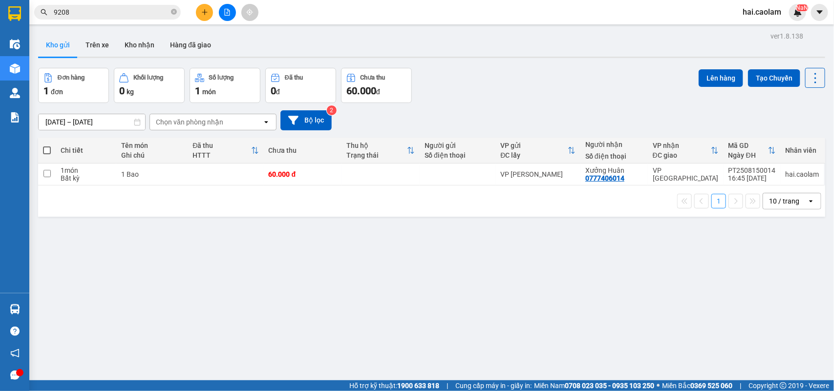
click at [504, 112] on div "13/08/2025 – 15/08/2025 Press the down arrow key to interact with the calendar …" at bounding box center [431, 120] width 787 height 20
click at [388, 171] on td at bounding box center [380, 175] width 78 height 22
checkbox input "true"
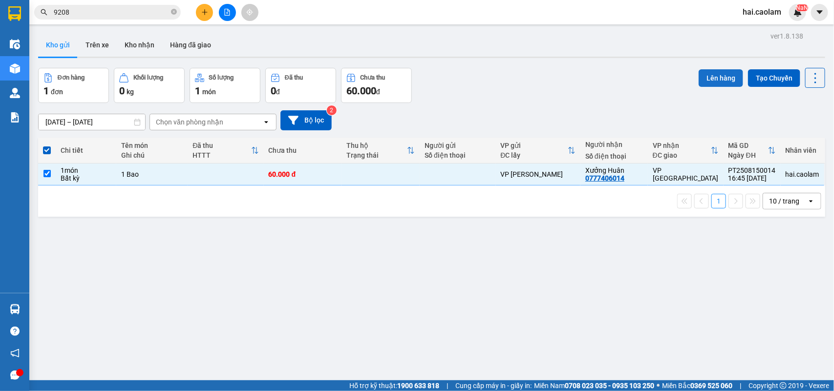
click at [699, 77] on button "Lên hàng" at bounding box center [720, 78] width 44 height 18
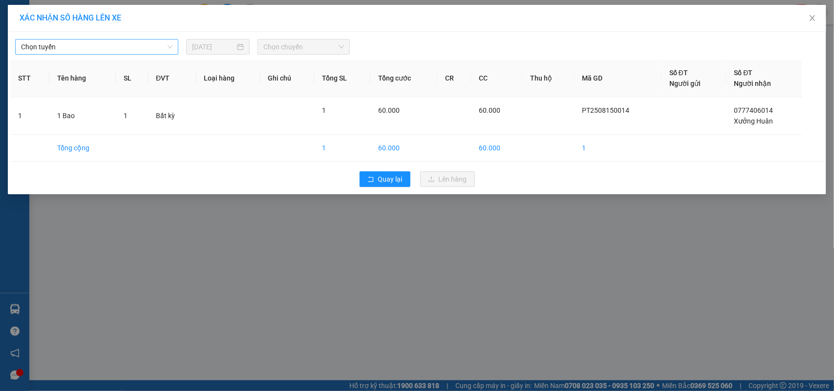
click at [138, 50] on span "Chọn tuyến" at bounding box center [96, 47] width 151 height 15
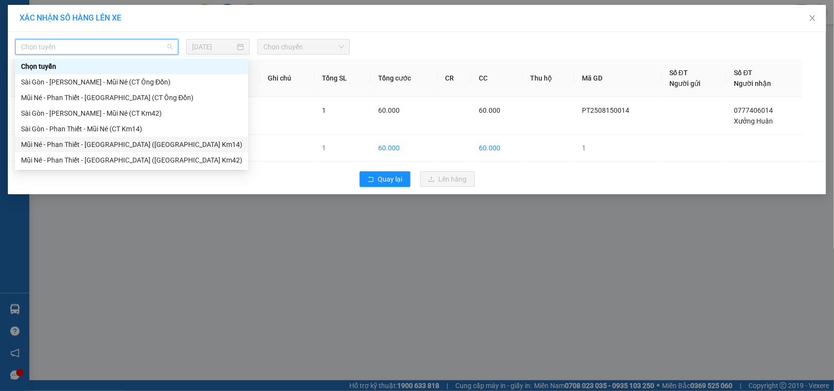
drag, startPoint x: 103, startPoint y: 143, endPoint x: 212, endPoint y: 88, distance: 122.8
click at [105, 143] on div "Mũi Né - Phan Thiết - [GEOGRAPHIC_DATA] ([GEOGRAPHIC_DATA] Km14)" at bounding box center [131, 144] width 221 height 11
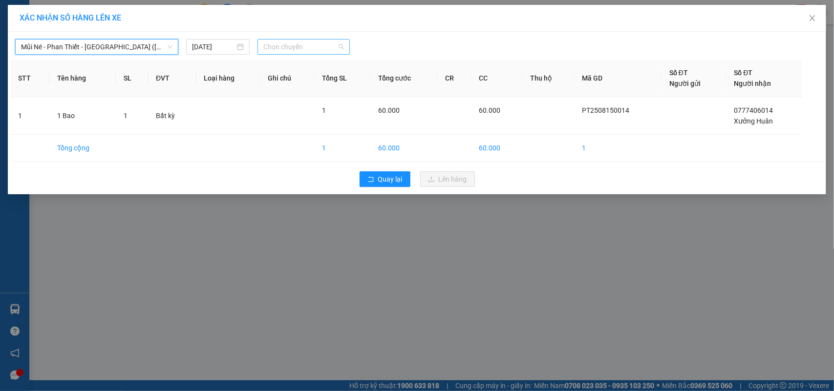
click at [272, 51] on span "Chọn chuyến" at bounding box center [303, 47] width 80 height 15
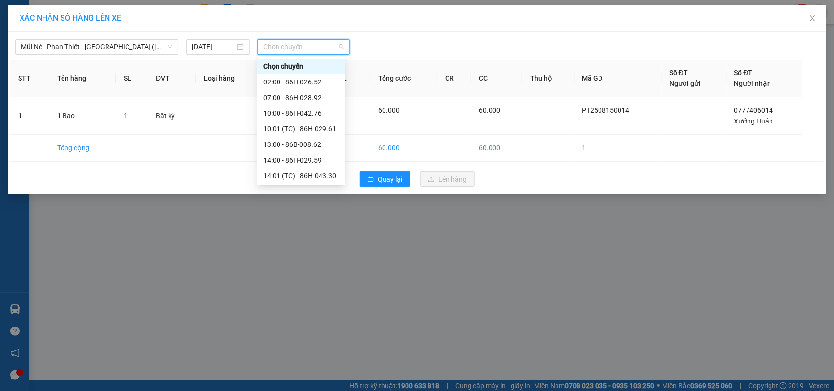
scroll to position [93, 0]
click at [277, 154] on div "17:00 - 86H-026.52" at bounding box center [301, 161] width 88 height 16
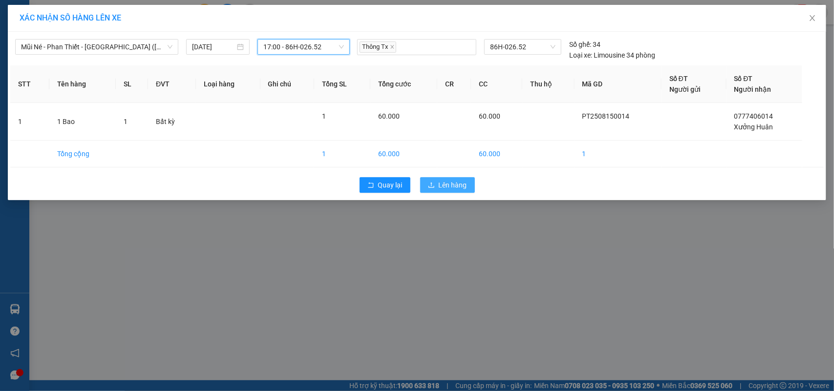
click at [452, 179] on button "Lên hàng" at bounding box center [447, 185] width 55 height 16
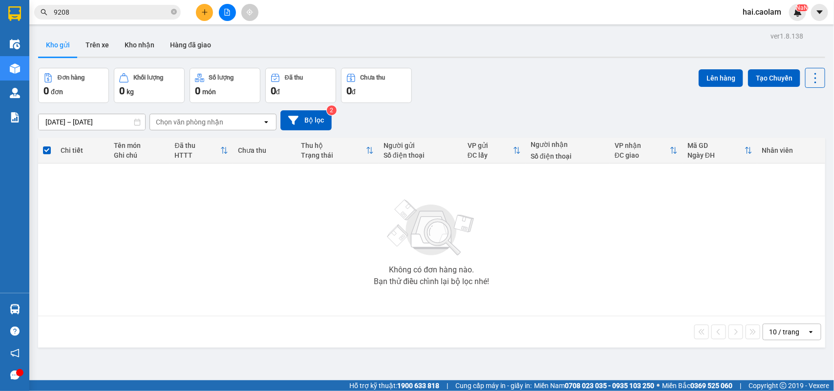
click at [122, 10] on input "9208" at bounding box center [111, 12] width 115 height 11
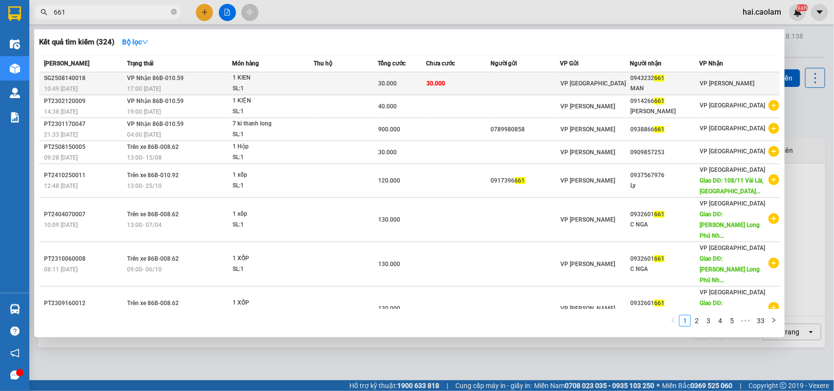
type input "661"
click at [452, 80] on td "30.000" at bounding box center [458, 83] width 64 height 23
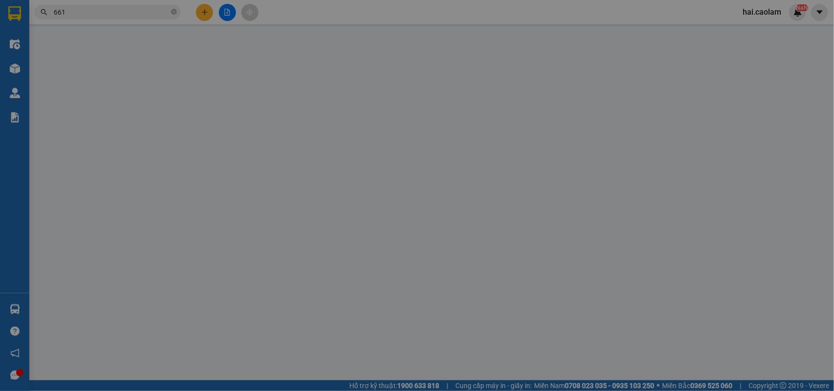
type input "0943232661"
type input "MAN"
type input "30.000"
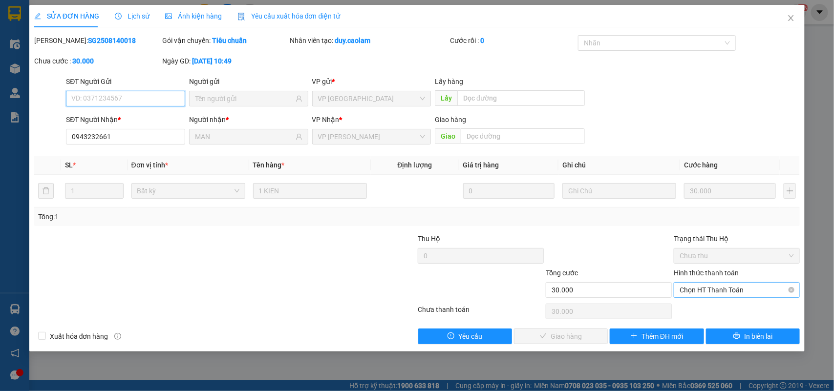
click at [718, 296] on span "Chọn HT Thanh Toán" at bounding box center [736, 290] width 114 height 15
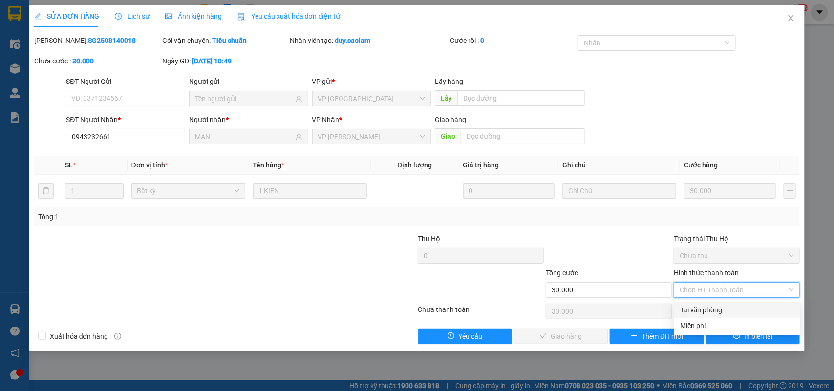
click at [724, 309] on div "Tại văn phòng" at bounding box center [737, 310] width 114 height 11
type input "0"
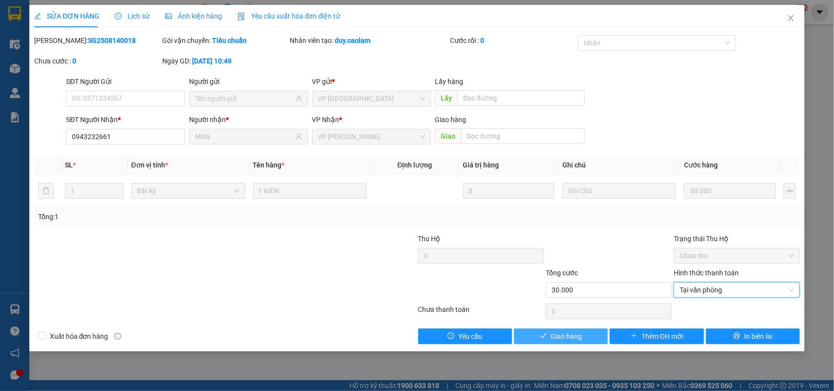
click at [590, 330] on button "Giao hàng" at bounding box center [561, 337] width 94 height 16
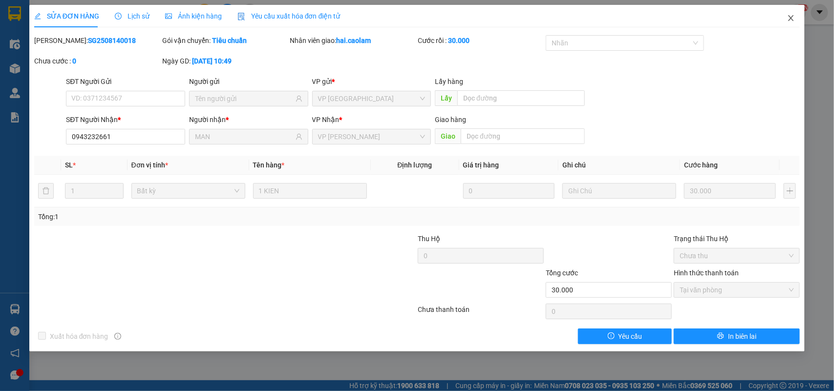
click at [788, 24] on span "Close" at bounding box center [790, 18] width 27 height 27
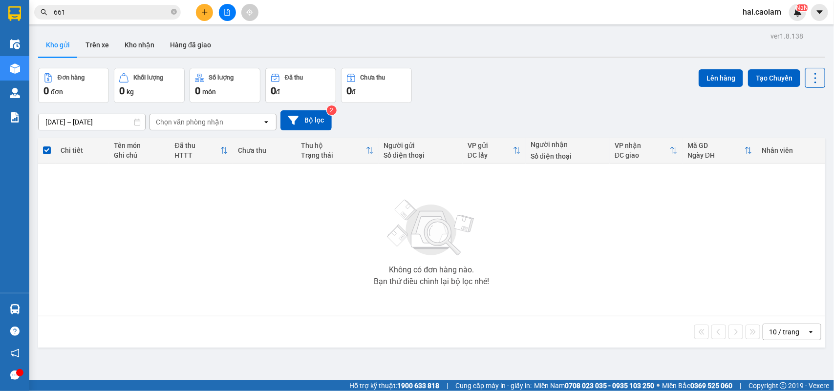
click at [149, 13] on input "661" at bounding box center [111, 12] width 115 height 11
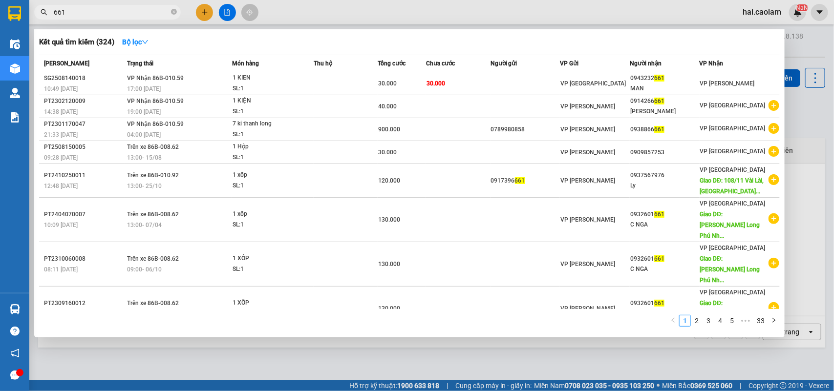
click at [149, 13] on input "661" at bounding box center [111, 12] width 115 height 11
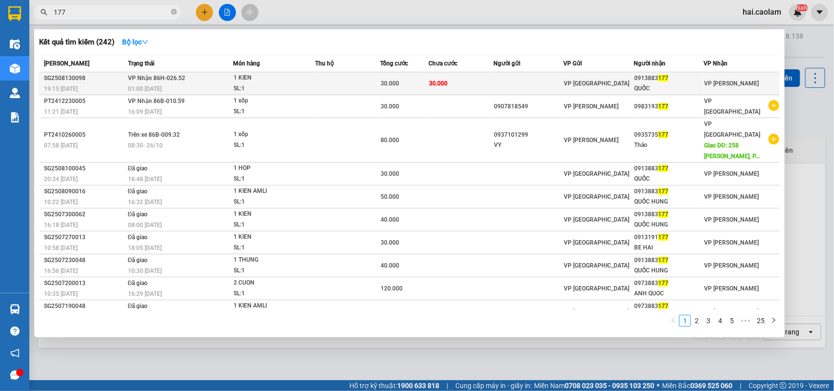
type input "177"
click at [482, 85] on td "30.000" at bounding box center [460, 83] width 65 height 23
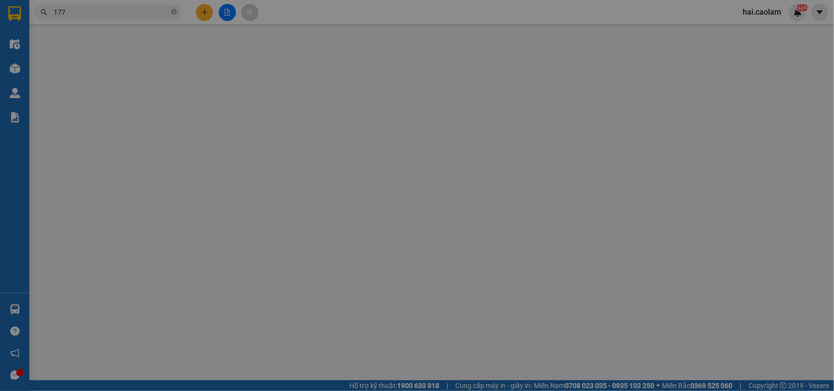
type input "0913883177"
type input "QUỐC"
type input "30.000"
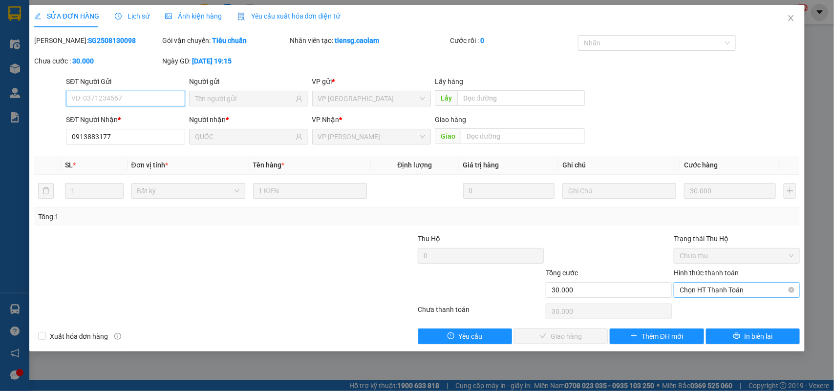
click at [726, 288] on span "Chọn HT Thanh Toán" at bounding box center [736, 290] width 114 height 15
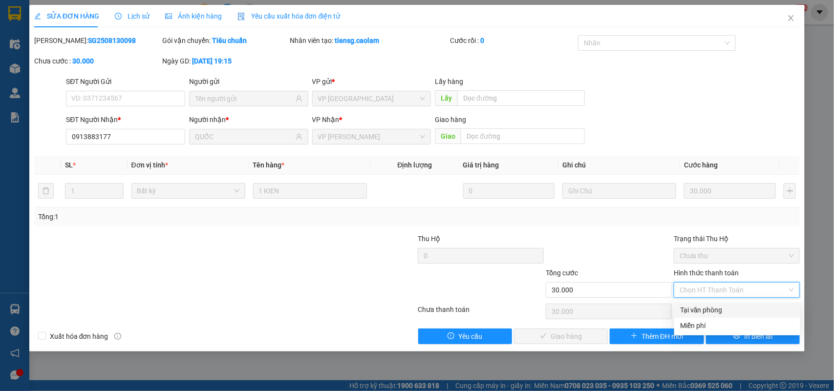
click at [715, 310] on div "Tại văn phòng" at bounding box center [737, 310] width 114 height 11
type input "0"
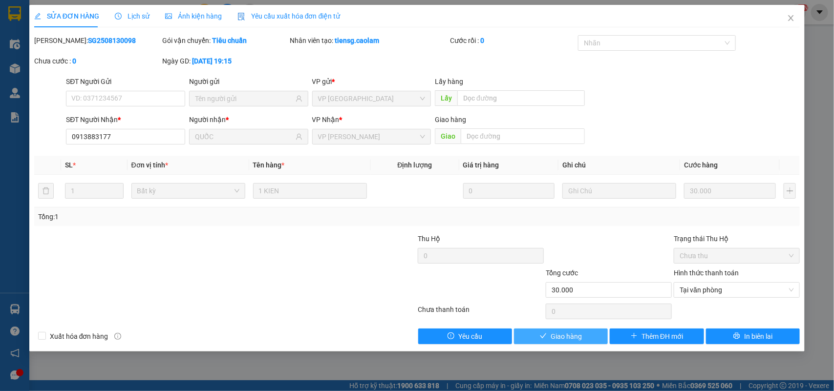
click at [557, 334] on span "Giao hàng" at bounding box center [565, 336] width 31 height 11
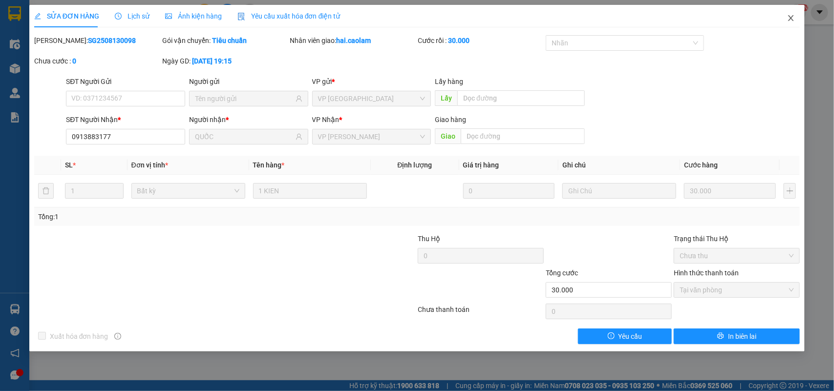
click at [778, 22] on span "Close" at bounding box center [790, 18] width 27 height 27
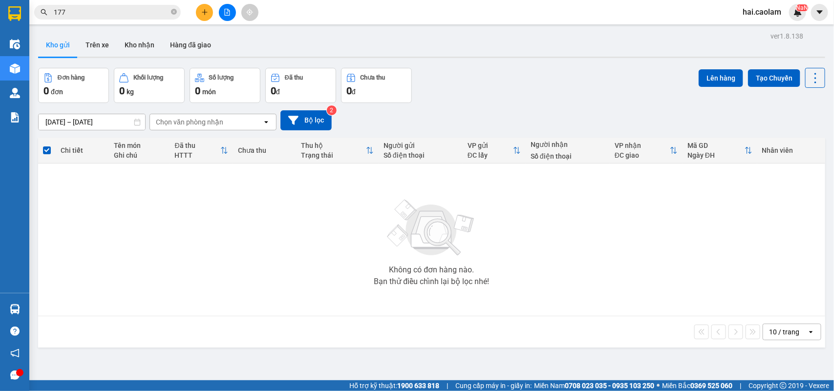
click at [122, 17] on input "177" at bounding box center [111, 12] width 115 height 11
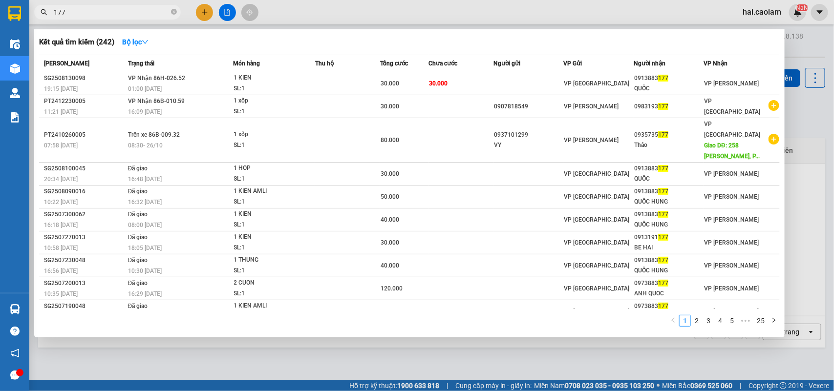
click at [122, 17] on input "177" at bounding box center [111, 12] width 115 height 11
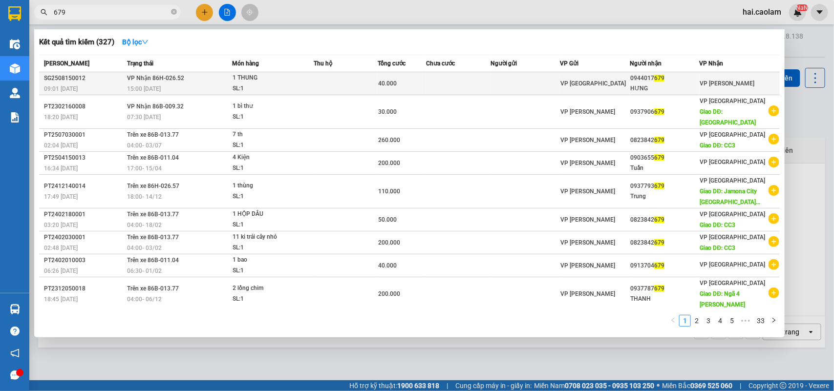
type input "679"
click at [381, 91] on td "40.000" at bounding box center [402, 83] width 48 height 23
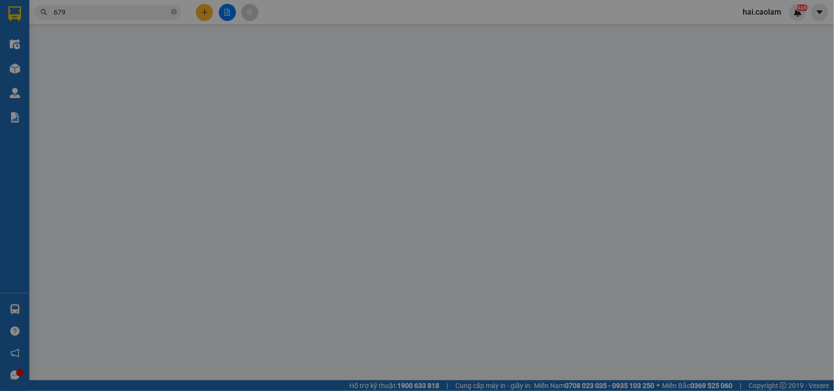
type input "0944017679"
type input "HƯNG"
type input "40.000"
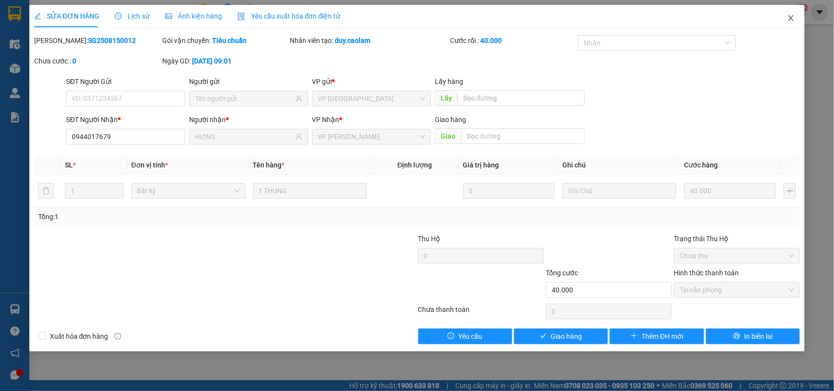
click at [793, 21] on icon "close" at bounding box center [791, 18] width 8 height 8
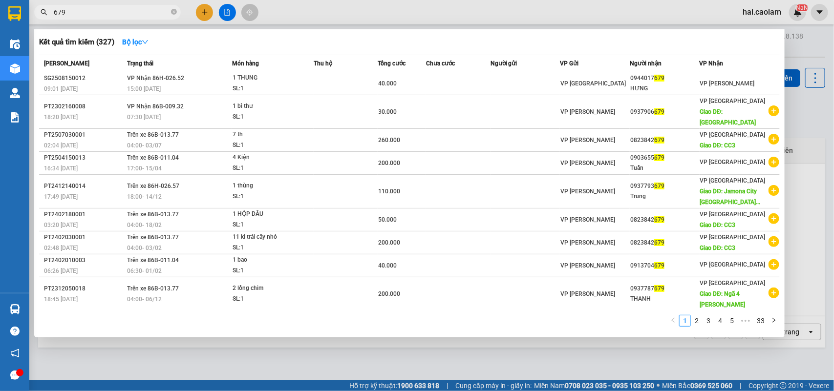
click at [113, 5] on span "679" at bounding box center [107, 12] width 147 height 15
click at [113, 10] on input "679" at bounding box center [111, 12] width 115 height 11
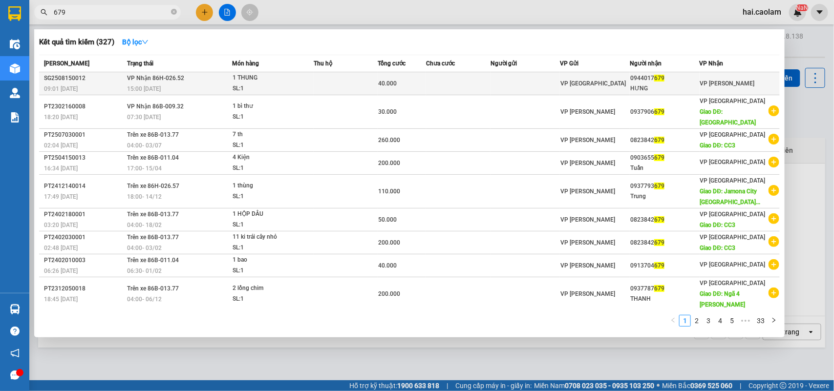
click at [208, 75] on td "VP Nhận 86H-026.52 15:00 - 15/08" at bounding box center [178, 83] width 107 height 23
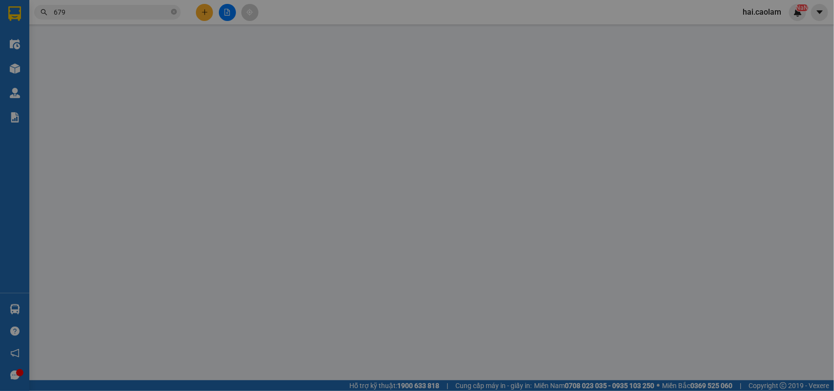
type input "0944017679"
type input "HƯNG"
type input "40.000"
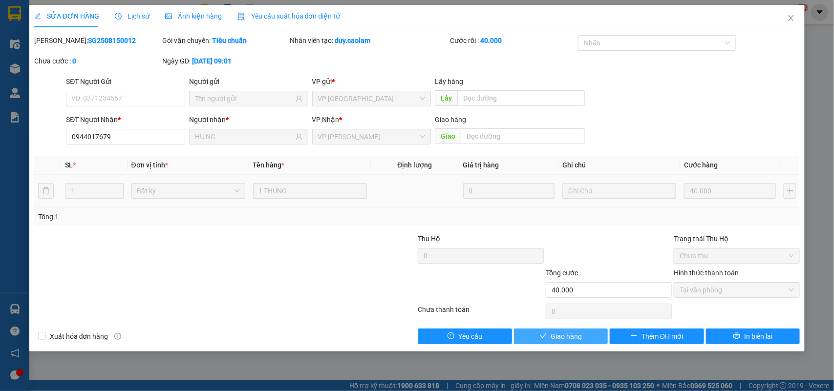
click at [574, 334] on span "Giao hàng" at bounding box center [565, 336] width 31 height 11
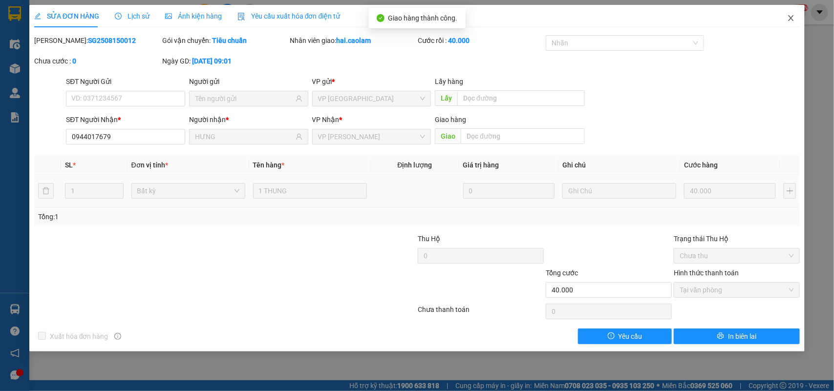
click at [792, 22] on span "Close" at bounding box center [790, 18] width 27 height 27
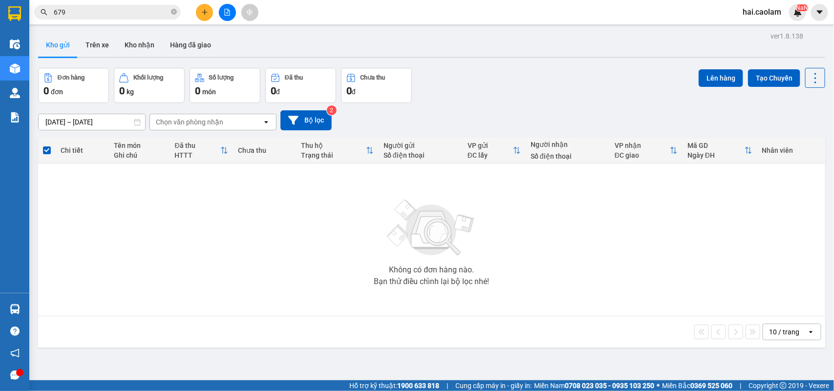
click at [70, 9] on input "679" at bounding box center [111, 12] width 115 height 11
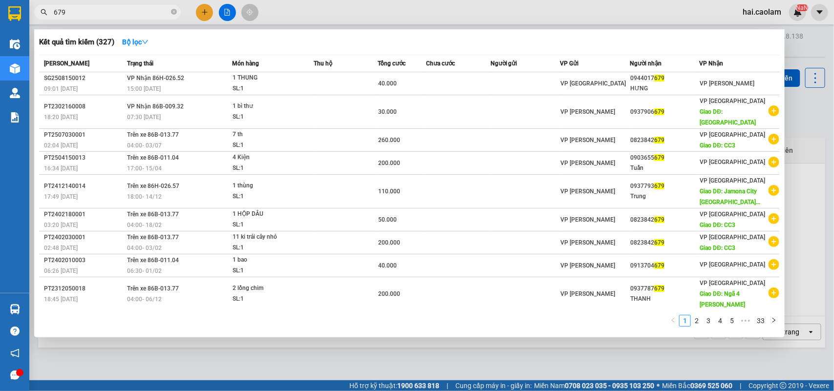
click at [70, 9] on input "679" at bounding box center [111, 12] width 115 height 11
type input "2598"
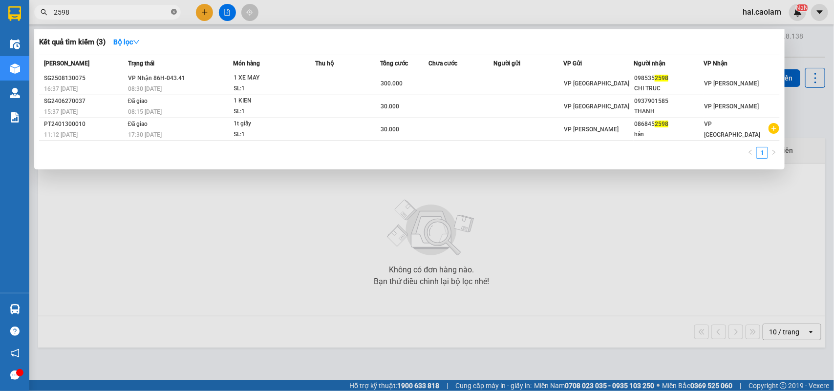
click at [172, 13] on icon "close-circle" at bounding box center [174, 12] width 6 height 6
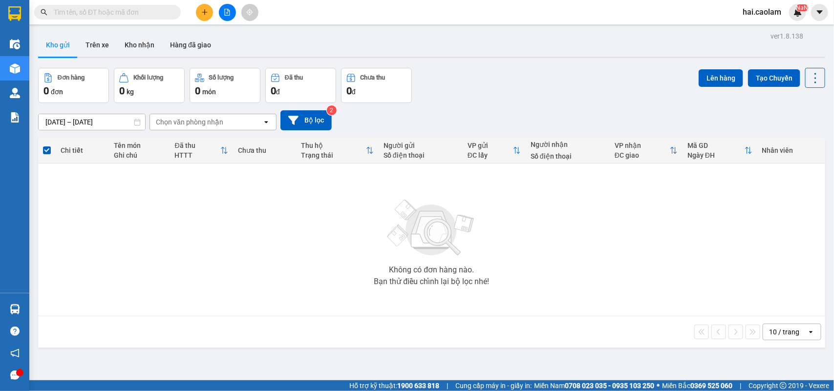
click at [113, 19] on span at bounding box center [107, 12] width 147 height 15
click at [115, 18] on span at bounding box center [107, 12] width 147 height 15
click at [144, 13] on input "text" at bounding box center [111, 12] width 115 height 11
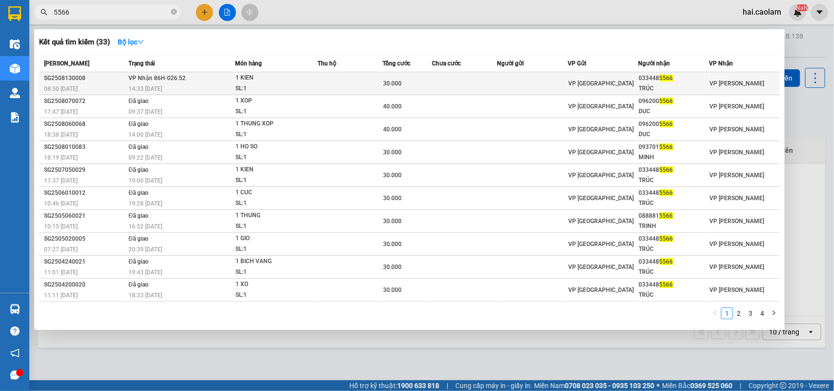
type input "5566"
click at [441, 79] on td at bounding box center [464, 83] width 65 height 23
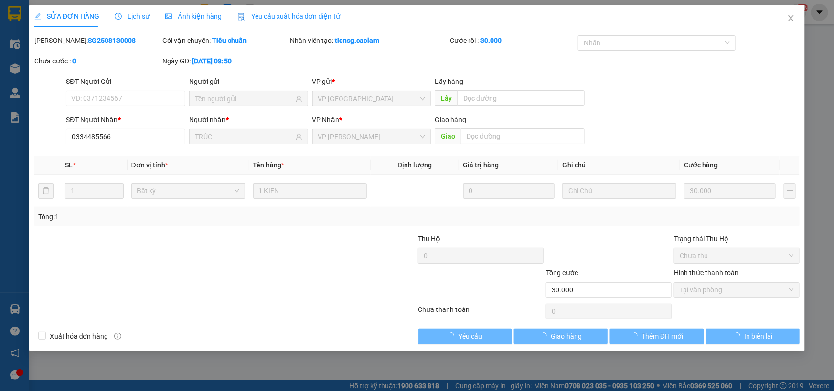
type input "0334485566"
type input "TRÚC"
type input "30.000"
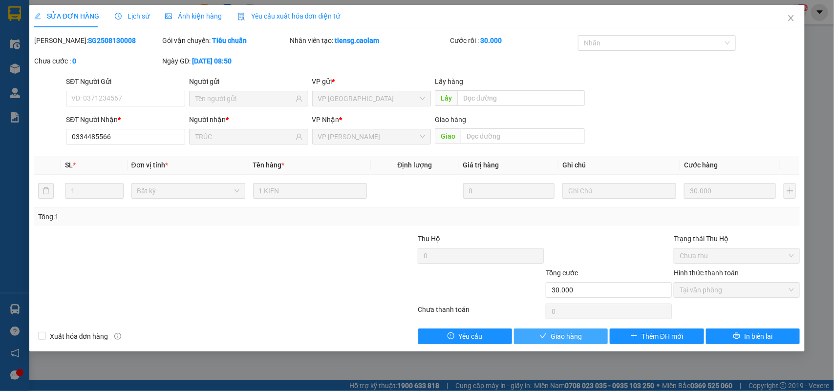
click at [565, 339] on span "Giao hàng" at bounding box center [565, 336] width 31 height 11
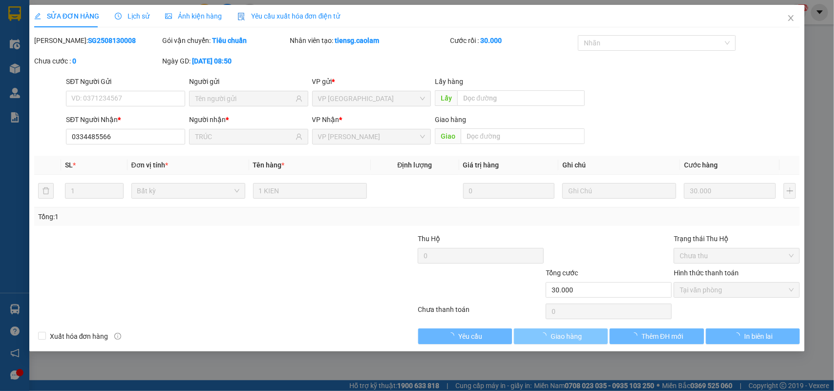
click at [565, 339] on span "Giao hàng" at bounding box center [565, 336] width 31 height 11
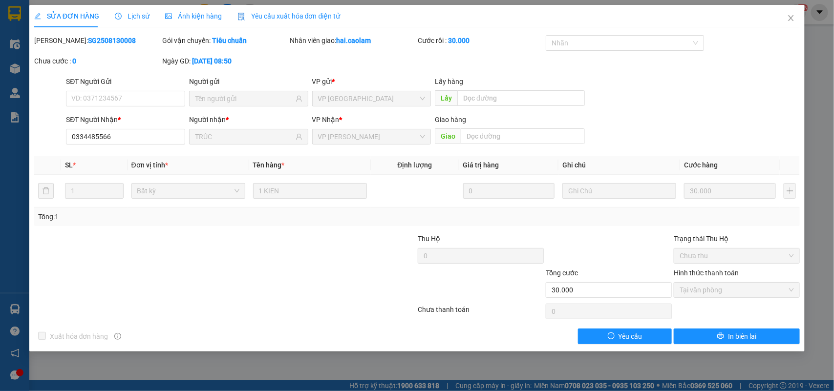
click at [670, 107] on div "SĐT Người Gửi VD: 0371234567 Người gửi VP gửi * VP Sài Gòn Lấy hàng Lấy" at bounding box center [433, 93] width 738 height 34
click at [793, 11] on span "Close" at bounding box center [790, 18] width 27 height 27
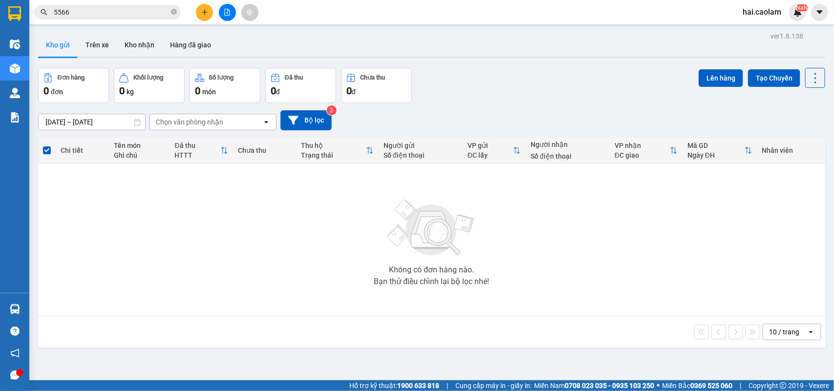
click at [485, 109] on div "13/08/2025 – 15/08/2025 Press the down arrow key to interact with the calendar …" at bounding box center [431, 120] width 787 height 35
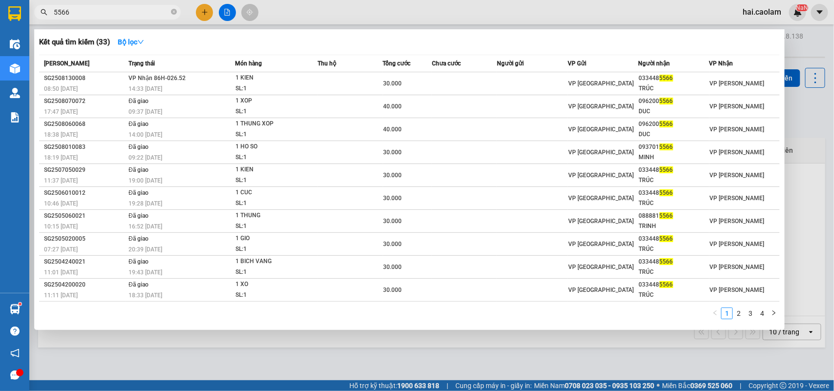
drag, startPoint x: 92, startPoint y: 12, endPoint x: 99, endPoint y: 15, distance: 7.9
click at [93, 12] on input "5566" at bounding box center [111, 12] width 115 height 11
type input "5"
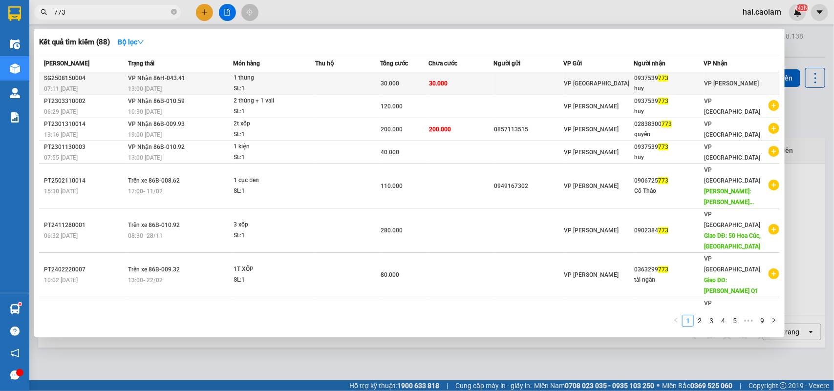
type input "773"
click at [419, 85] on div "30.000" at bounding box center [403, 83] width 47 height 11
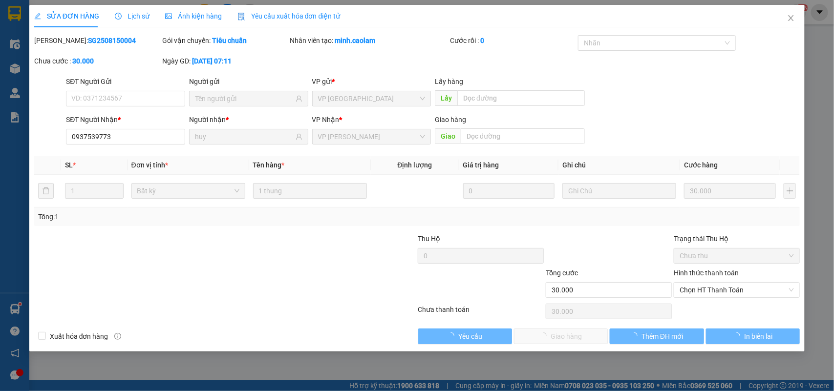
type input "0937539773"
type input "huy"
type input "30.000"
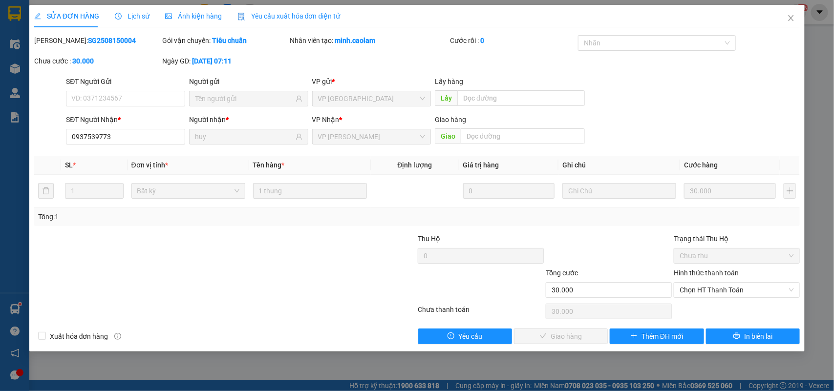
click at [707, 269] on div "Hình thức thanh toán" at bounding box center [737, 275] width 126 height 15
click at [718, 288] on span "Chọn HT Thanh Toán" at bounding box center [736, 290] width 114 height 15
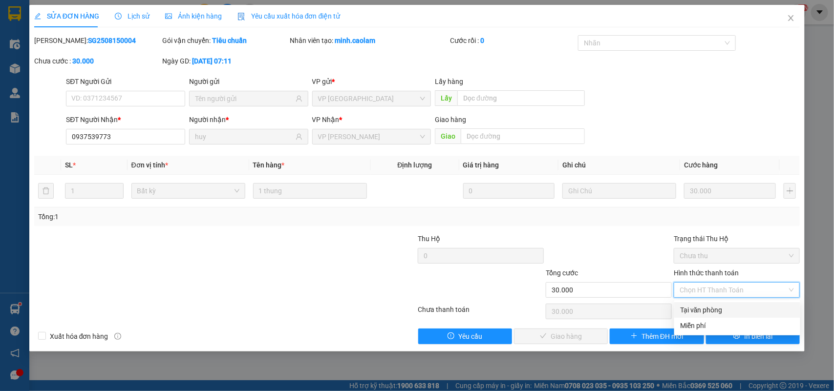
click at [706, 311] on div "Tại văn phòng" at bounding box center [737, 310] width 114 height 11
type input "0"
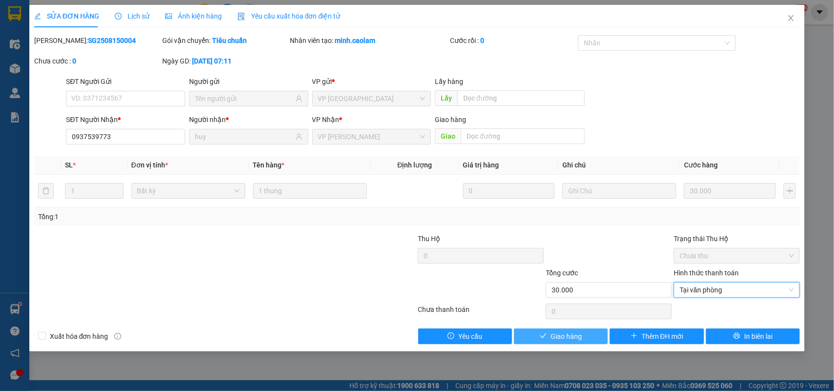
click at [561, 333] on span "Giao hàng" at bounding box center [565, 336] width 31 height 11
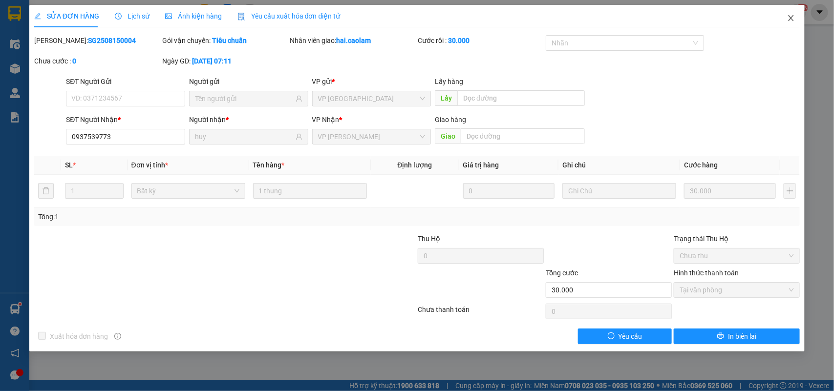
click at [787, 19] on icon "close" at bounding box center [791, 18] width 8 height 8
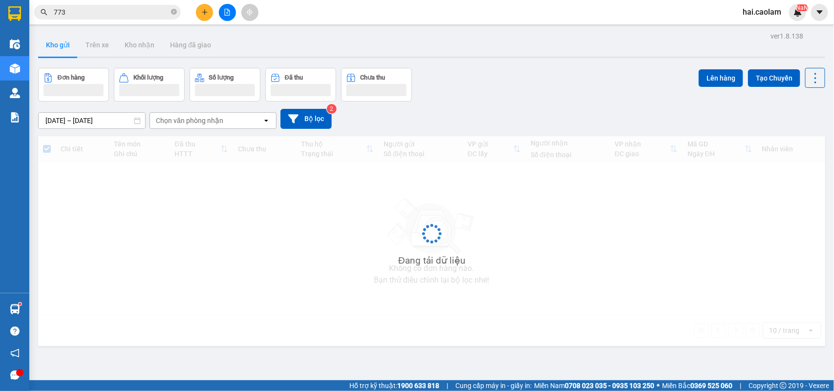
click at [126, 4] on div "Kết quả tìm kiếm ( 88 ) Bộ lọc Mã ĐH Trạng thái Món hàng Thu hộ Tổng cước Chưa …" at bounding box center [95, 12] width 190 height 17
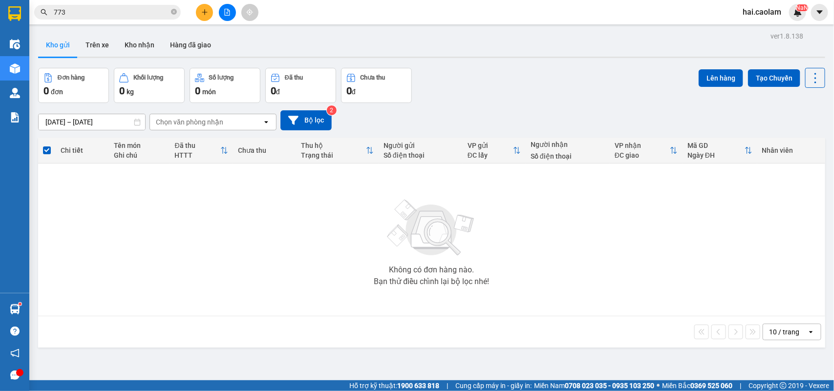
click at [126, 4] on div "Kết quả tìm kiếm ( 88 ) Bộ lọc Mã ĐH Trạng thái Món hàng Thu hộ Tổng cước Chưa …" at bounding box center [95, 12] width 190 height 17
click at [120, 13] on input "773" at bounding box center [111, 12] width 115 height 11
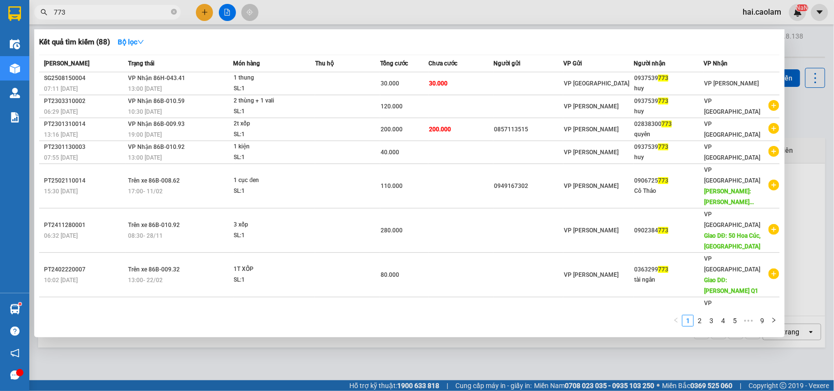
click at [120, 13] on input "773" at bounding box center [111, 12] width 115 height 11
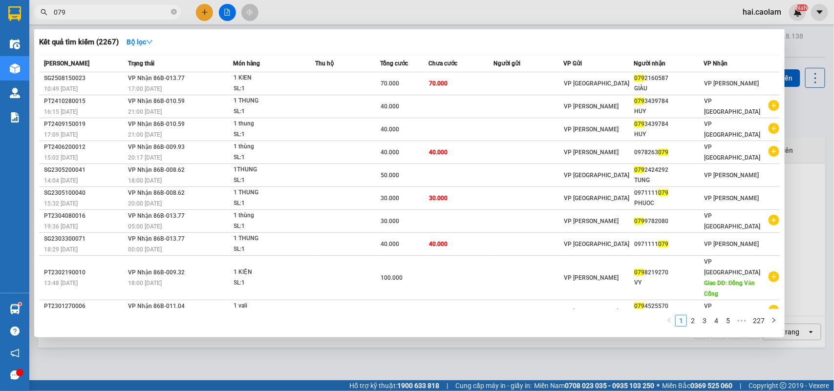
click at [103, 7] on input "079" at bounding box center [111, 12] width 115 height 11
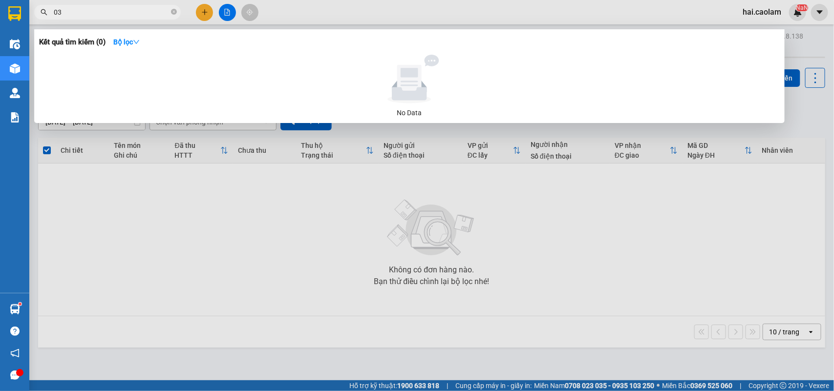
type input "0"
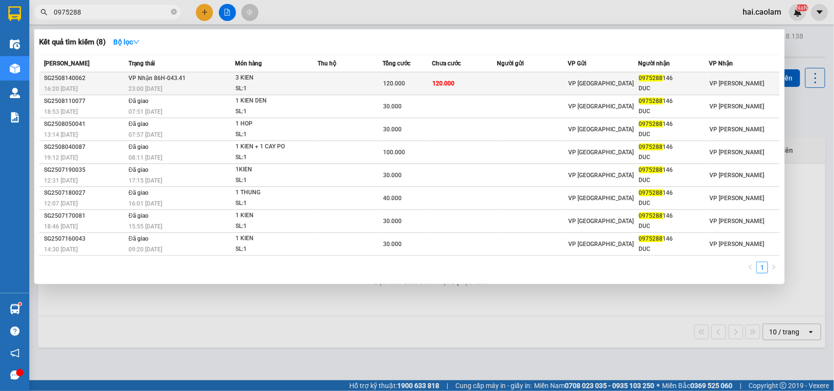
type input "0975288"
click at [496, 86] on td "120.000" at bounding box center [464, 83] width 65 height 23
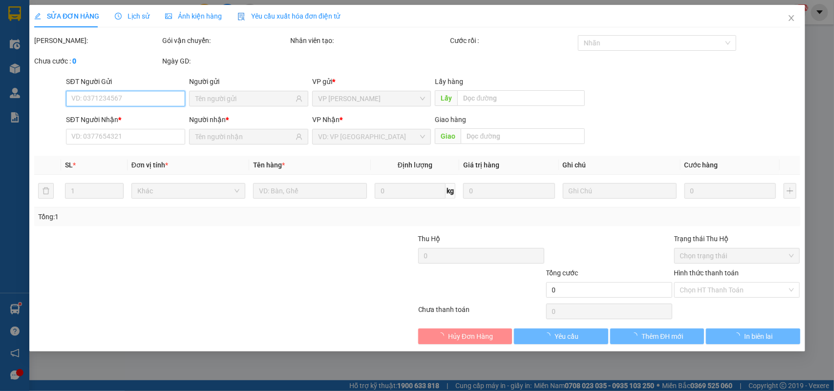
type input "0975288146"
type input "DUC"
type input "120.000"
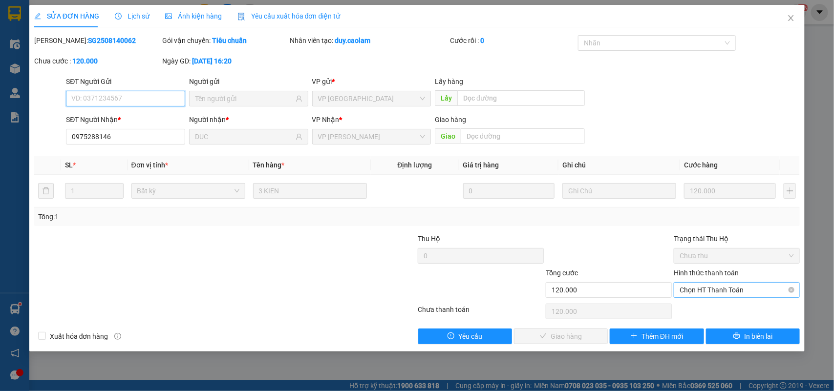
click at [696, 294] on span "Chọn HT Thanh Toán" at bounding box center [736, 290] width 114 height 15
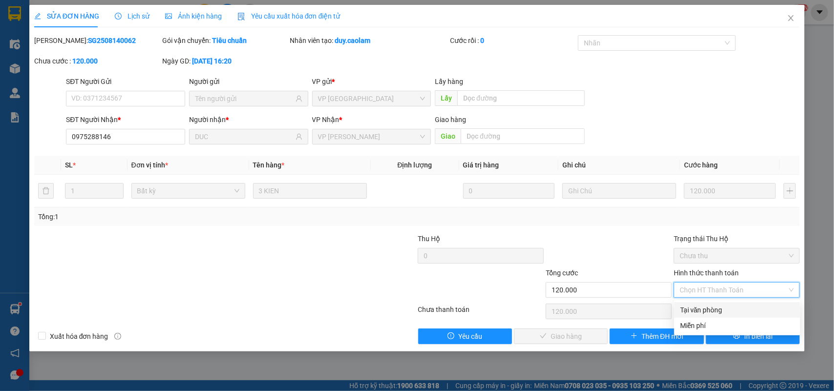
click at [694, 305] on div "Tại văn phòng" at bounding box center [737, 310] width 114 height 11
type input "0"
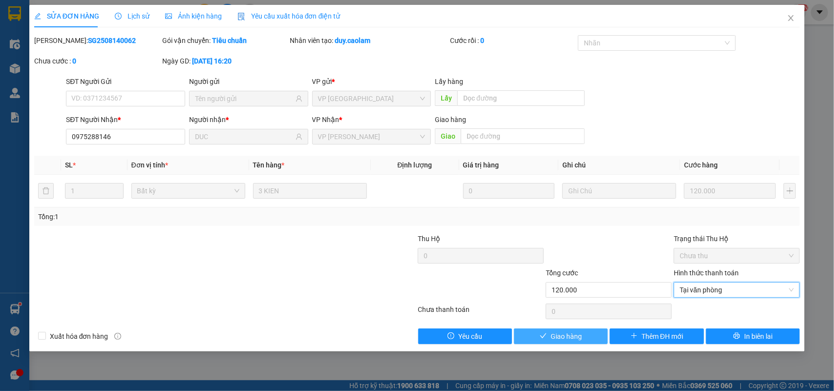
click at [591, 335] on button "Giao hàng" at bounding box center [561, 337] width 94 height 16
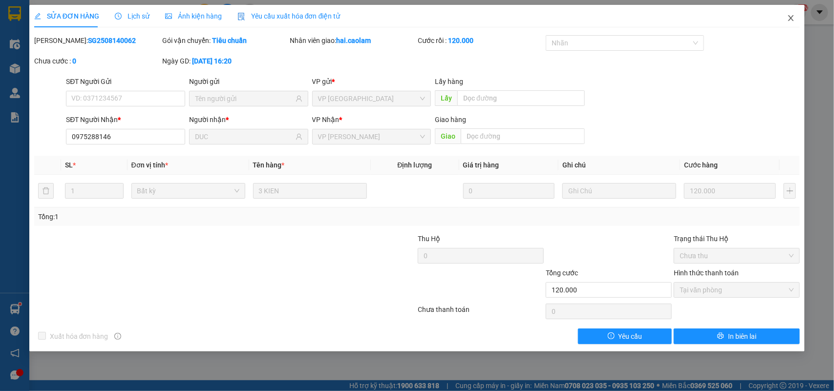
click at [795, 25] on span "Close" at bounding box center [790, 18] width 27 height 27
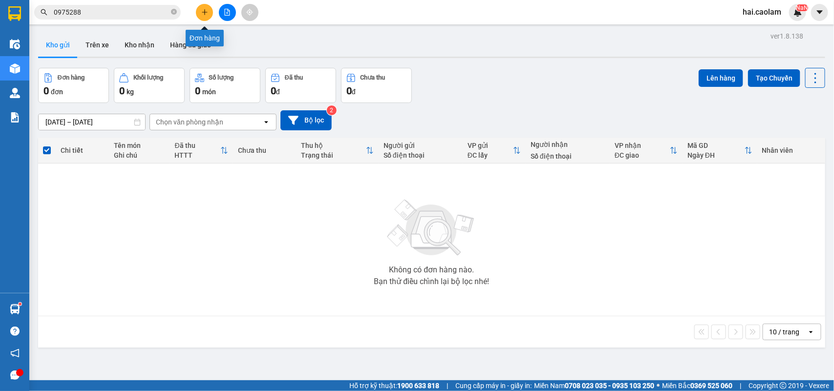
click at [208, 13] on button at bounding box center [204, 12] width 17 height 17
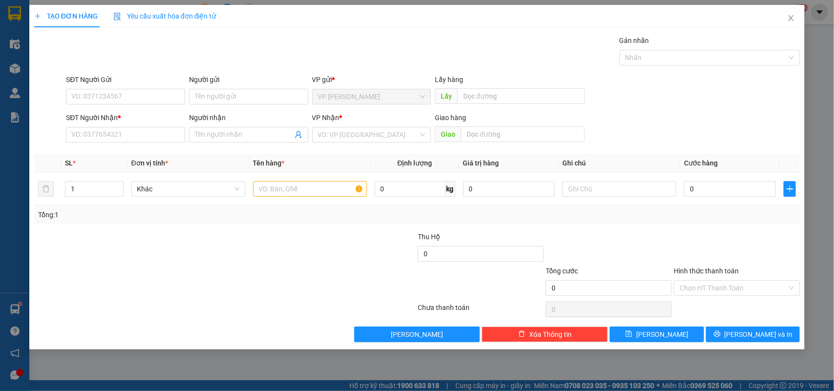
click at [147, 152] on div "Transit Pickup Surcharge Ids Transit Deliver Surcharge Ids Transit Deliver Surc…" at bounding box center [417, 188] width 766 height 307
click at [144, 136] on input "SĐT Người Nhận *" at bounding box center [125, 135] width 119 height 16
type input "0979729872"
click at [292, 190] on input "text" at bounding box center [310, 189] width 114 height 16
type input "1 Thùng"
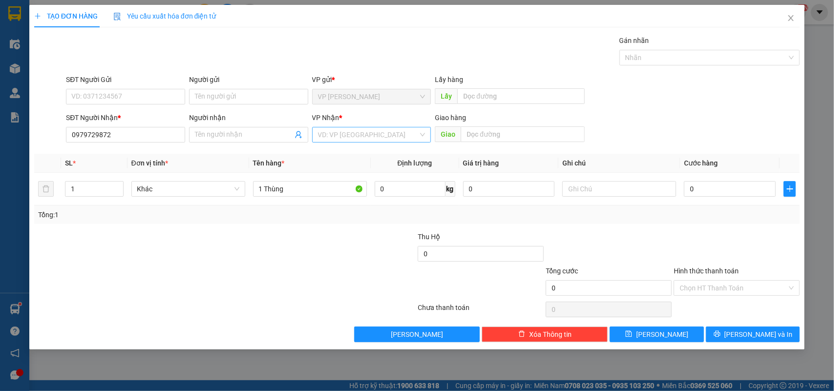
click at [358, 137] on input "search" at bounding box center [368, 134] width 101 height 15
click at [357, 169] on div "VP [GEOGRAPHIC_DATA]" at bounding box center [371, 170] width 107 height 11
click at [710, 177] on td "0" at bounding box center [730, 189] width 100 height 33
click at [710, 183] on input "0" at bounding box center [730, 189] width 92 height 16
type input "4"
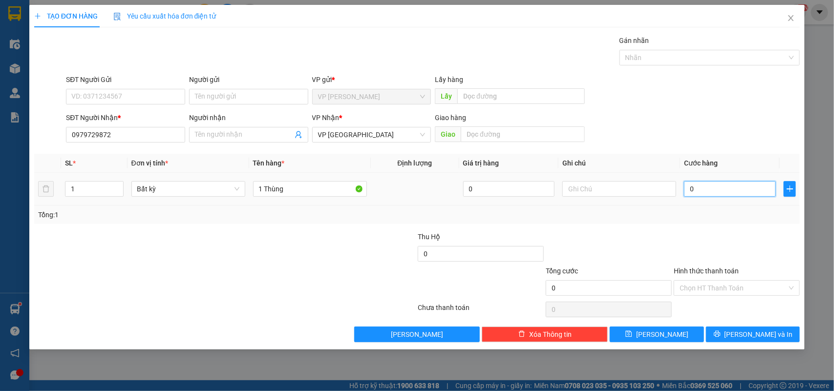
type input "4"
type input "40"
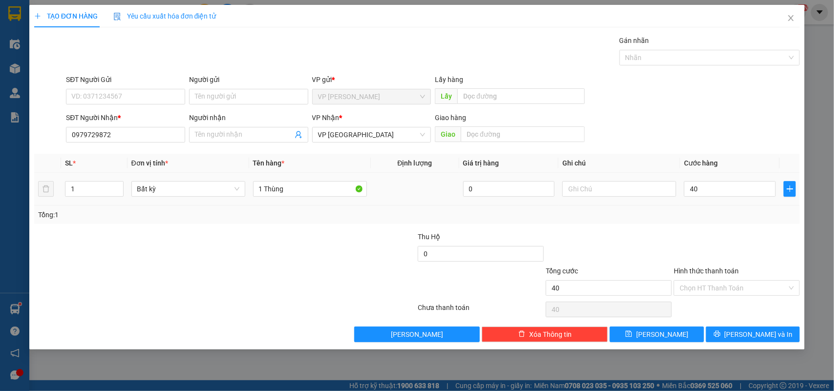
type input "40.000"
click at [717, 251] on div at bounding box center [737, 249] width 128 height 34
click at [754, 333] on span "[PERSON_NAME] và In" at bounding box center [758, 334] width 68 height 11
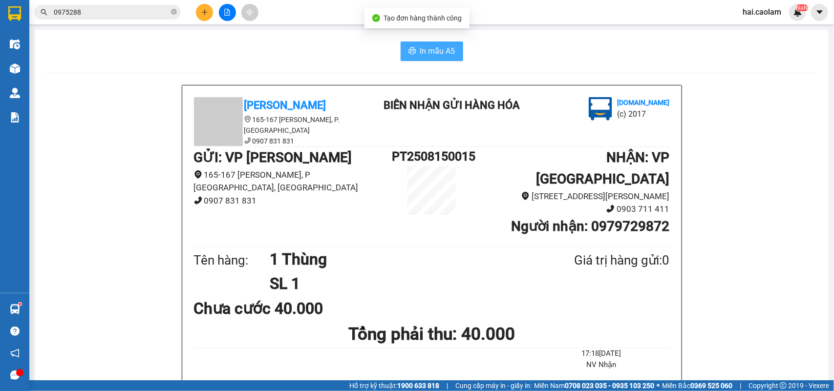
click at [430, 54] on span "In mẫu A5" at bounding box center [437, 51] width 35 height 12
click at [207, 6] on button at bounding box center [204, 12] width 17 height 17
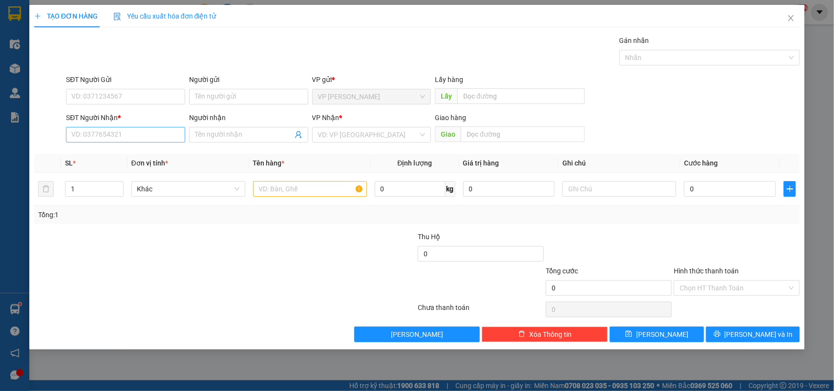
click at [126, 126] on div "SĐT Người Nhận *" at bounding box center [125, 119] width 119 height 15
click at [130, 130] on input "SĐT Người Nhận *" at bounding box center [125, 135] width 119 height 16
click at [228, 138] on input "Người nhận" at bounding box center [244, 134] width 98 height 11
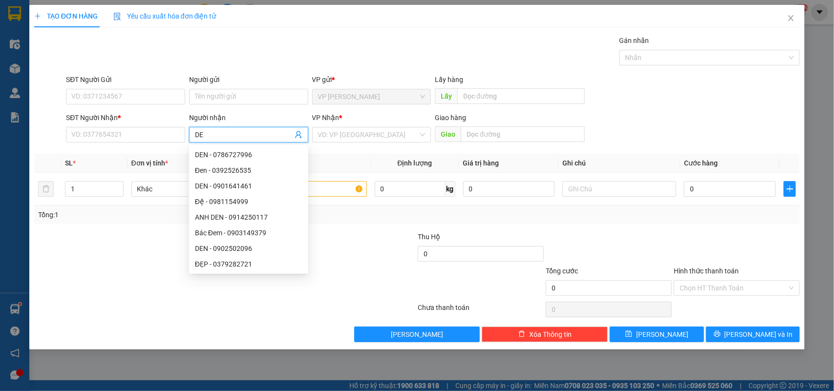
type input "D"
click at [96, 133] on input "SĐT Người Nhận *" at bounding box center [125, 135] width 119 height 16
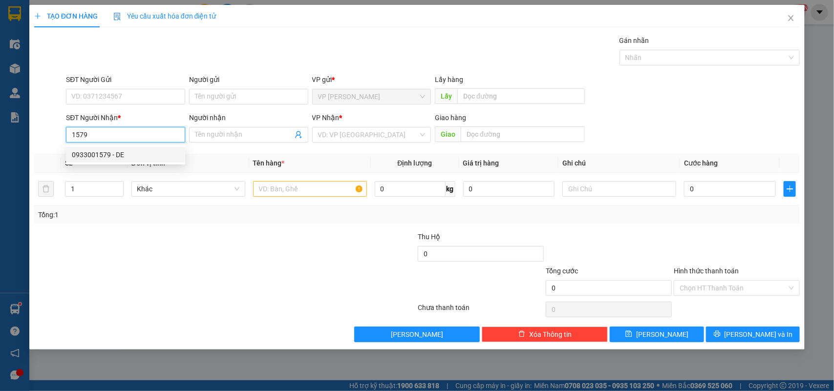
click at [115, 155] on div "0933001579 - DE" at bounding box center [125, 154] width 107 height 11
type input "0933001579"
type input "DE"
type input "0933001579"
click at [294, 191] on input "text" at bounding box center [310, 189] width 114 height 16
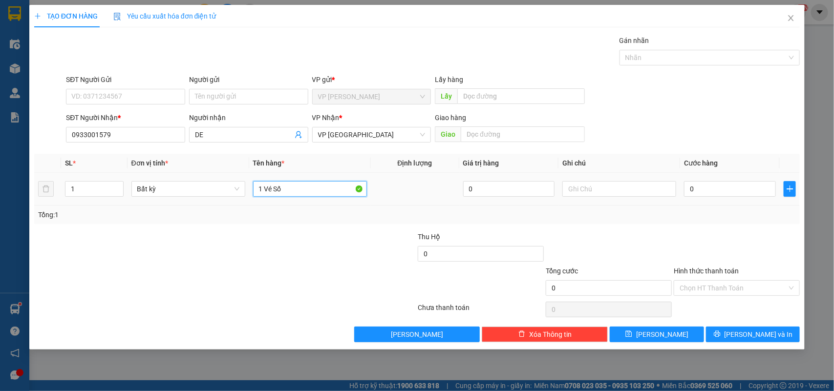
type input "1 Vé Số"
drag, startPoint x: 717, startPoint y: 198, endPoint x: 515, endPoint y: 189, distance: 201.9
click at [714, 197] on div "0" at bounding box center [730, 189] width 92 height 20
click at [750, 198] on div "0" at bounding box center [730, 189] width 92 height 20
click at [749, 199] on div "0" at bounding box center [730, 189] width 92 height 20
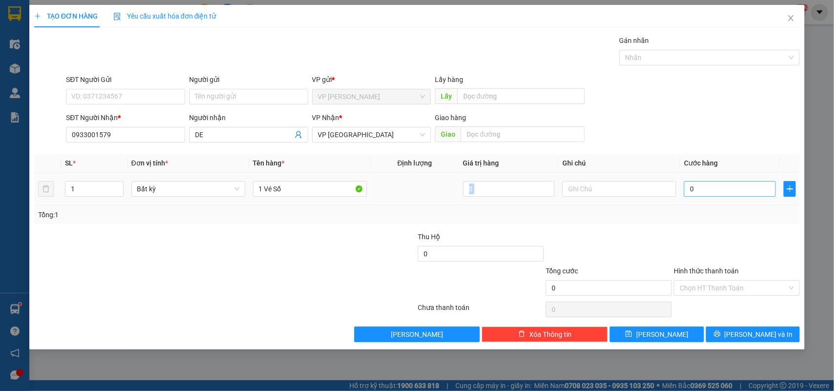
click at [749, 196] on input "0" at bounding box center [730, 189] width 92 height 16
type input "5"
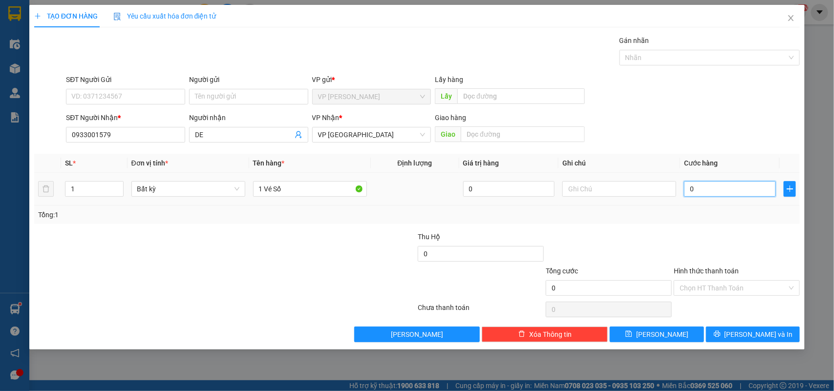
type input "5"
type input "50"
type input "50.000"
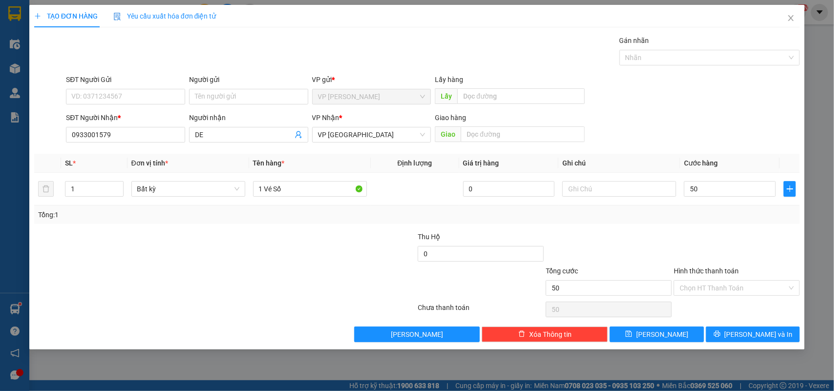
type input "50.000"
click at [708, 226] on div "Transit Pickup Surcharge Ids Transit Deliver Surcharge Ids Transit Deliver Surc…" at bounding box center [417, 188] width 766 height 307
click at [740, 286] on input "Hình thức thanh toán" at bounding box center [732, 288] width 107 height 15
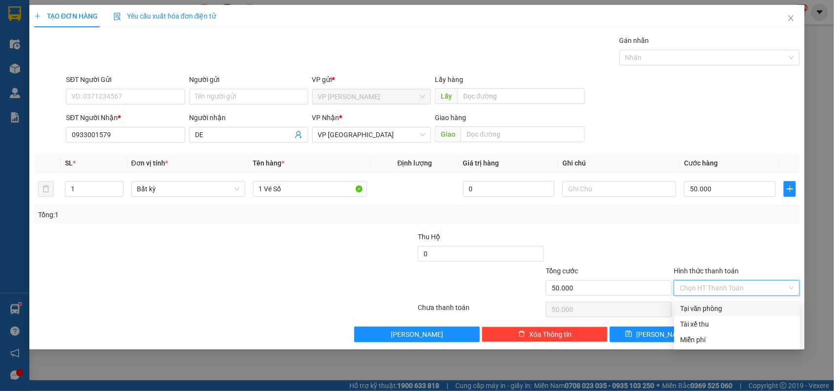
click at [724, 309] on div "Tại văn phòng" at bounding box center [737, 308] width 114 height 11
type input "0"
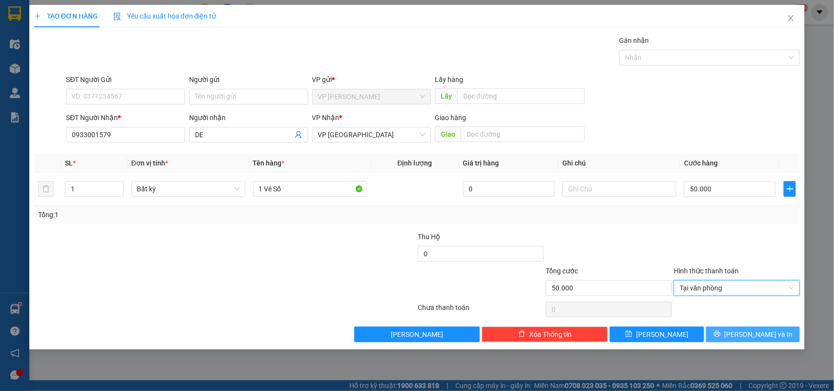
click at [738, 330] on button "[PERSON_NAME] và In" at bounding box center [753, 335] width 94 height 16
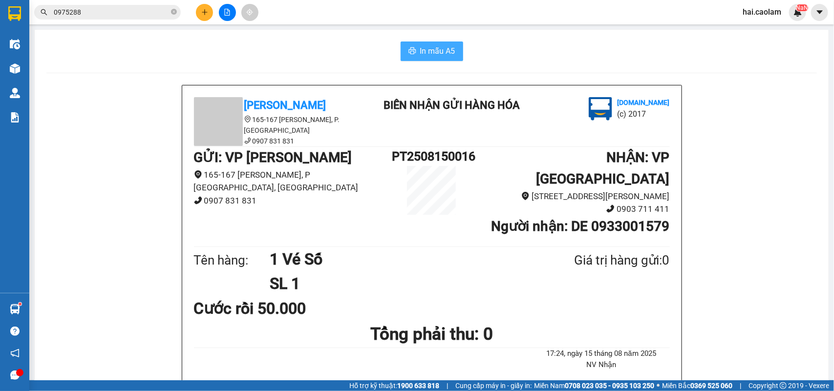
click at [431, 52] on span "In mẫu A5" at bounding box center [437, 51] width 35 height 12
drag, startPoint x: 474, startPoint y: 5, endPoint x: 552, endPoint y: 27, distance: 80.7
click at [541, 57] on div "In mẫu A5" at bounding box center [431, 52] width 770 height 20
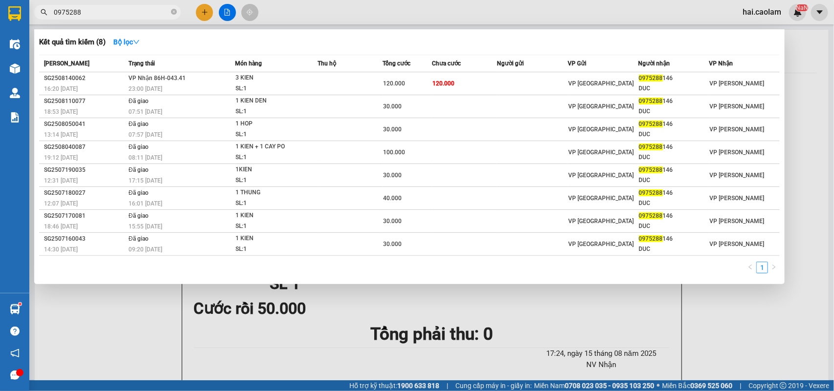
click at [106, 15] on input "0975288" at bounding box center [111, 12] width 115 height 11
type input "0"
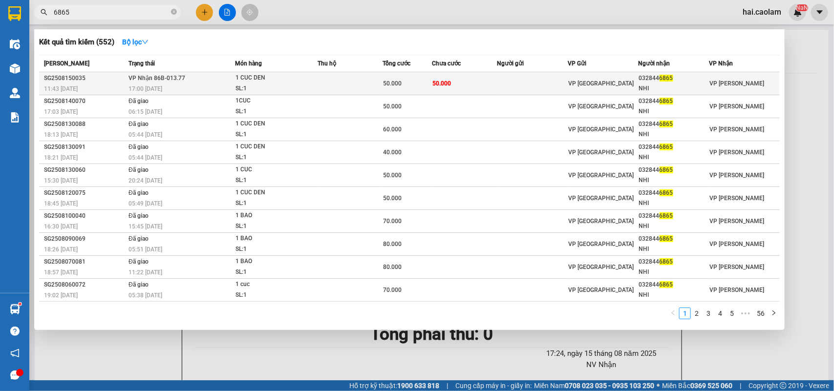
type input "6865"
click at [489, 82] on td "50.000" at bounding box center [464, 83] width 65 height 23
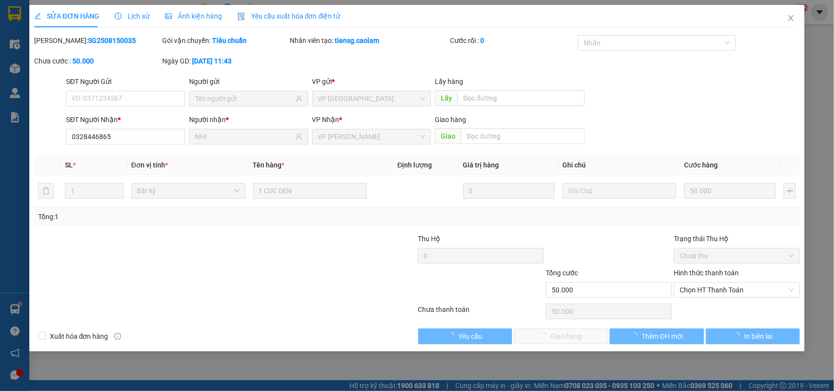
type input "0328446865"
type input "NHI"
type input "50.000"
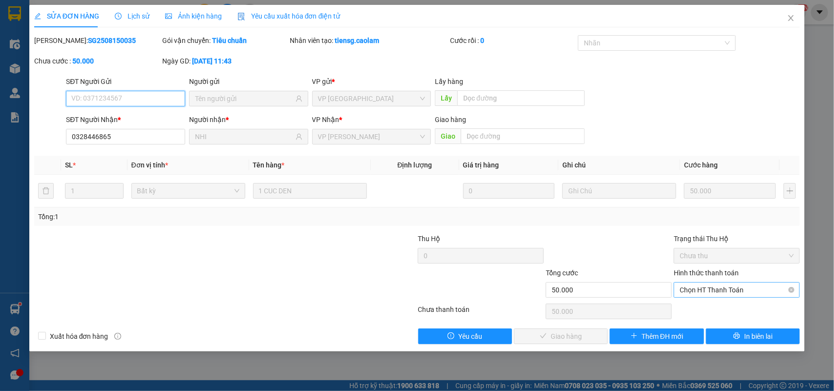
click at [754, 287] on span "Chọn HT Thanh Toán" at bounding box center [736, 290] width 114 height 15
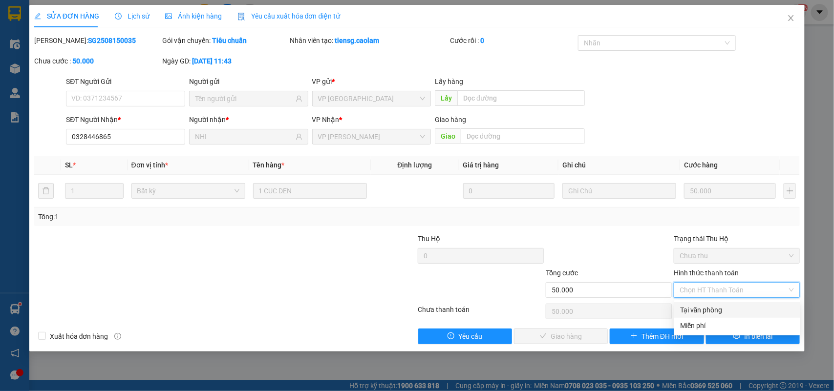
click at [719, 307] on div "Tại văn phòng" at bounding box center [737, 310] width 114 height 11
type input "0"
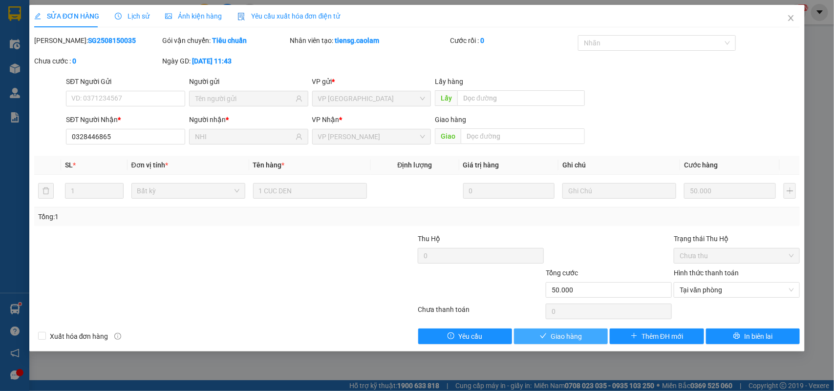
click at [565, 334] on span "Giao hàng" at bounding box center [565, 336] width 31 height 11
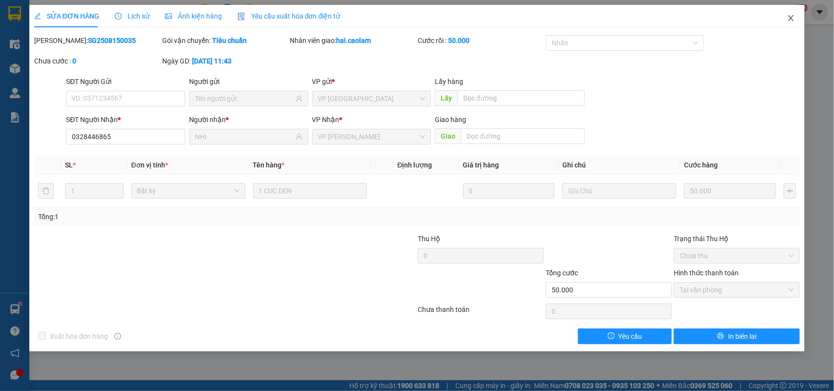
click at [785, 19] on span "Close" at bounding box center [790, 18] width 27 height 27
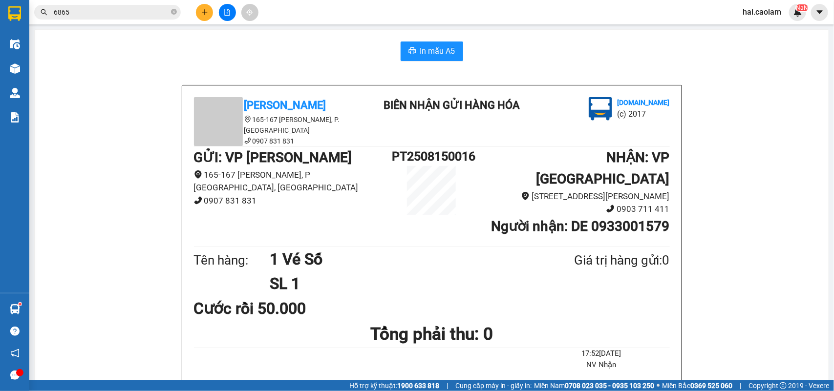
click at [208, 12] on icon "plus" at bounding box center [204, 12] width 7 height 7
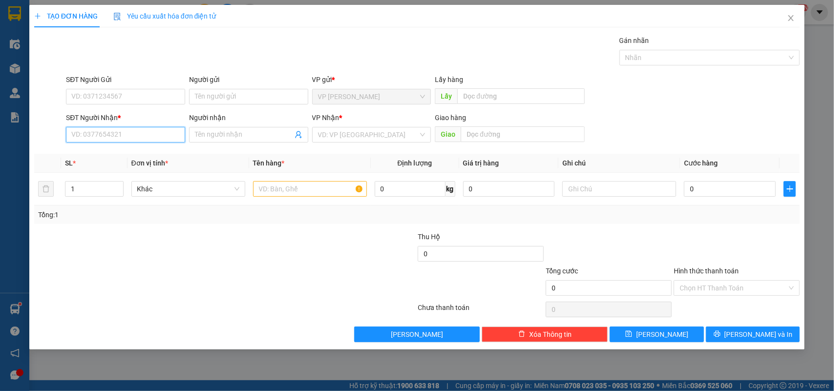
click at [156, 135] on input "SĐT Người Nhận *" at bounding box center [125, 135] width 119 height 16
type input "0845881881"
click at [147, 161] on div "0845881881 - Đức Minh" at bounding box center [127, 155] width 122 height 16
type input "Đức Minh"
type input "0845881881"
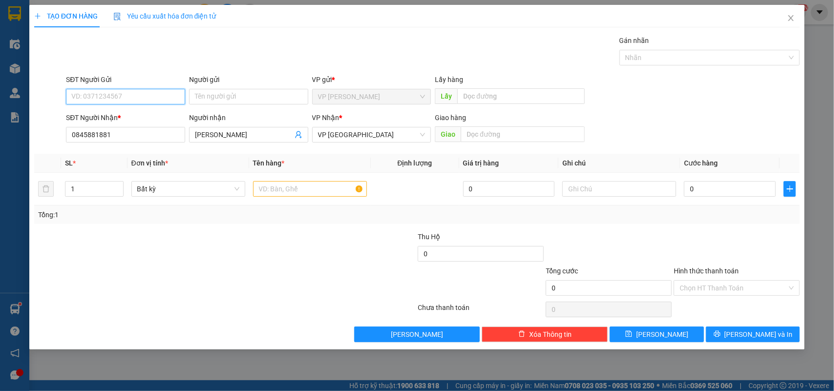
click at [123, 99] on input "SĐT Người Gửi" at bounding box center [125, 97] width 119 height 16
click at [226, 94] on input "Người gửi" at bounding box center [248, 97] width 119 height 16
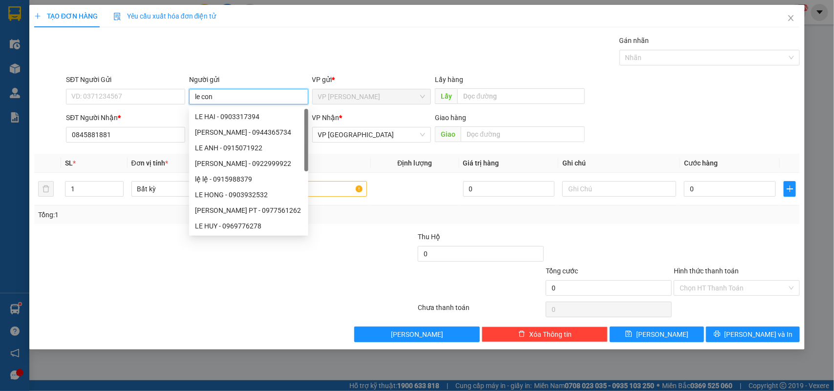
type input "le cong"
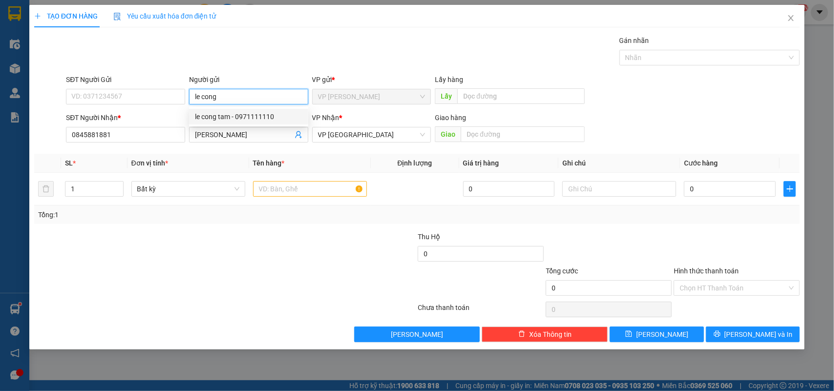
click at [240, 116] on div "le cong tam - 0971111110" at bounding box center [248, 116] width 107 height 11
type input "0971111110"
type input "le cong tam"
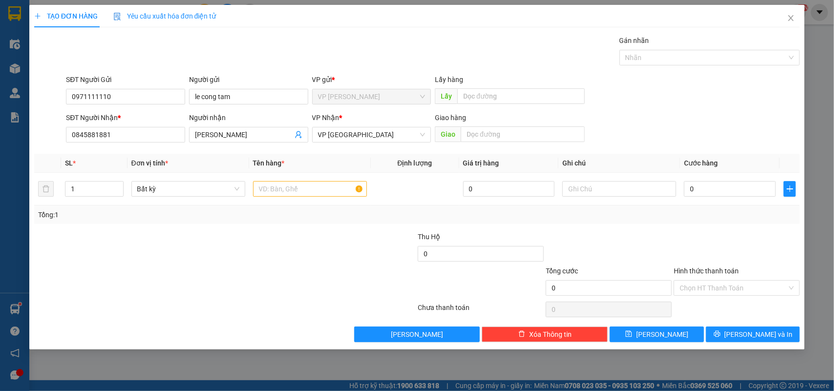
click at [328, 49] on div "Gói vận chuyển * Tiêu chuẩn Gán nhãn Nhãn" at bounding box center [433, 52] width 738 height 34
click at [728, 193] on input "0" at bounding box center [730, 189] width 92 height 16
type input "3"
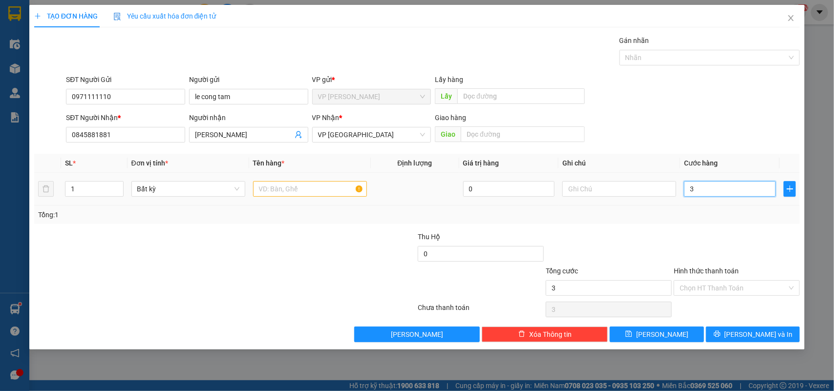
type input "30"
type input "30.000"
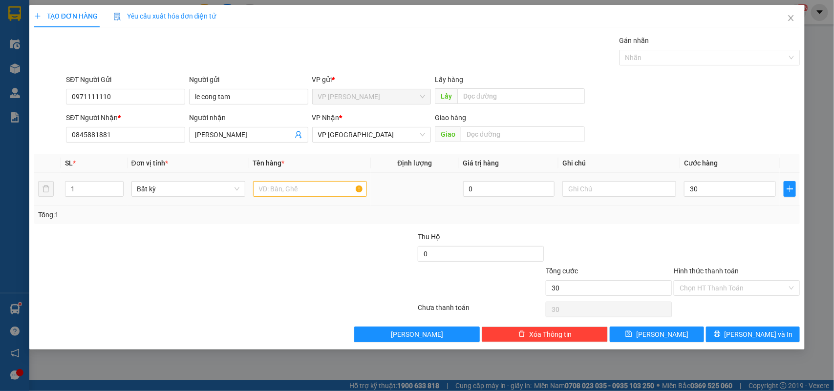
type input "30.000"
drag, startPoint x: 340, startPoint y: 227, endPoint x: 310, endPoint y: 210, distance: 34.3
click at [336, 227] on div "Transit Pickup Surcharge Ids Transit Deliver Surcharge Ids Transit Deliver Surc…" at bounding box center [417, 188] width 766 height 307
click at [299, 192] on input "text" at bounding box center [310, 189] width 114 height 16
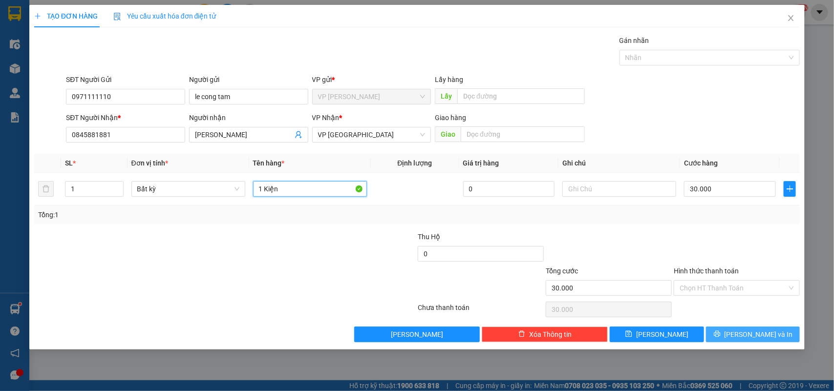
type input "1 Kiện"
click at [728, 336] on button "[PERSON_NAME] và In" at bounding box center [753, 335] width 94 height 16
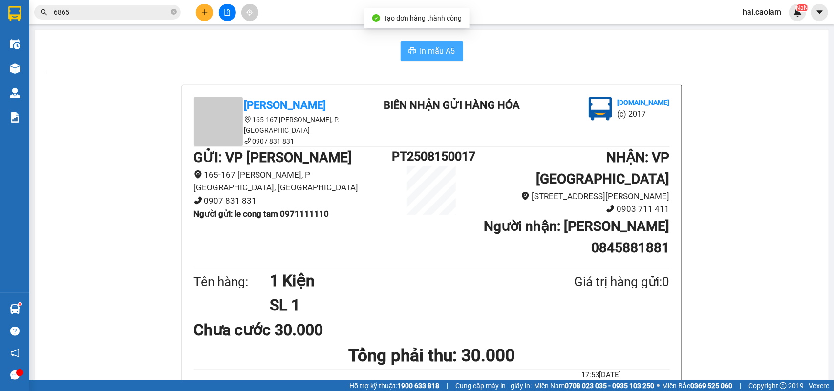
click at [422, 42] on button "In mẫu A5" at bounding box center [432, 52] width 63 height 20
click at [147, 4] on div "Kết quả tìm kiếm ( 552 ) Bộ lọc Mã ĐH Trạng thái Món hàng Thu hộ Tổng cước Chưa…" at bounding box center [95, 12] width 190 height 17
click at [142, 17] on input "6865" at bounding box center [111, 12] width 115 height 11
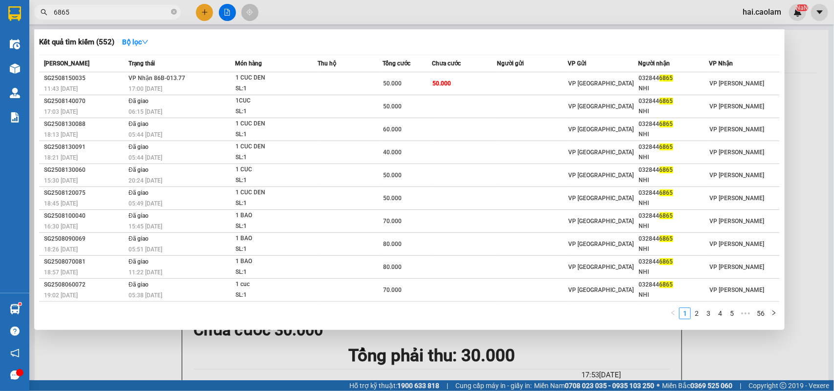
click at [142, 17] on input "6865" at bounding box center [111, 12] width 115 height 11
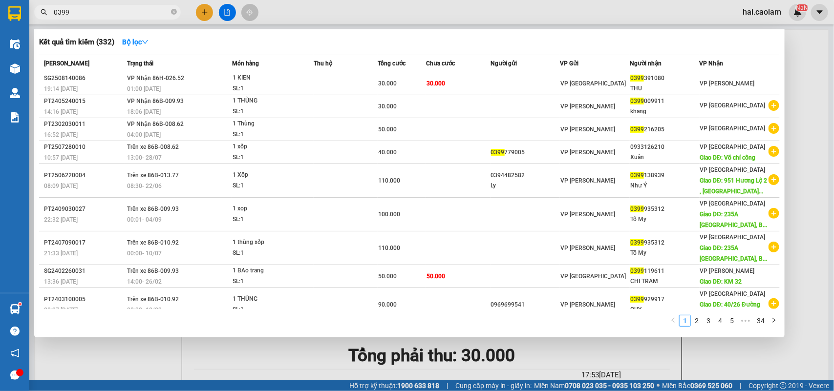
click at [137, 10] on input "0399" at bounding box center [111, 12] width 115 height 11
type input "0399"
click at [204, 10] on div at bounding box center [417, 195] width 834 height 391
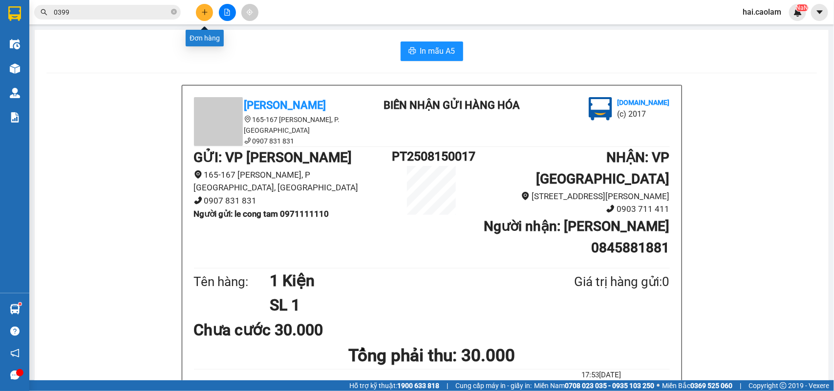
click at [204, 10] on icon "plus" at bounding box center [204, 11] width 0 height 5
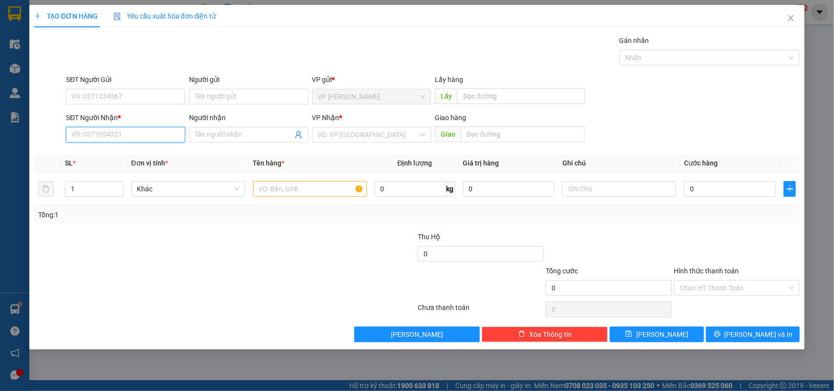
click at [127, 130] on input "SĐT Người Nhận *" at bounding box center [125, 135] width 119 height 16
type input "2"
click at [122, 154] on div "0908525220 - Xưởng May Thiên Phúc" at bounding box center [129, 154] width 115 height 11
type input "0908525220"
type input "Xưởng May Thiên Phúc"
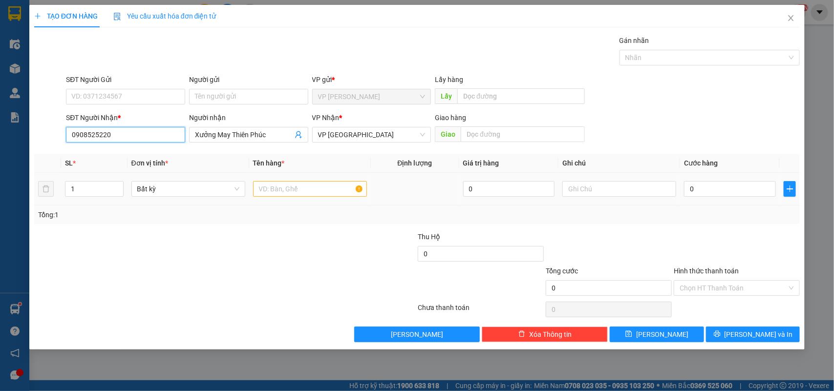
type input "0908525220"
click at [299, 194] on input "text" at bounding box center [310, 189] width 114 height 16
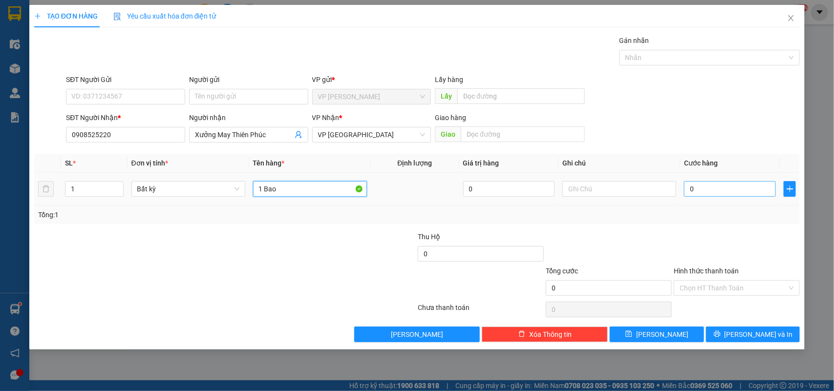
type input "1 Bao"
click at [719, 188] on input "0" at bounding box center [730, 189] width 92 height 16
type input "7"
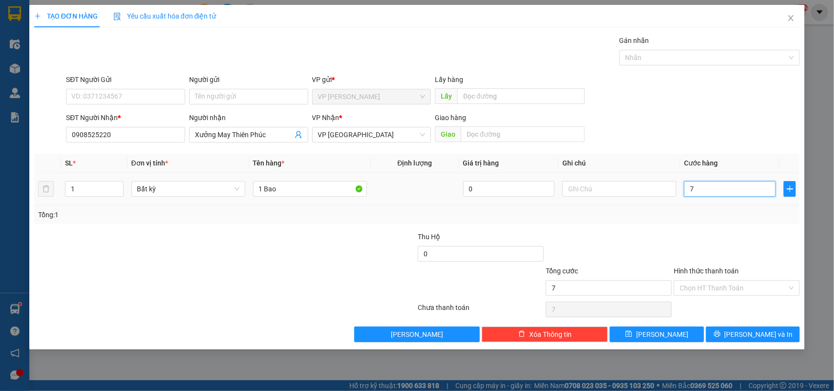
type input "70"
click at [698, 238] on div at bounding box center [737, 249] width 128 height 34
type input "70.000"
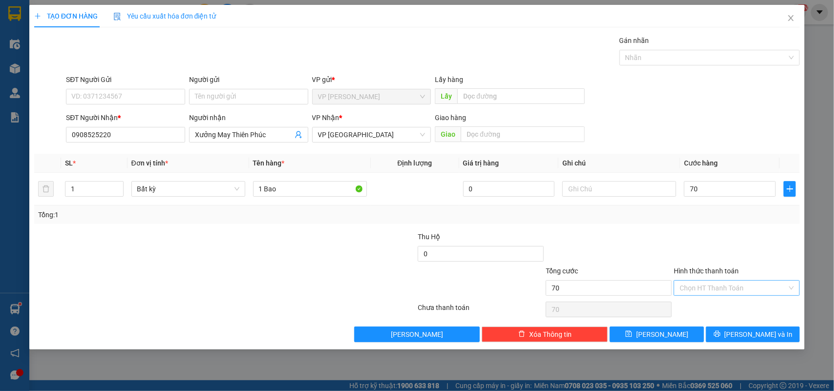
type input "70.000"
click at [742, 342] on button "[PERSON_NAME] và In" at bounding box center [753, 335] width 94 height 16
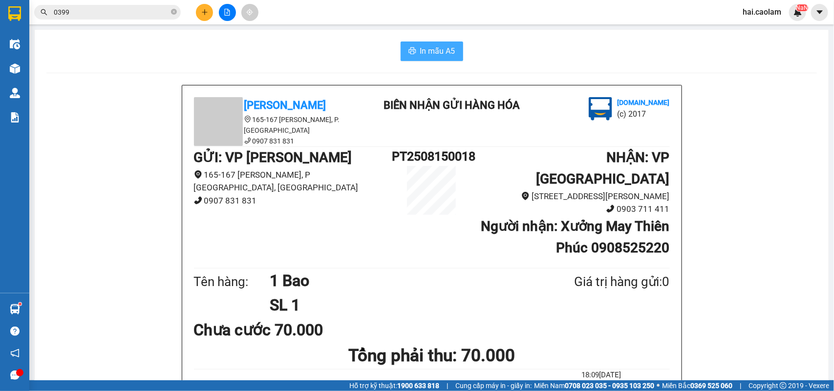
click at [443, 59] on button "In mẫu A5" at bounding box center [432, 52] width 63 height 20
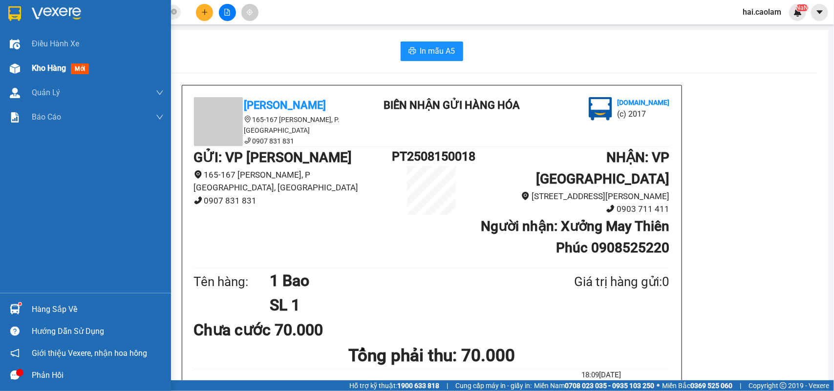
click at [13, 69] on img at bounding box center [15, 68] width 10 height 10
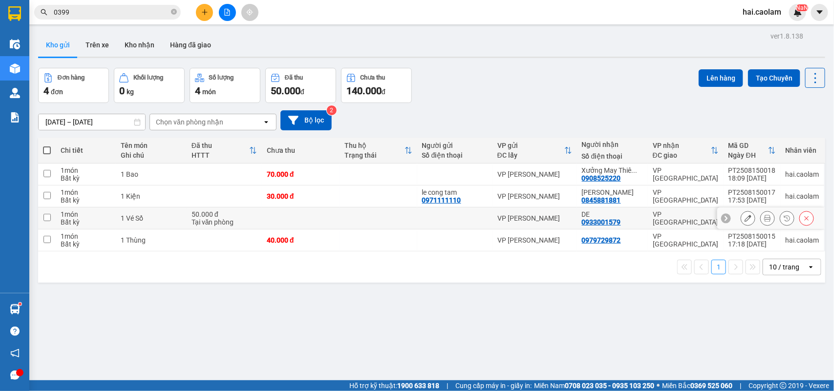
click at [760, 215] on button at bounding box center [767, 218] width 14 height 17
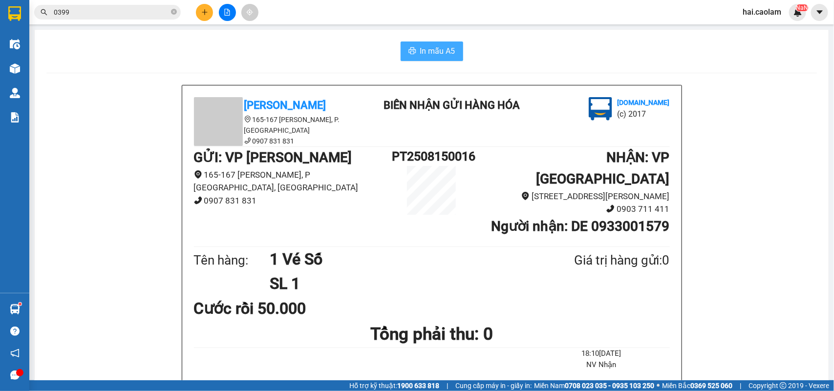
click at [447, 52] on span "In mẫu A5" at bounding box center [437, 51] width 35 height 12
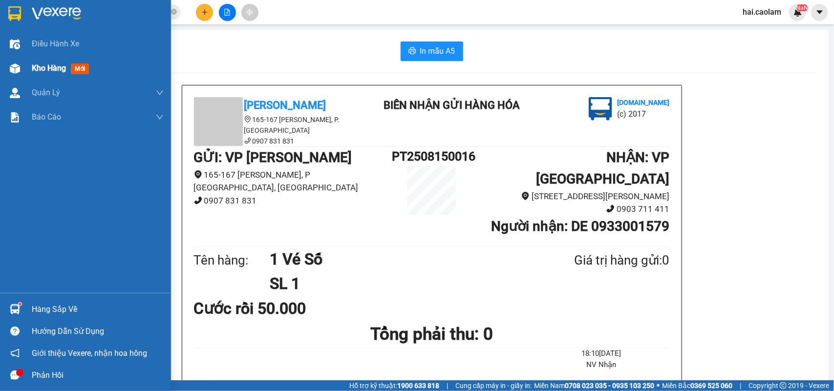
click at [38, 71] on span "Kho hàng" at bounding box center [49, 67] width 34 height 9
